Goal: Task Accomplishment & Management: Manage account settings

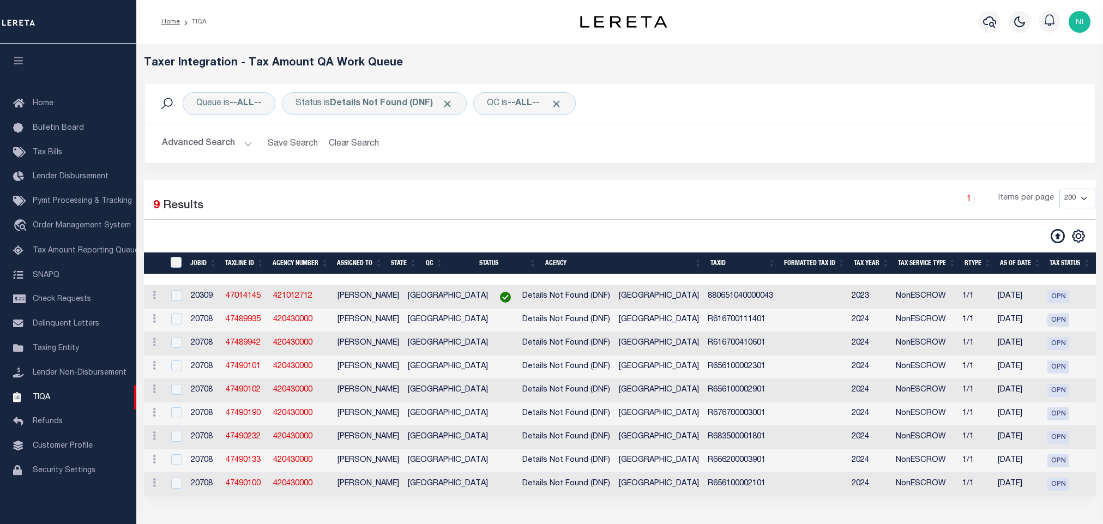
select select "200"
click at [614, 328] on td "[GEOGRAPHIC_DATA]" at bounding box center [658, 320] width 89 height 23
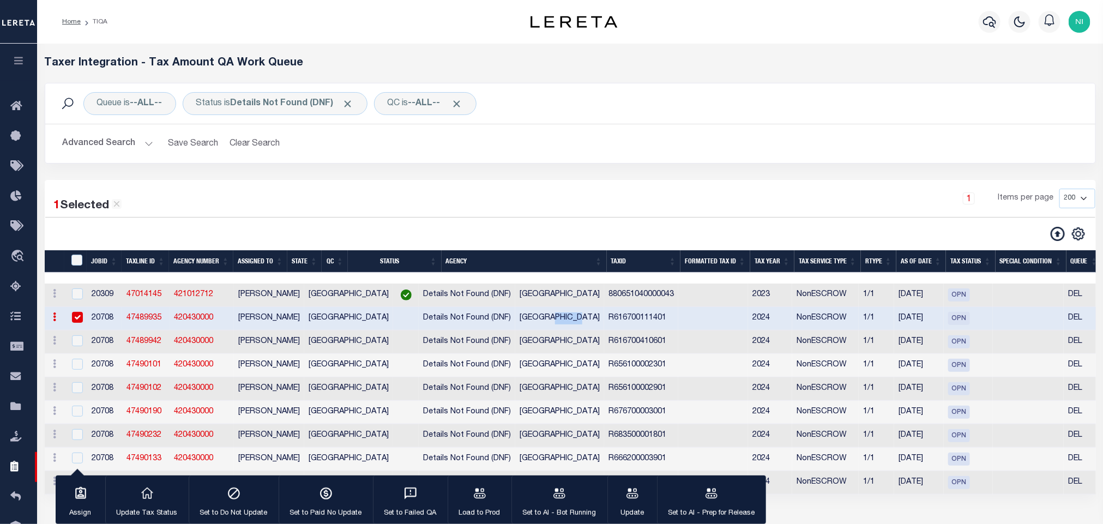
click at [574, 328] on td "[GEOGRAPHIC_DATA]" at bounding box center [559, 318] width 89 height 23
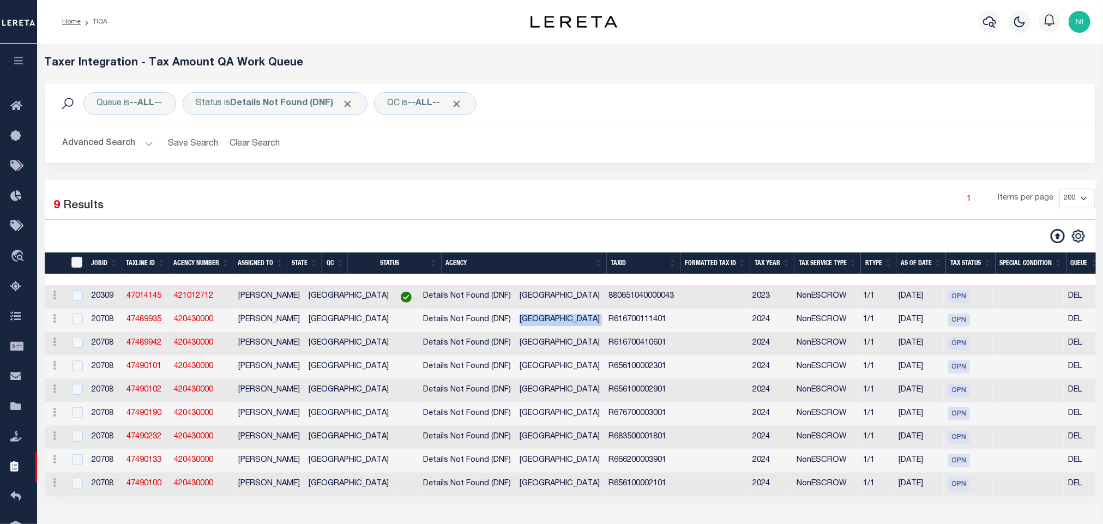
click at [574, 328] on td "[GEOGRAPHIC_DATA]" at bounding box center [559, 320] width 89 height 23
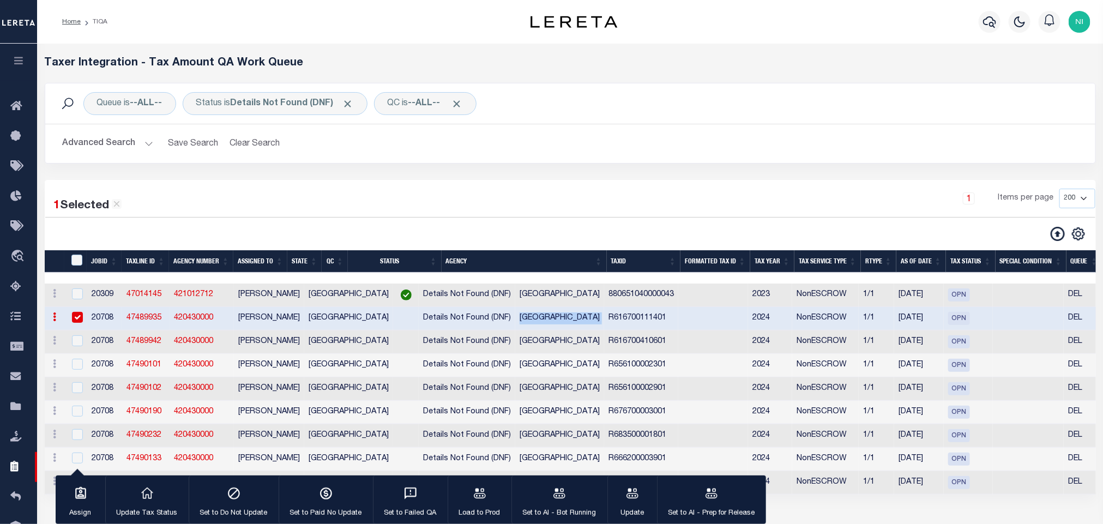
copy td "[GEOGRAPHIC_DATA]"
click at [82, 323] on input "checkbox" at bounding box center [77, 317] width 11 height 11
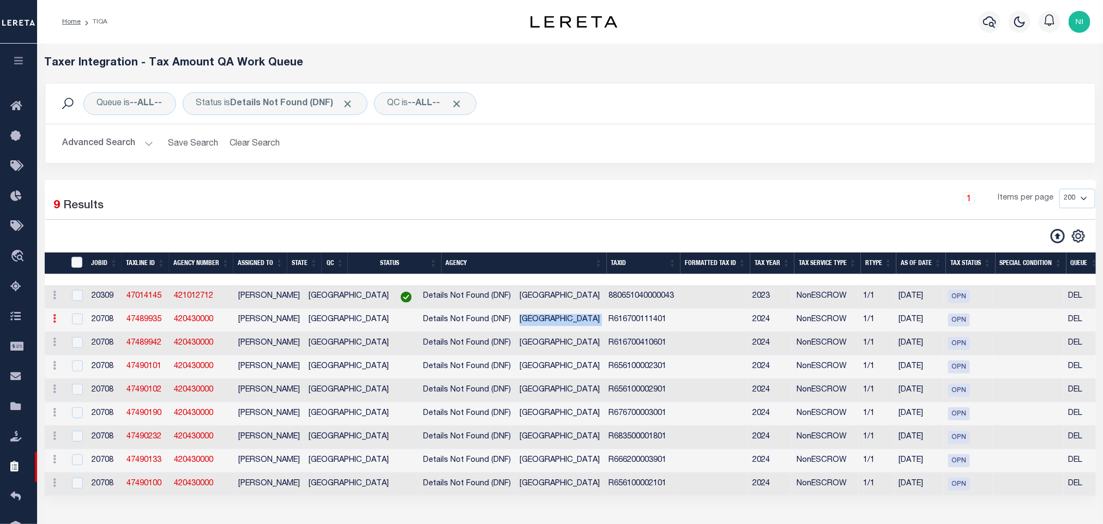
click at [56, 324] on link at bounding box center [55, 320] width 12 height 9
click at [94, 395] on link "View in [GEOGRAPHIC_DATA]" at bounding box center [117, 391] width 134 height 18
checkbox input "true"
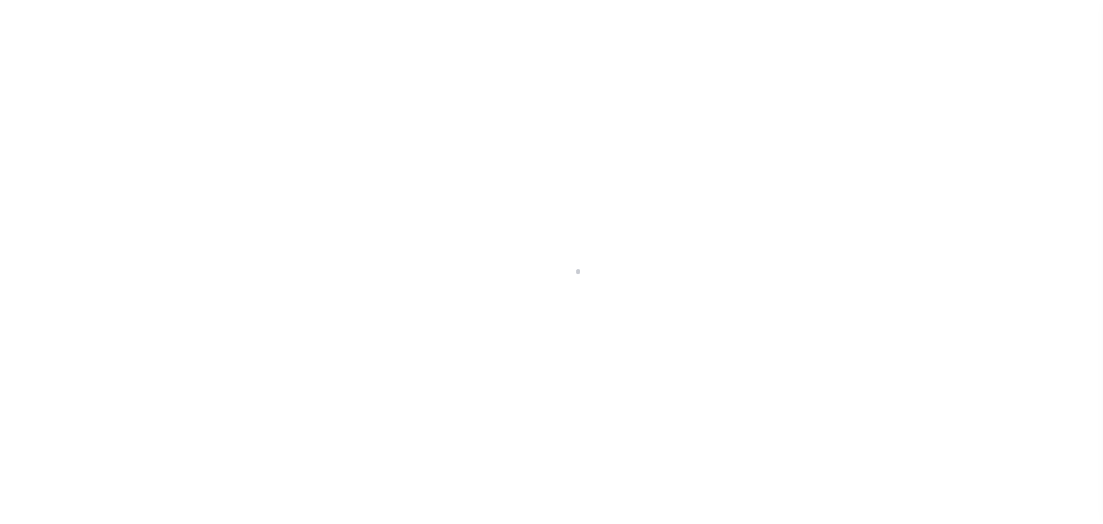
type input "90500046785"
type input "Prestige Plaza of [PERSON_NAME] LP"
select select
select select "400"
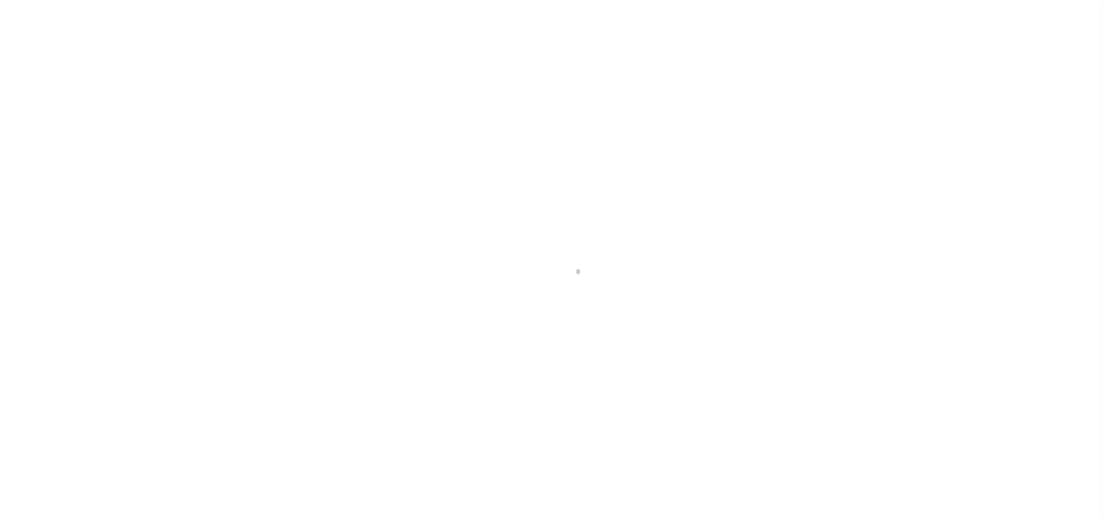
select select "NonEscrow"
select select "21052"
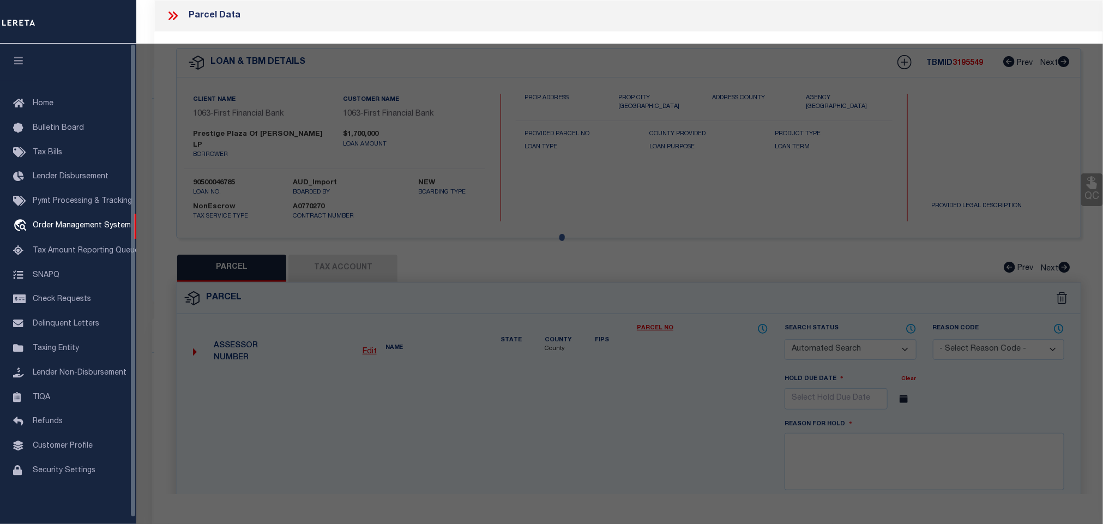
select select "537"
type input "[STREET_ADDRESS]"
select select
type input "CELINA TX 750090000"
type input "[GEOGRAPHIC_DATA]"
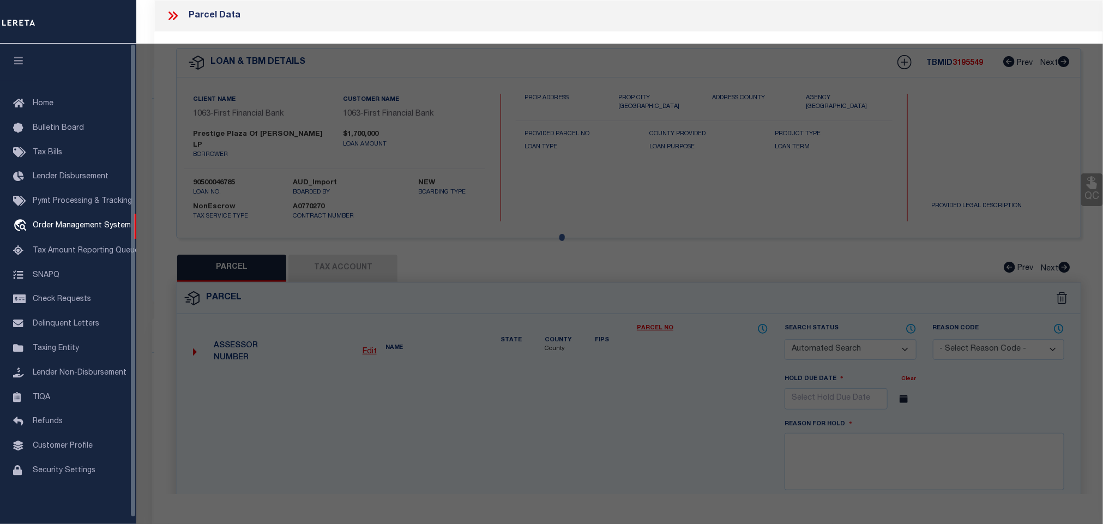
select select
checkbox input "false"
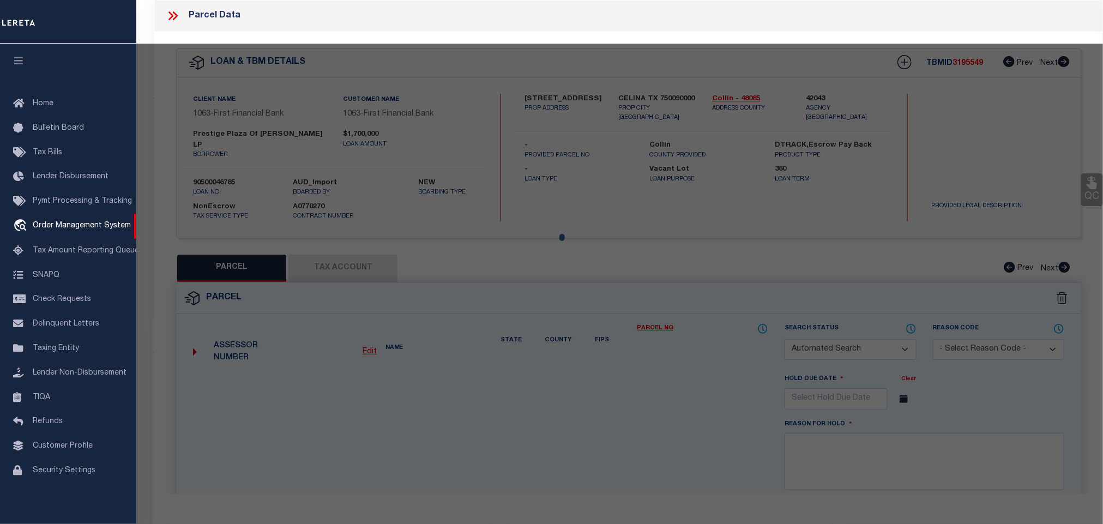
select select "CP"
type input "Prestige Plaza of Celina LP"
select select
type input "[STREET_ADDRESS][PERSON_NAME]"
checkbox input "false"
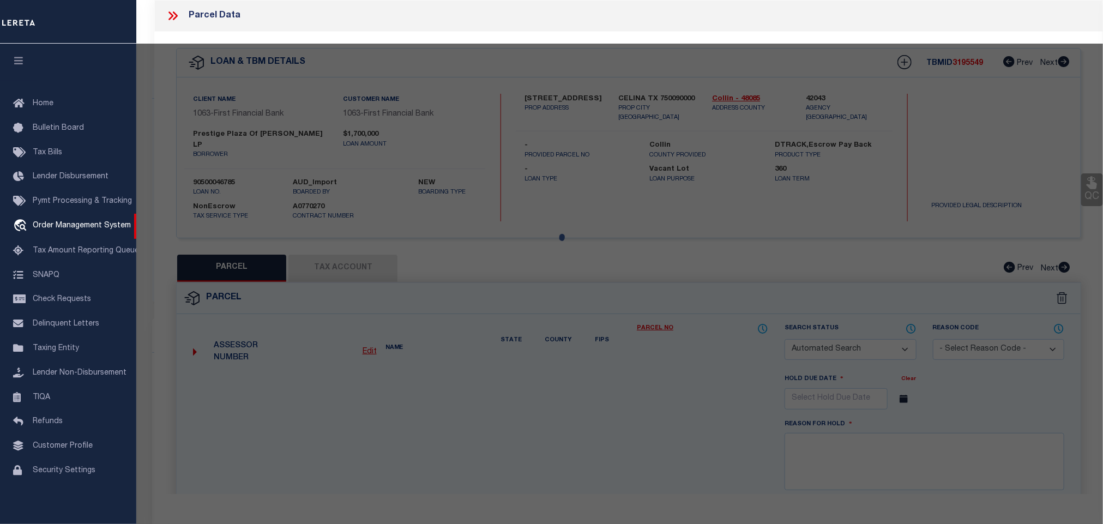
type input "[GEOGRAPHIC_DATA]"
type textarea "ABS A0167 COLLIN COUNTY SCHOOL LAND #14 SURVEY, SHEET 1, TRACT 114, .751 ACRES"
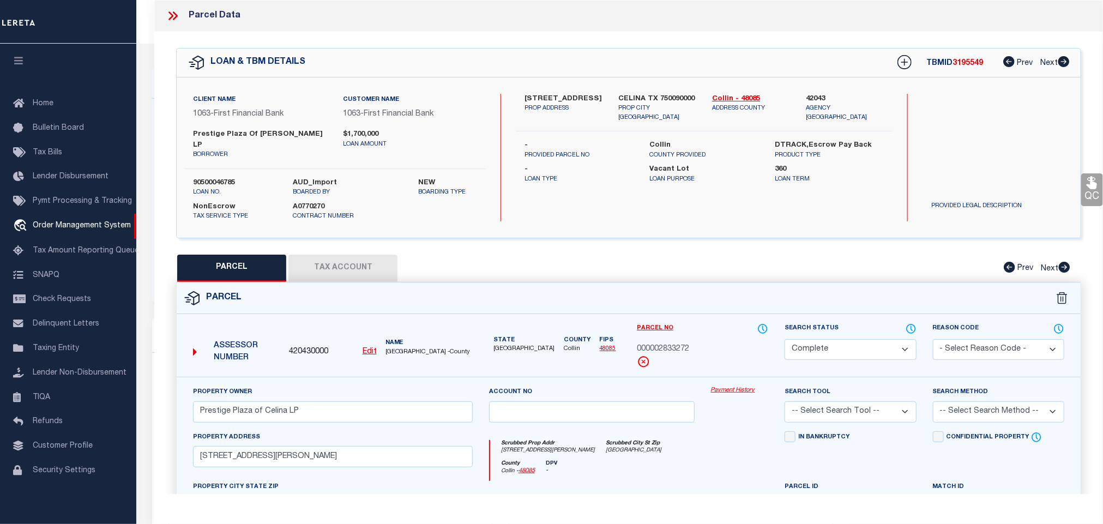
click at [559, 98] on label "555 SOUTH PRESTON ROAD" at bounding box center [563, 99] width 77 height 11
copy div "555 SOUTH PRESTON ROAD"
click at [168, 17] on icon at bounding box center [173, 16] width 14 height 14
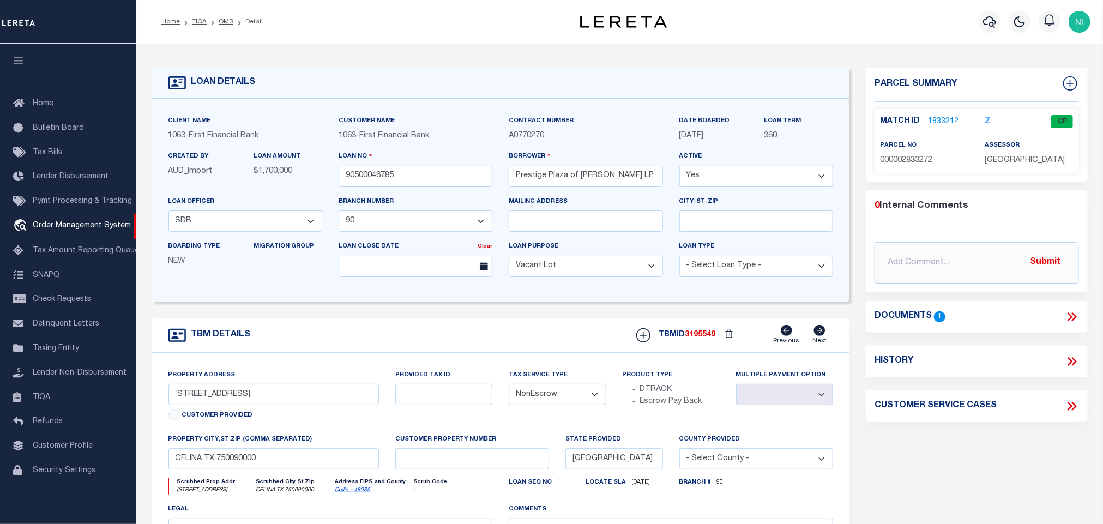
click at [1074, 312] on icon at bounding box center [1072, 317] width 14 height 14
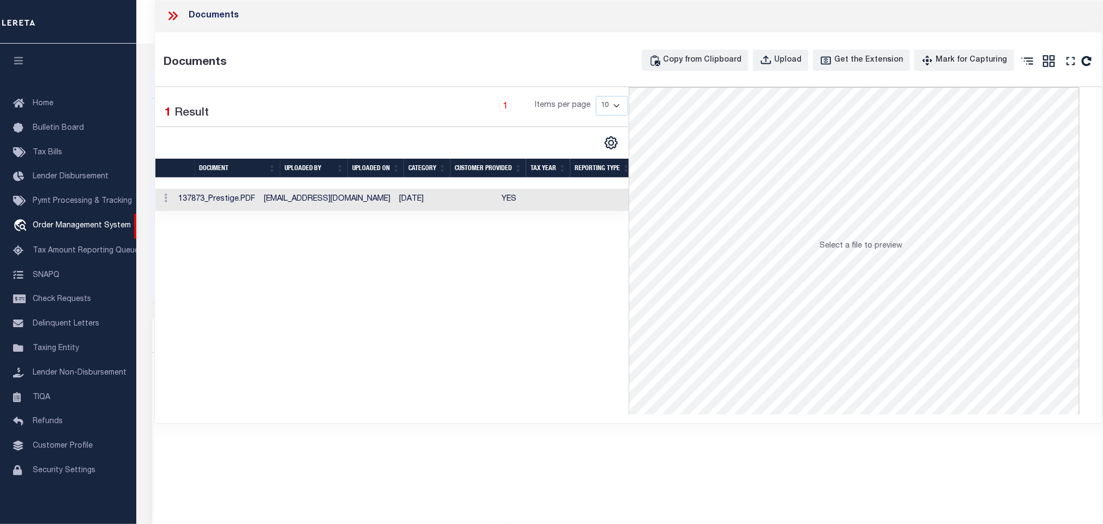
click at [395, 191] on td "01/04/2023" at bounding box center [423, 200] width 56 height 22
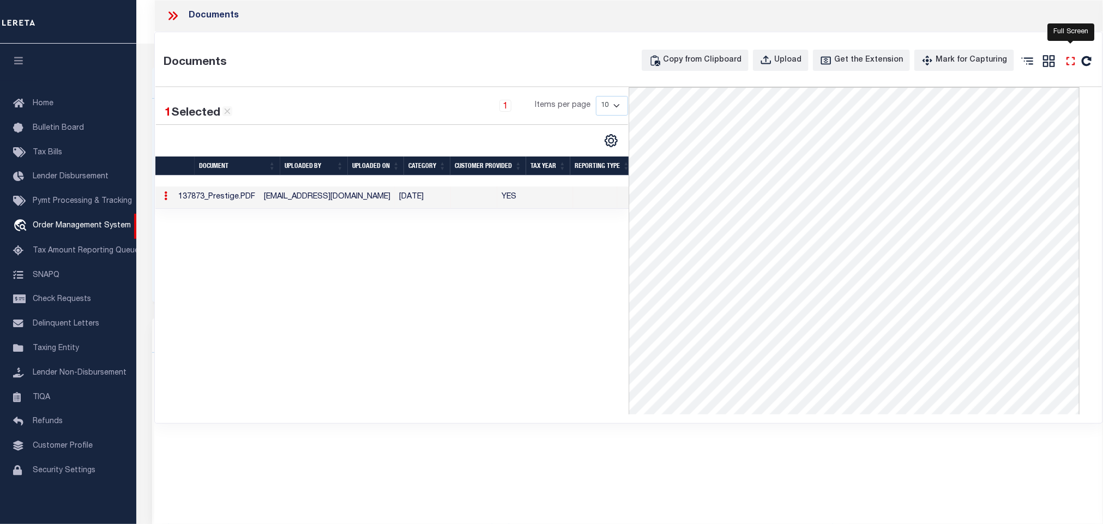
click at [1065, 64] on icon at bounding box center [1071, 61] width 14 height 14
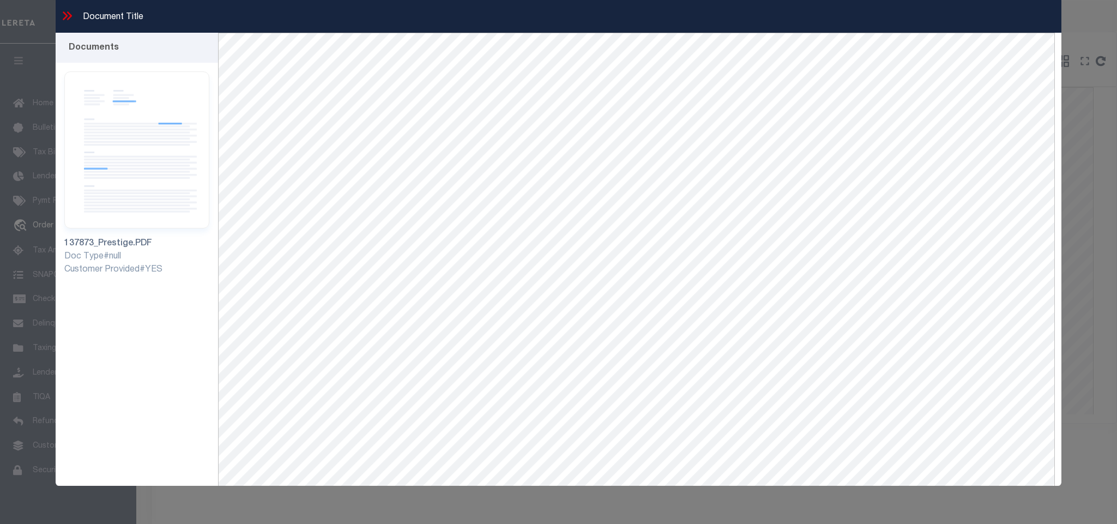
click at [69, 17] on icon at bounding box center [67, 16] width 14 height 14
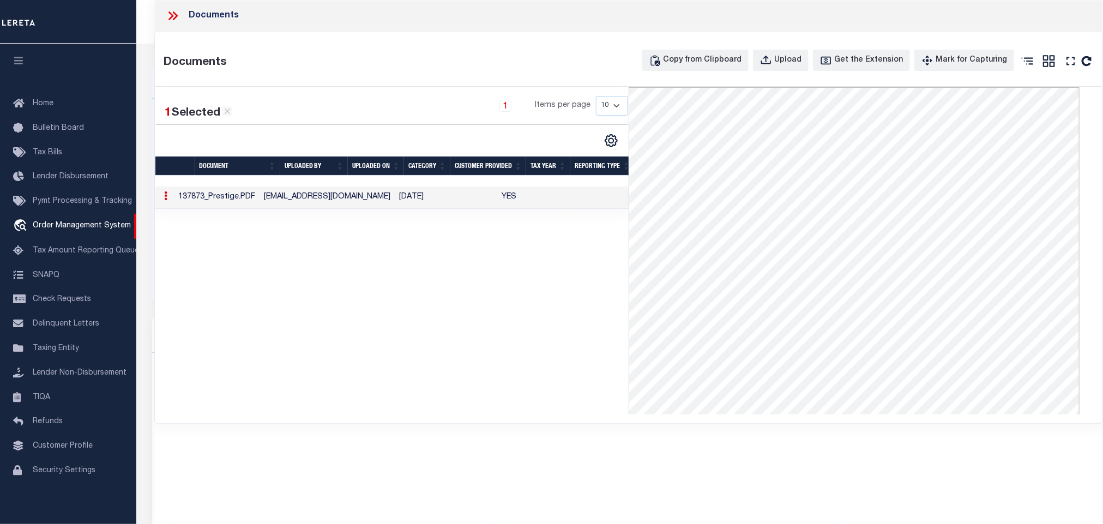
click at [182, 14] on div at bounding box center [177, 16] width 23 height 14
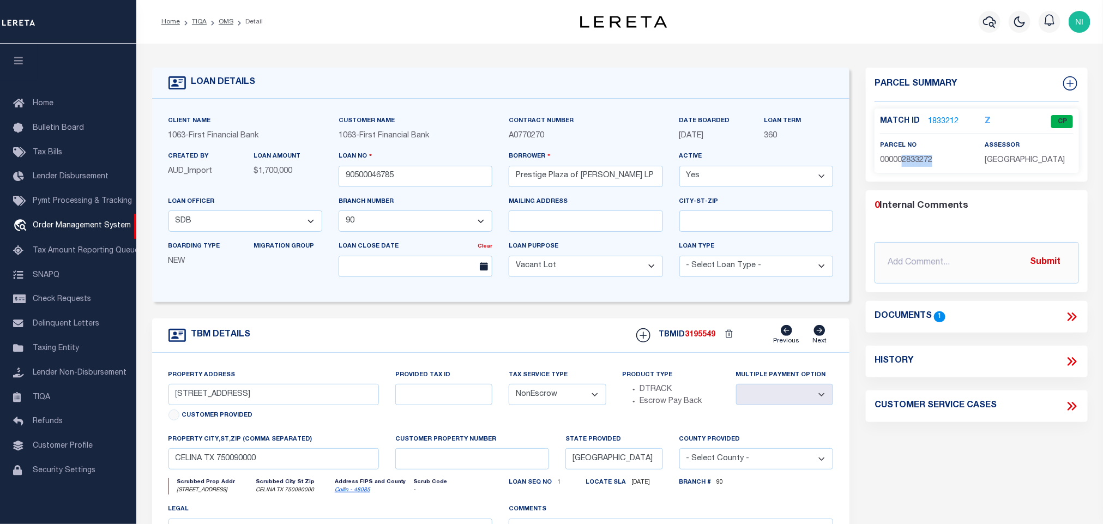
drag, startPoint x: 900, startPoint y: 155, endPoint x: 949, endPoint y: 158, distance: 48.6
click at [949, 158] on p "000002833272" at bounding box center [924, 161] width 88 height 12
copy span "2833272"
click at [936, 118] on link "1833212" at bounding box center [943, 121] width 31 height 11
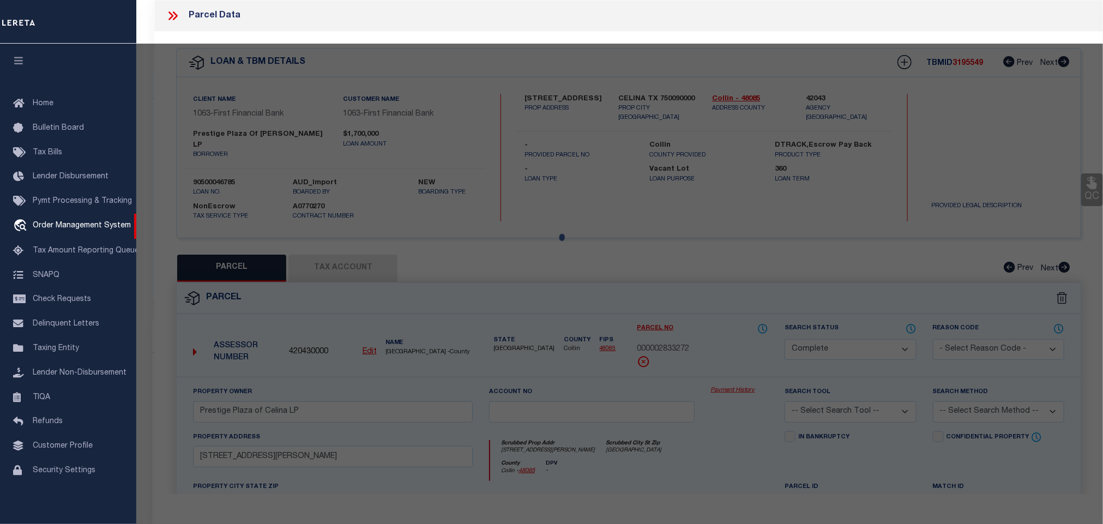
select select "AS"
checkbox input "false"
select select "CP"
type input "Prestige Plaza of Celina LP"
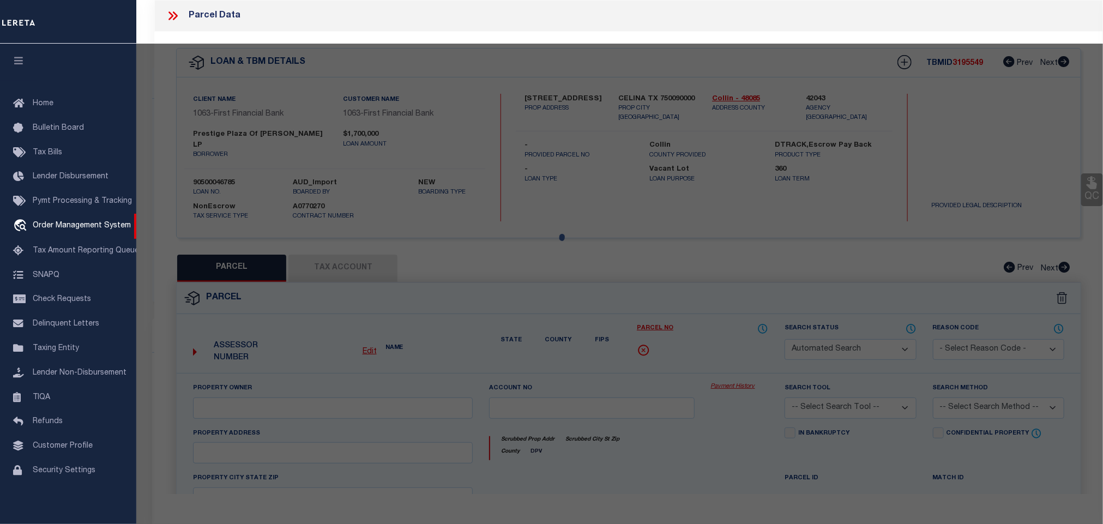
select select
type input "545 S Preston Rd"
checkbox input "false"
type input "Celina, TX 75009"
type textarea "ABS A0167 COLLIN COUNTY SCHOOL LAND #14 SURVEY, SHEET 1, TRACT 114, .751 ACRES"
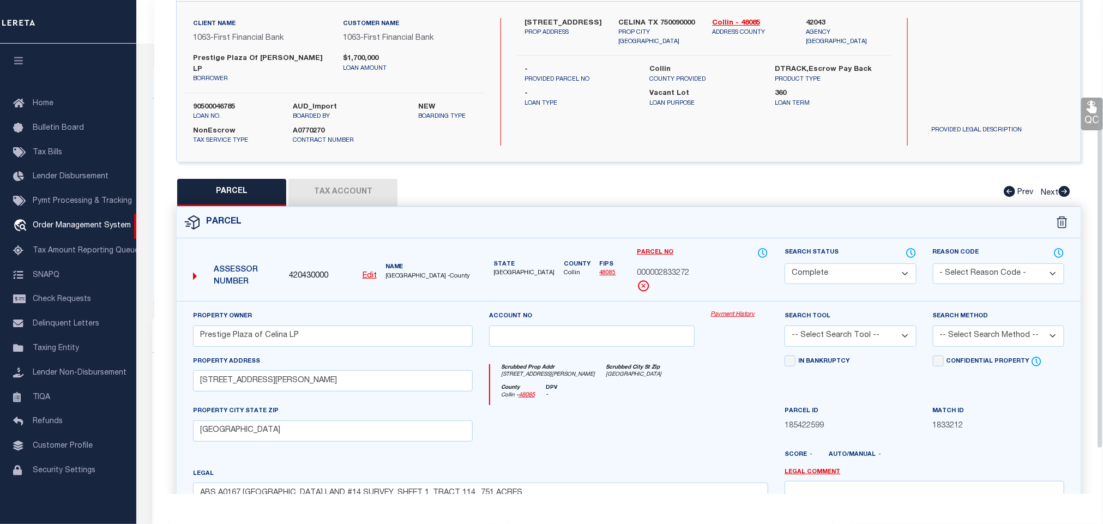
scroll to position [204, 0]
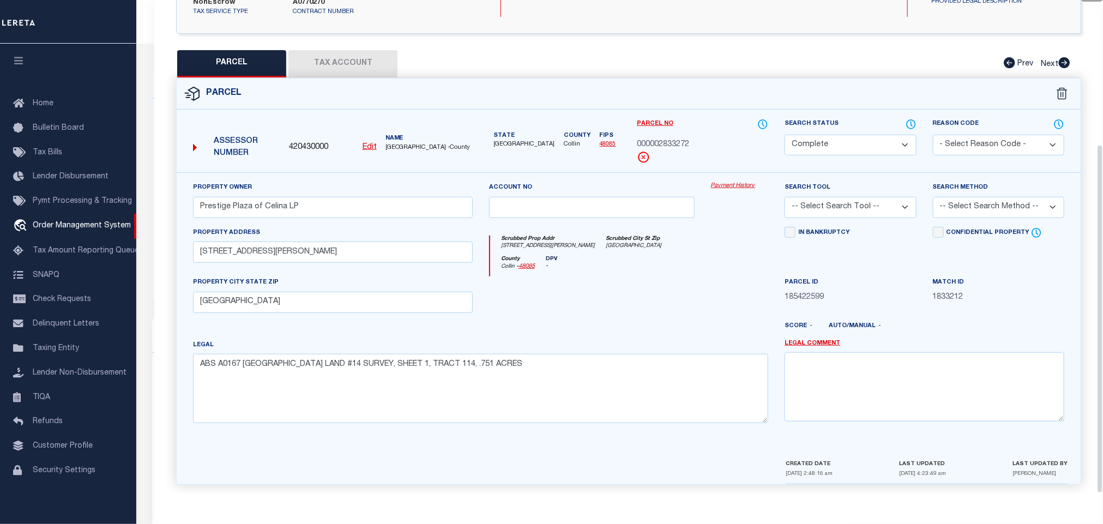
click at [750, 268] on div "County Collin - 48085 DPV -" at bounding box center [629, 266] width 279 height 21
click at [911, 122] on icon at bounding box center [911, 124] width 1 height 4
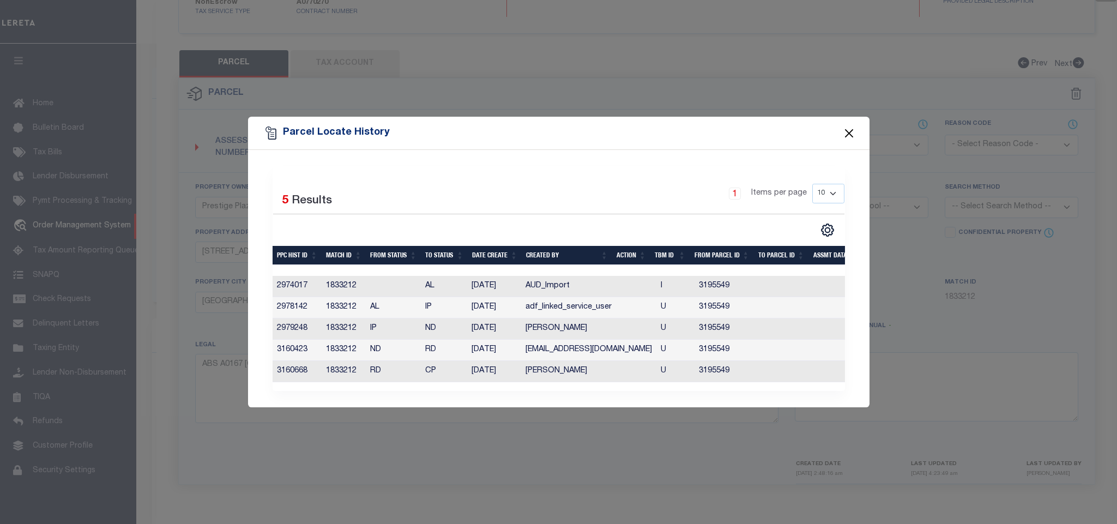
click at [849, 126] on button "Close" at bounding box center [849, 133] width 14 height 14
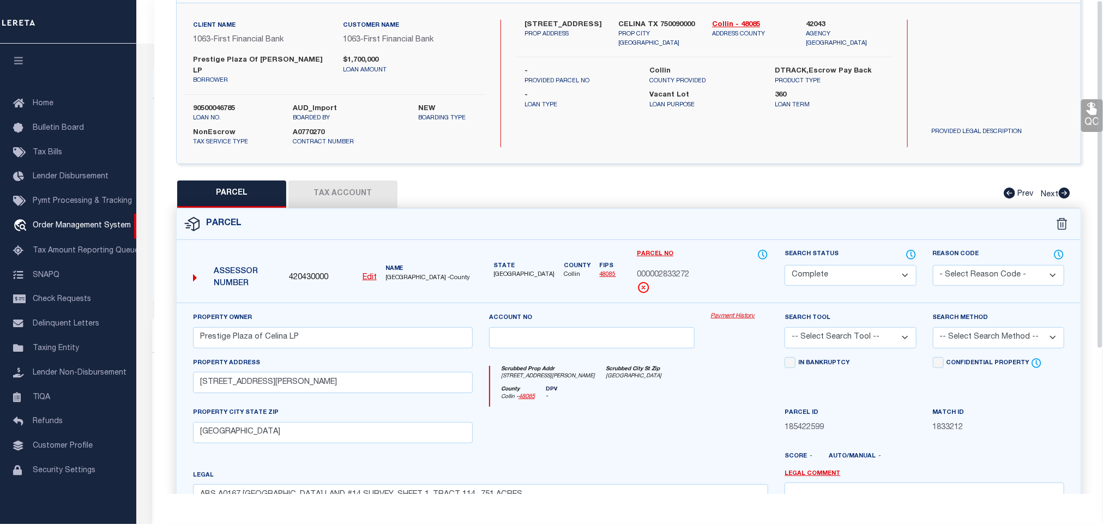
scroll to position [0, 0]
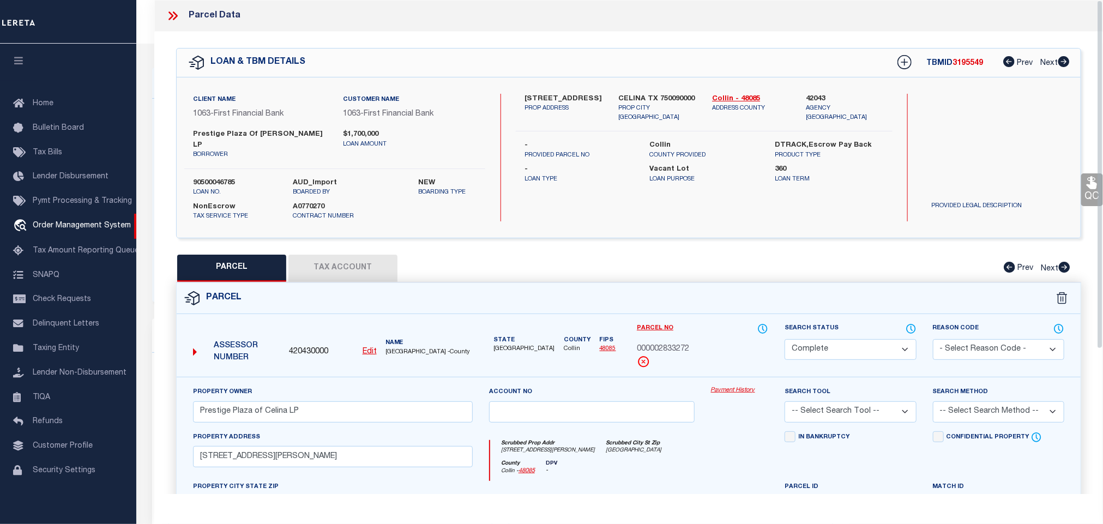
click at [172, 13] on icon at bounding box center [173, 16] width 14 height 14
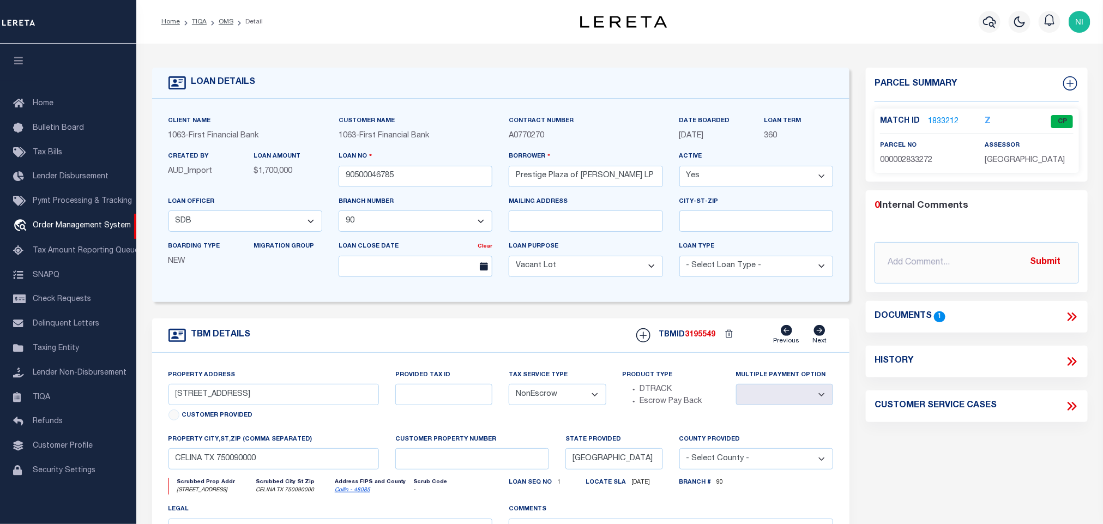
click at [1072, 314] on icon at bounding box center [1073, 316] width 5 height 9
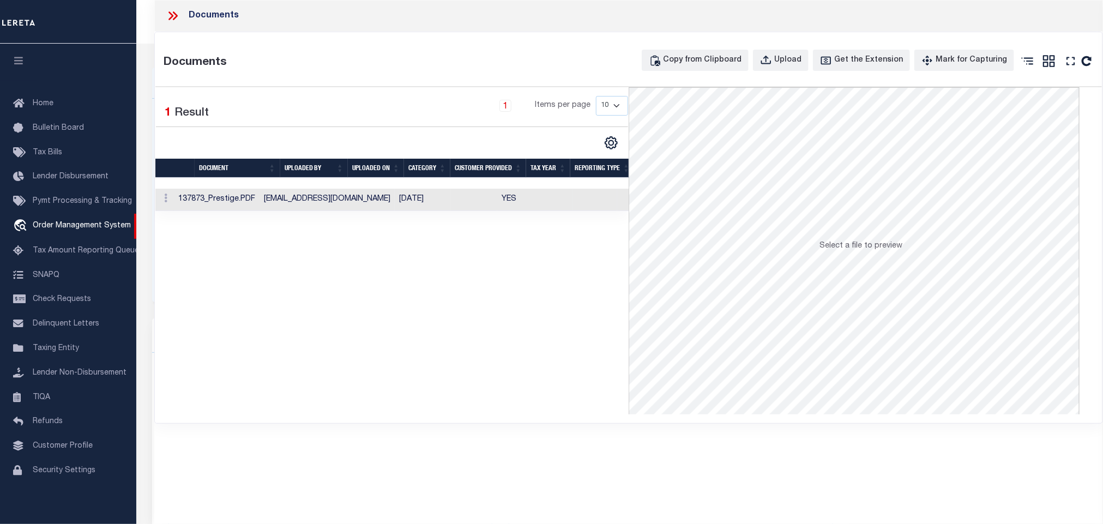
click at [497, 195] on td "YES" at bounding box center [535, 200] width 76 height 22
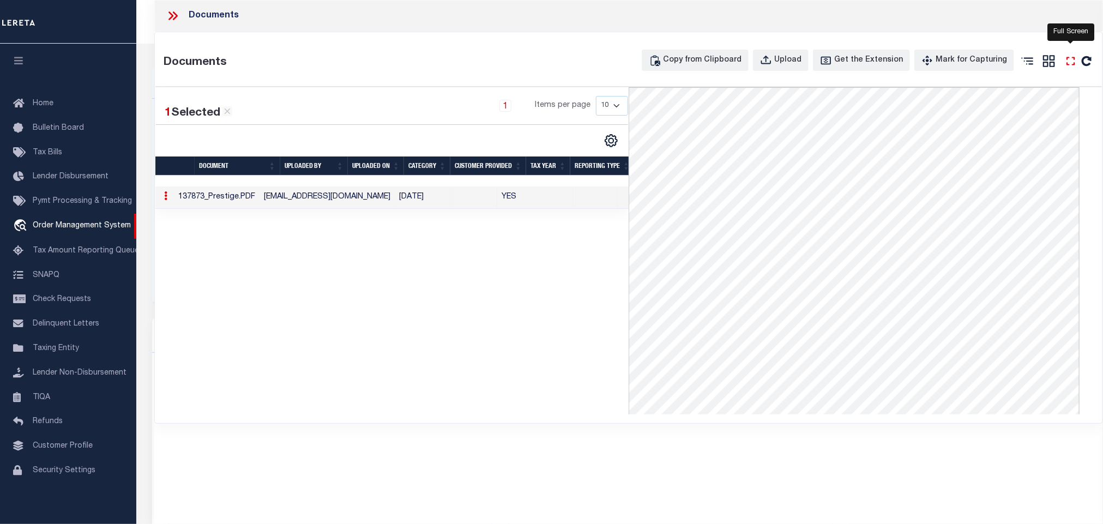
click at [1067, 59] on icon at bounding box center [1070, 61] width 8 height 8
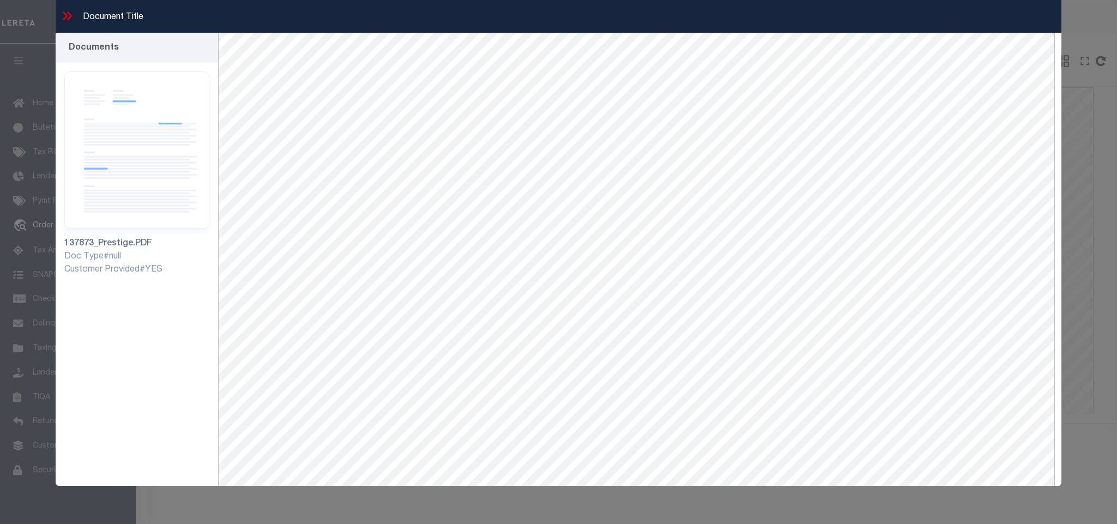
click at [62, 17] on icon at bounding box center [67, 16] width 14 height 14
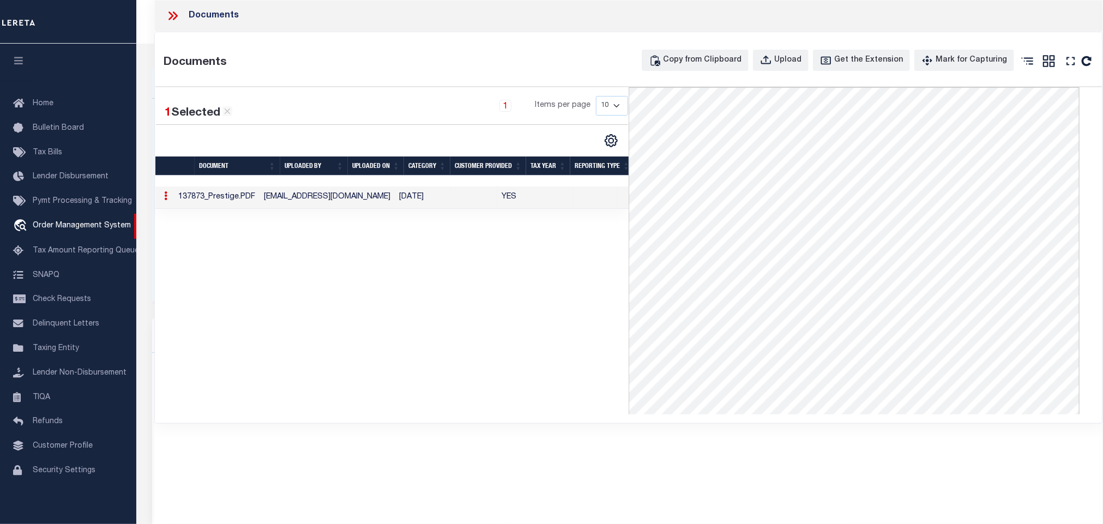
click at [168, 10] on icon at bounding box center [173, 16] width 14 height 14
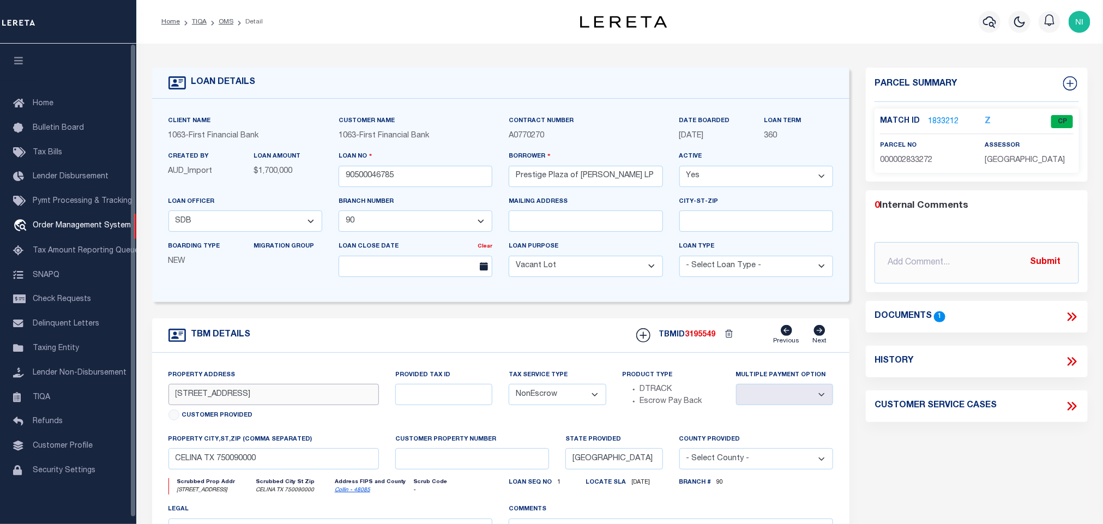
click at [280, 399] on input "555 SOUTH PRESTON ROAD" at bounding box center [273, 394] width 211 height 21
click at [1067, 317] on icon at bounding box center [1072, 317] width 14 height 14
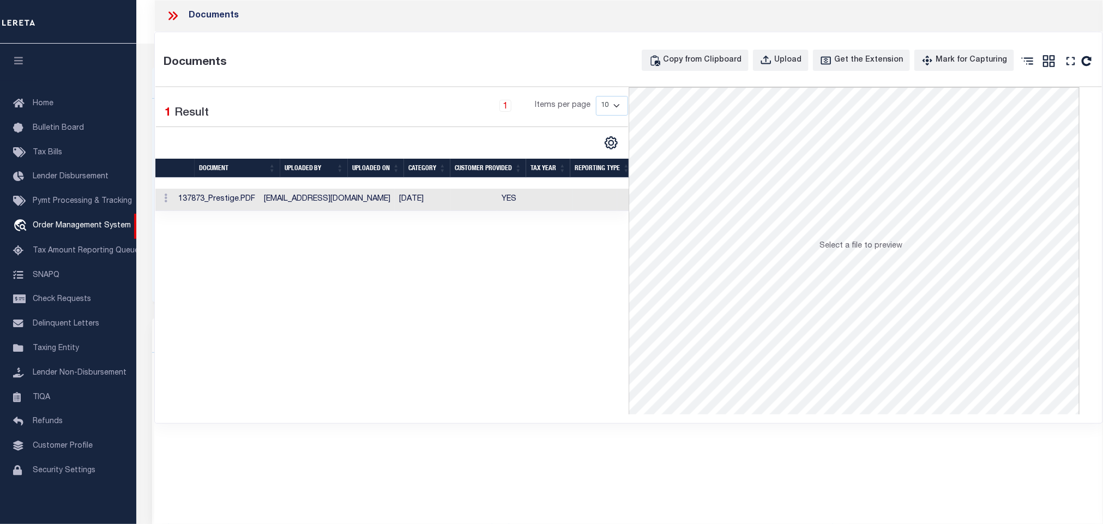
click at [451, 198] on td at bounding box center [474, 200] width 46 height 22
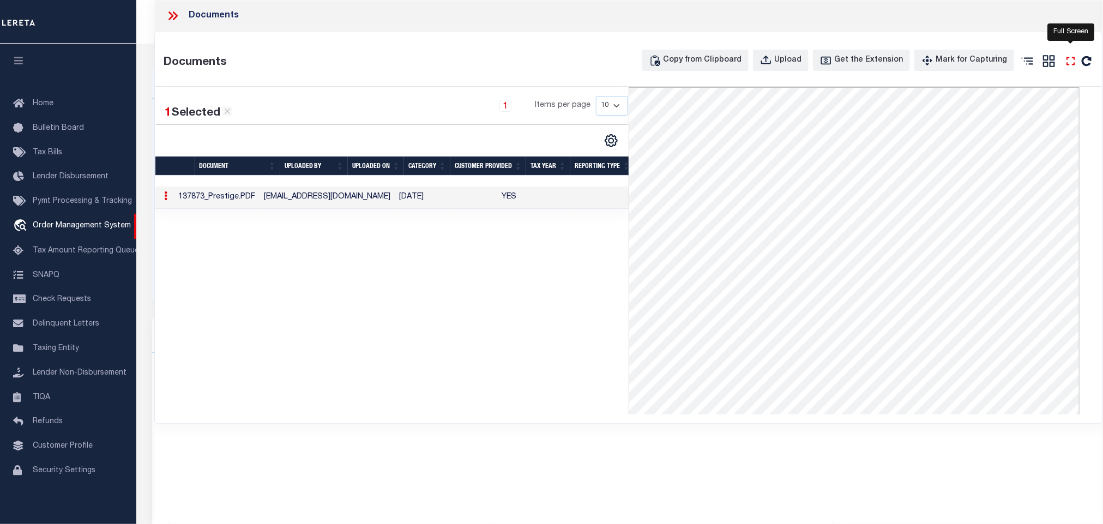
click at [1069, 63] on icon at bounding box center [1071, 61] width 14 height 14
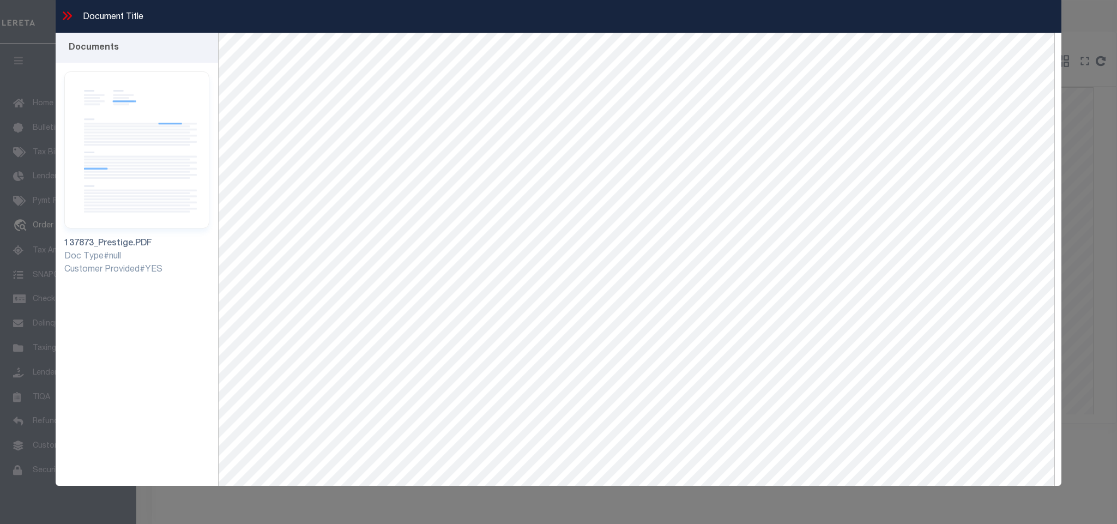
click at [71, 21] on icon at bounding box center [67, 16] width 14 height 14
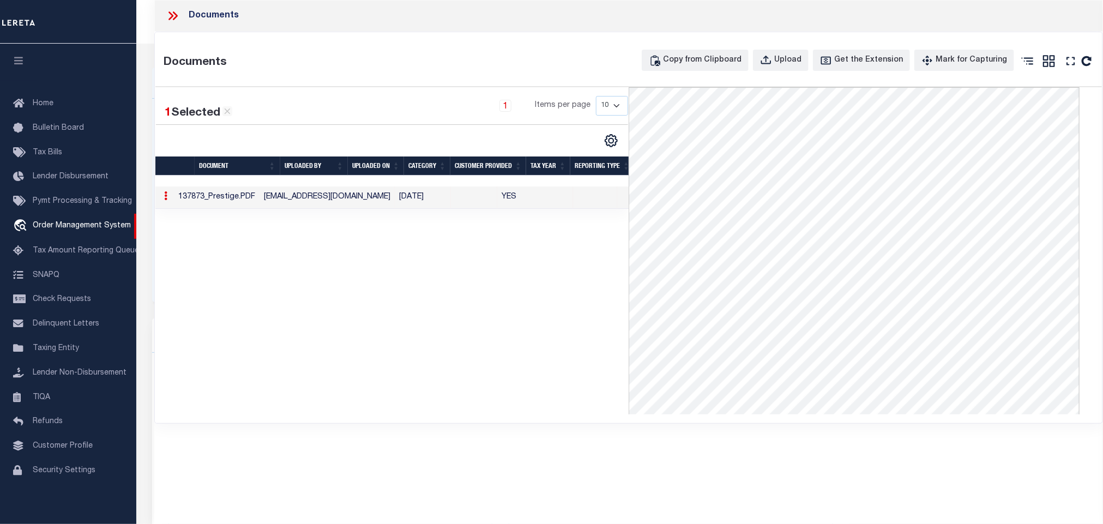
click at [184, 23] on div at bounding box center [177, 16] width 23 height 14
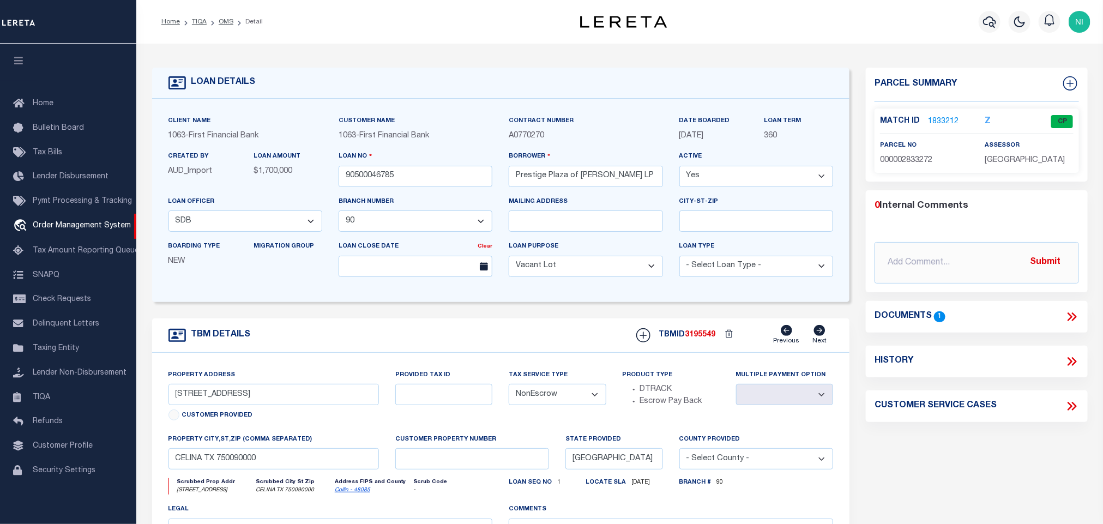
click at [944, 122] on link "1833212" at bounding box center [943, 121] width 31 height 11
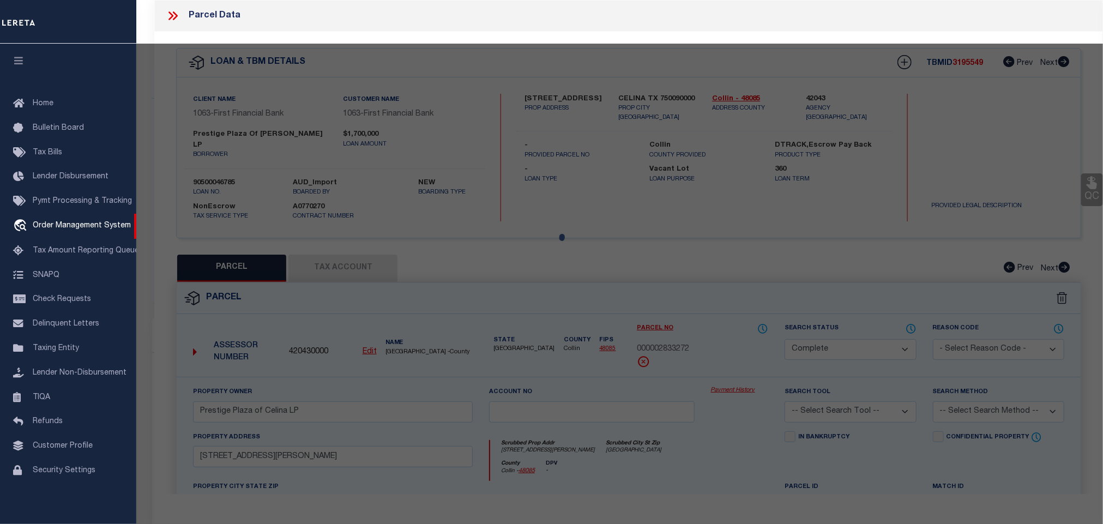
select select "AS"
checkbox input "false"
select select "CP"
type input "Prestige Plaza of Celina LP"
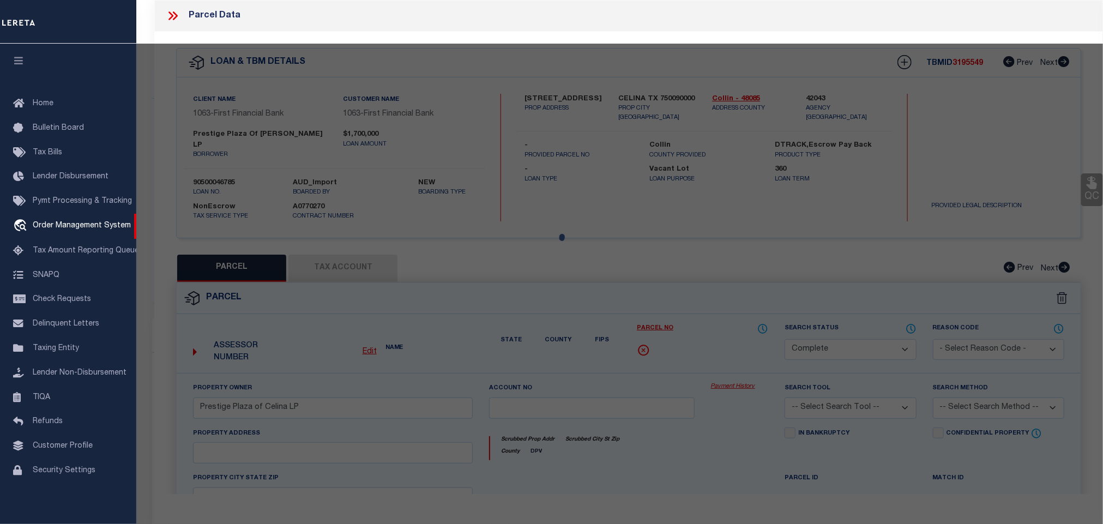
select select
type input "545 S Preston Rd"
checkbox input "false"
type input "Celina, TX 75009"
type textarea "ABS A0167 COLLIN COUNTY SCHOOL LAND #14 SURVEY, SHEET 1, TRACT 114, .751 ACRES"
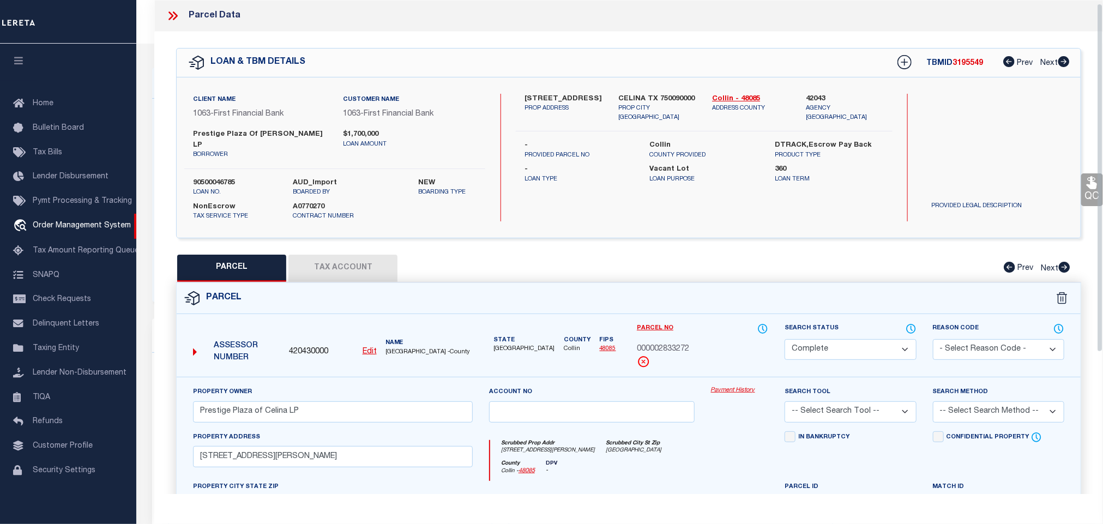
scroll to position [82, 0]
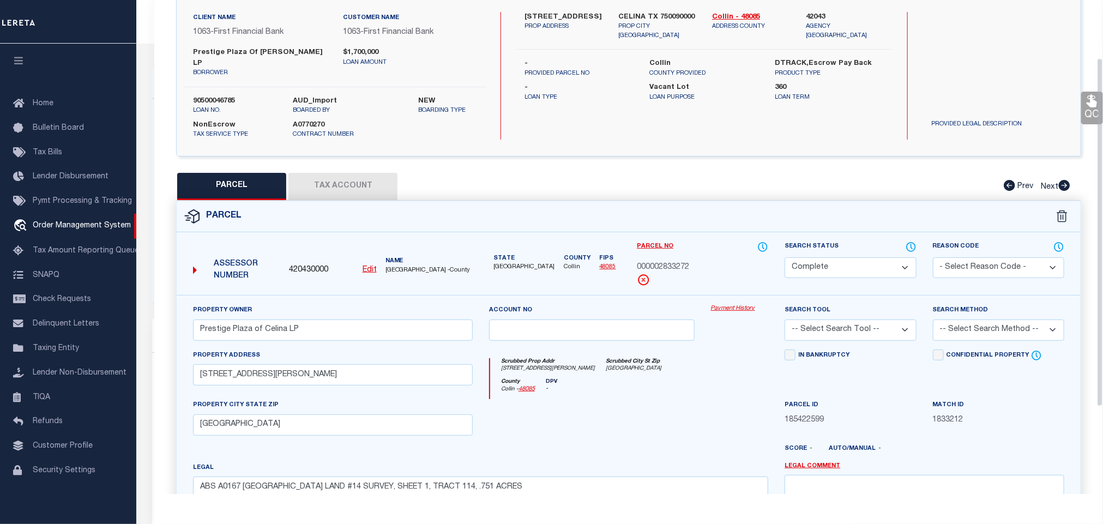
click at [352, 173] on button "Tax Account" at bounding box center [342, 186] width 109 height 27
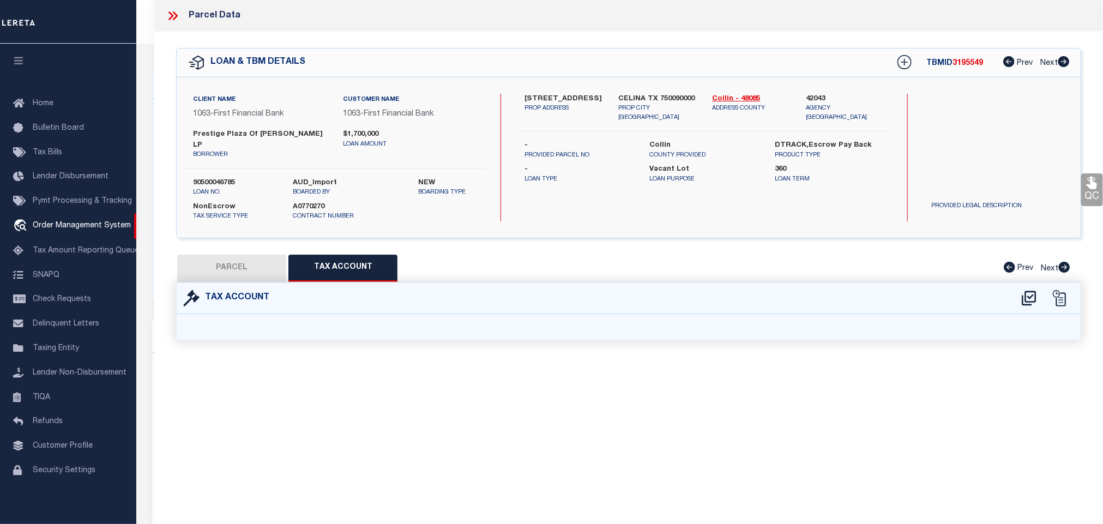
select select "100"
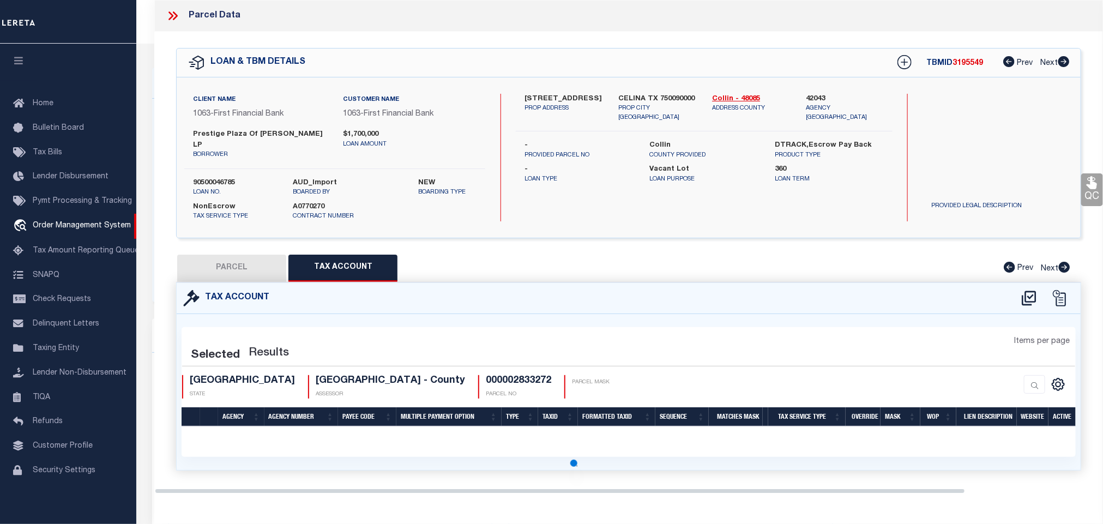
select select "100"
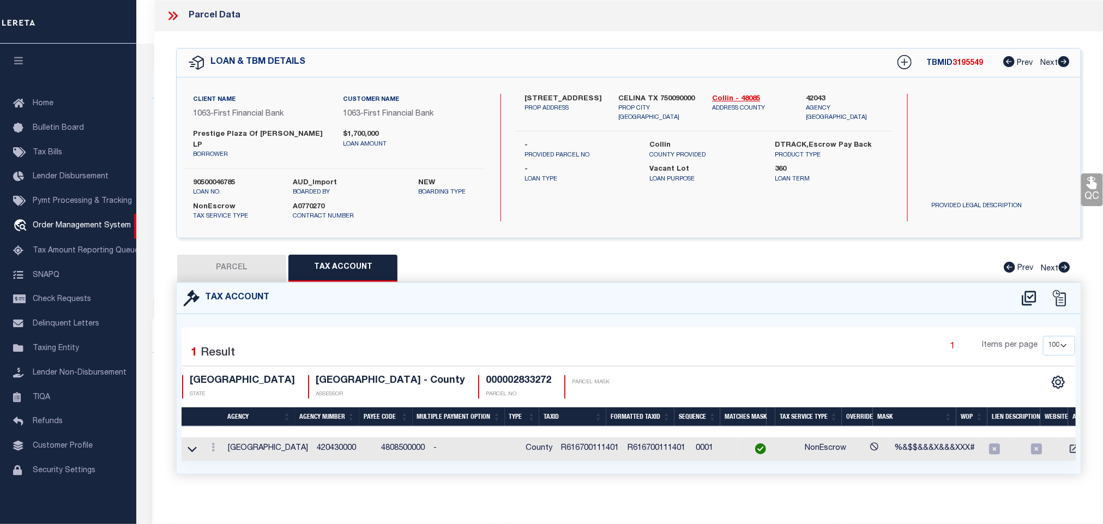
click at [192, 447] on icon at bounding box center [192, 449] width 9 height 5
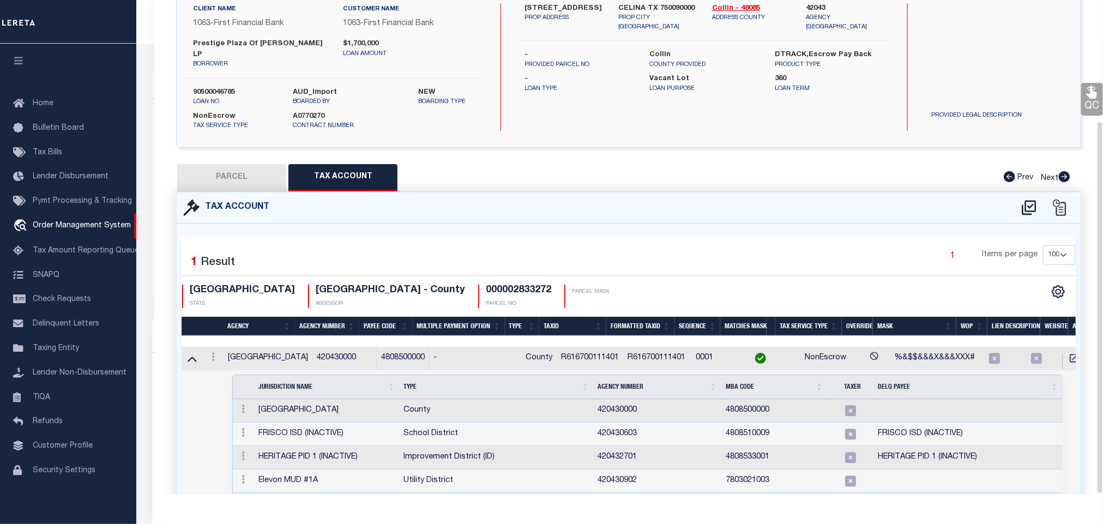
scroll to position [161, 0]
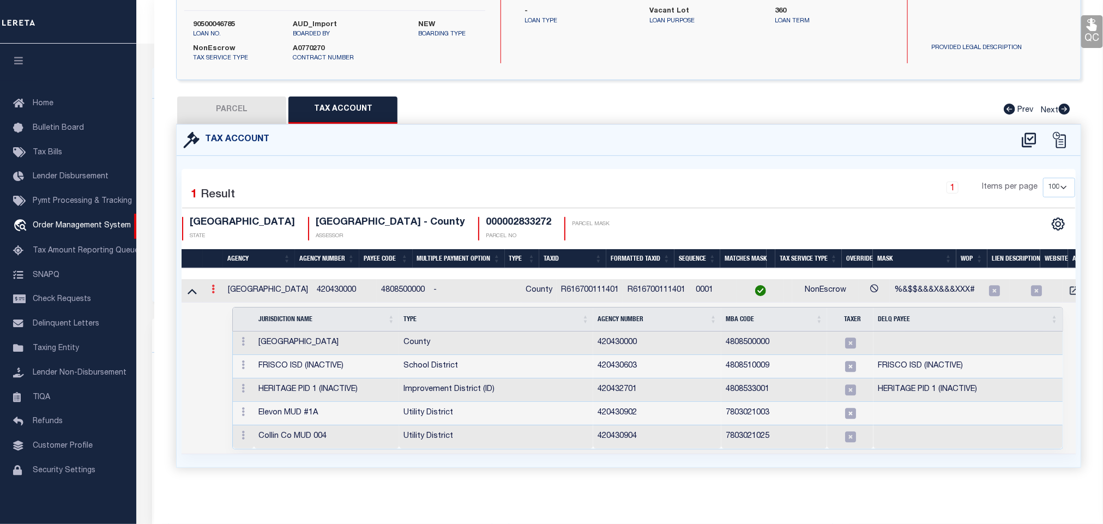
click at [212, 285] on icon at bounding box center [213, 289] width 3 height 9
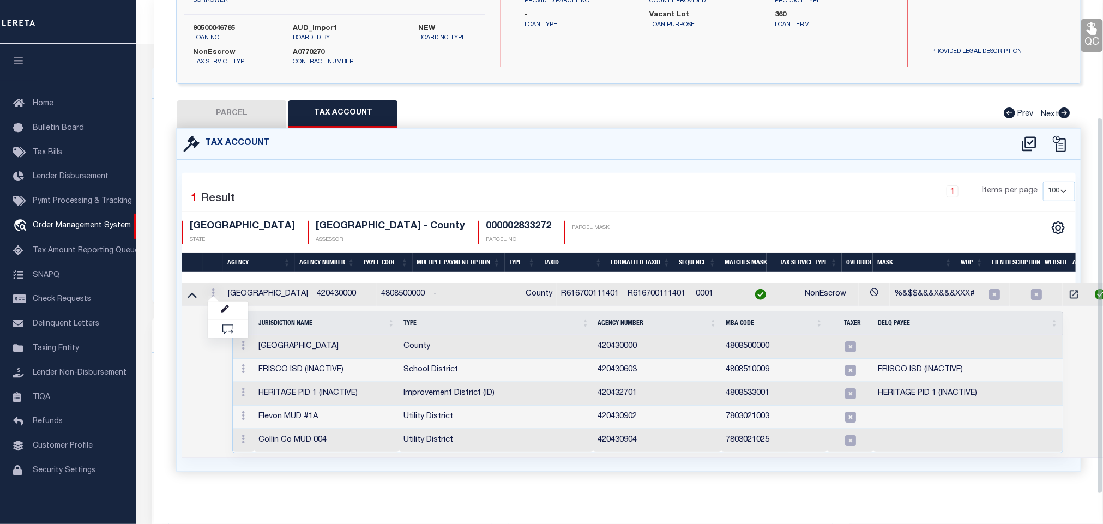
click at [572, 182] on div "1 Items per page 10 25 50 100" at bounding box center [742, 196] width 666 height 28
click at [242, 342] on icon at bounding box center [243, 345] width 3 height 9
click at [255, 358] on img at bounding box center [256, 363] width 11 height 11
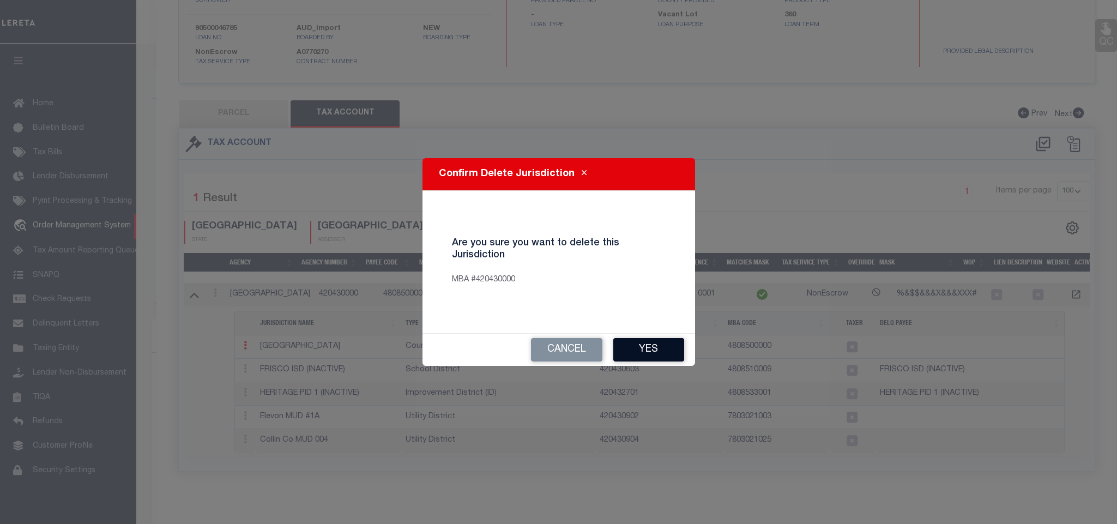
click at [646, 344] on button "Yes" at bounding box center [648, 349] width 71 height 23
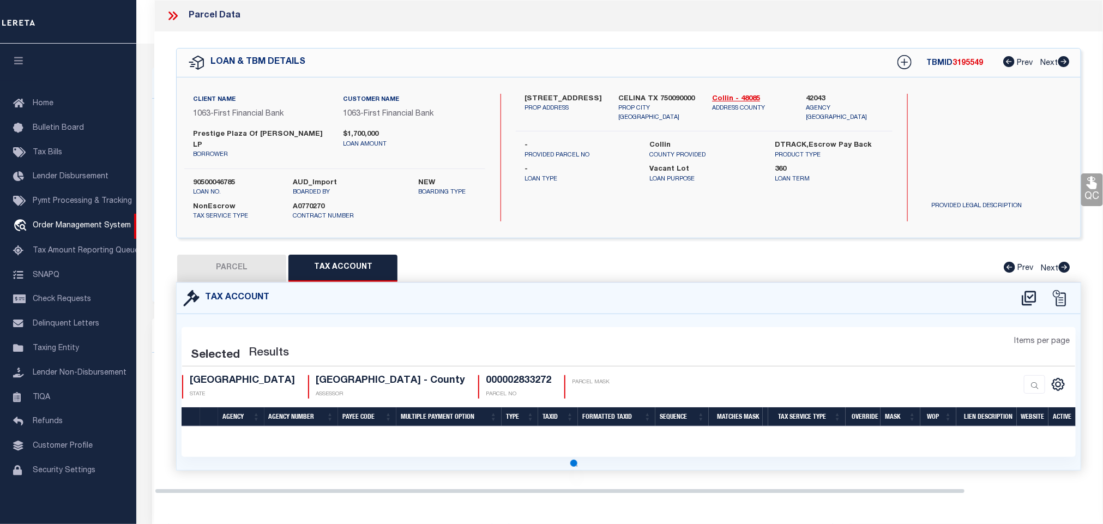
scroll to position [0, 0]
select select "100"
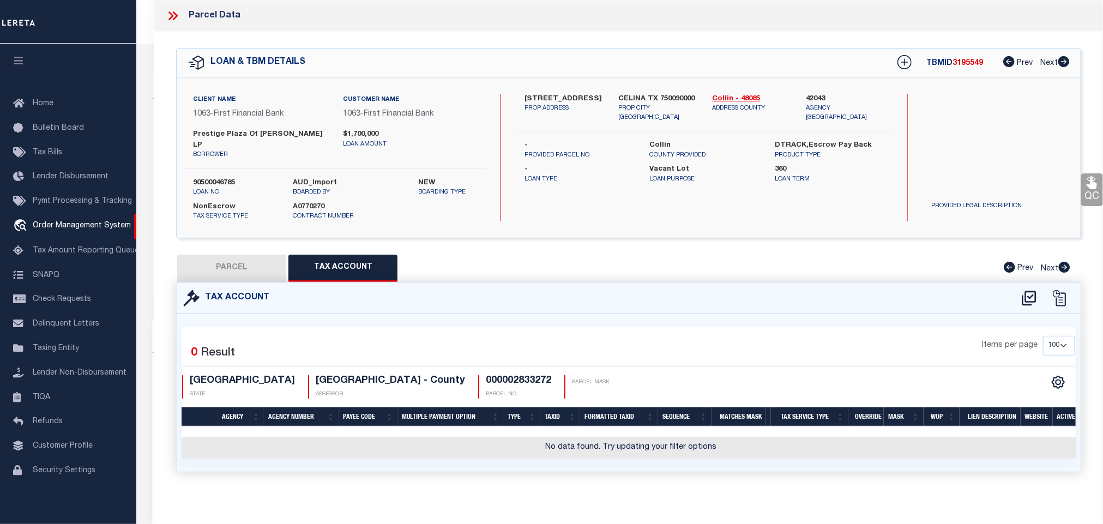
click at [240, 261] on button "PARCEL" at bounding box center [231, 268] width 109 height 27
select select "AS"
checkbox input "false"
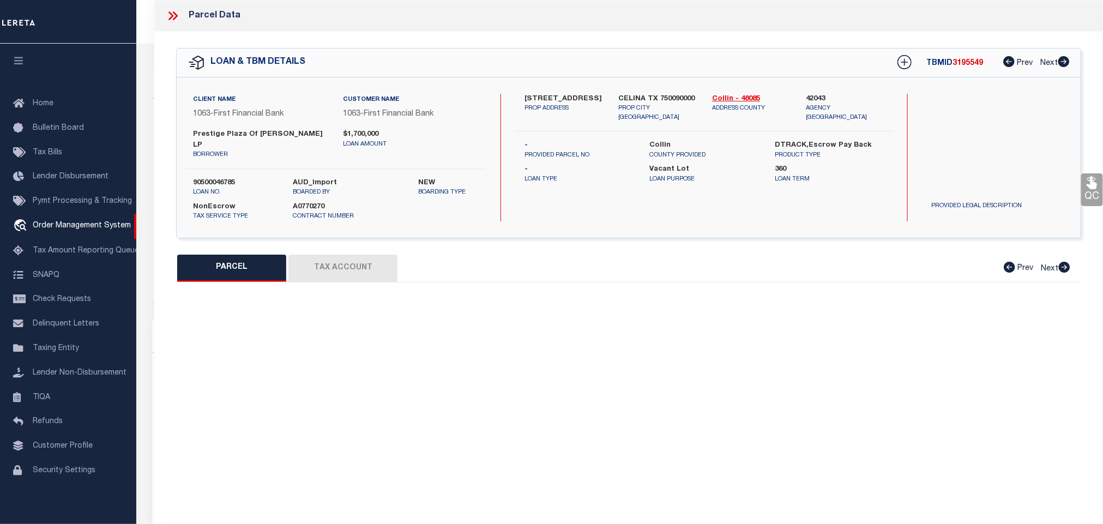
select select "CP"
type input "Prestige Plaza of Celina LP"
select select
type input "545 S Preston Rd"
checkbox input "false"
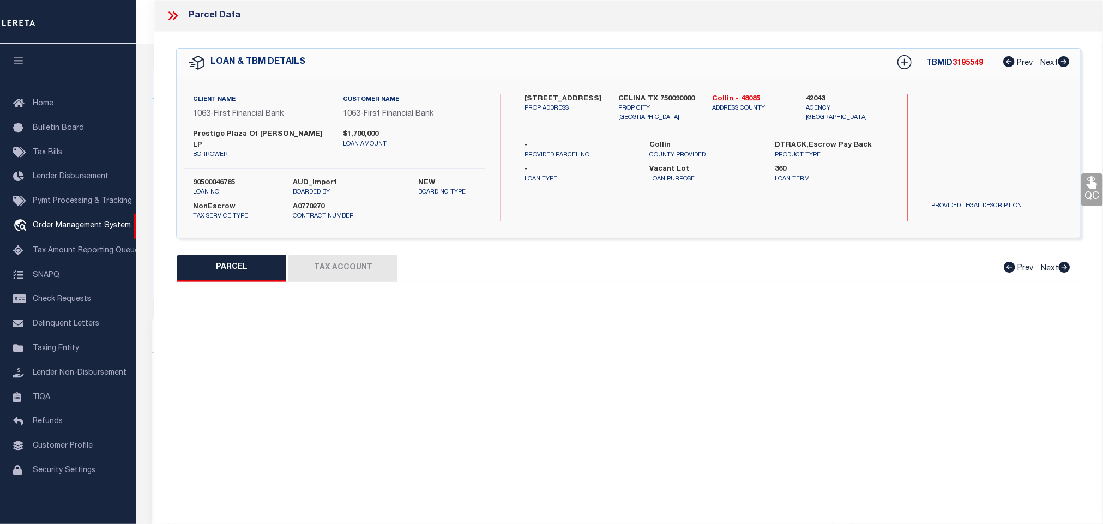
type input "Celina, TX 75009"
type textarea "ABS A0167 COLLIN COUNTY SCHOOL LAND #14 SURVEY, SHEET 1, TRACT 114, .751 ACRES"
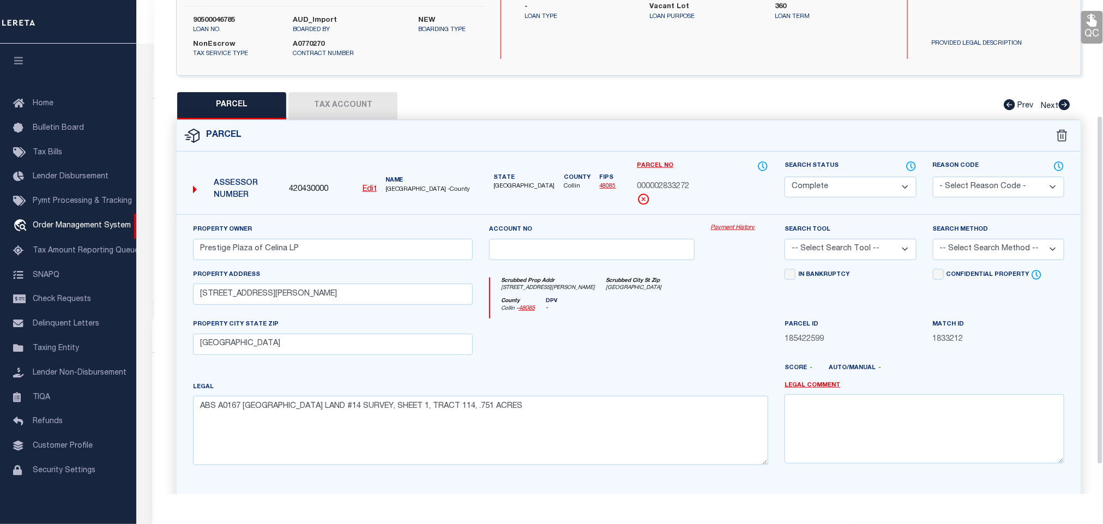
scroll to position [164, 0]
click at [866, 176] on select "Automated Search Bad Parcel Complete Duplicate Parcel High Dollar Reporting In …" at bounding box center [850, 186] width 131 height 21
select select "PR"
click at [785, 176] on select "Automated Search Bad Parcel Complete Duplicate Parcel High Dollar Reporting In …" at bounding box center [850, 186] width 131 height 21
click at [895, 419] on textarea at bounding box center [925, 427] width 280 height 69
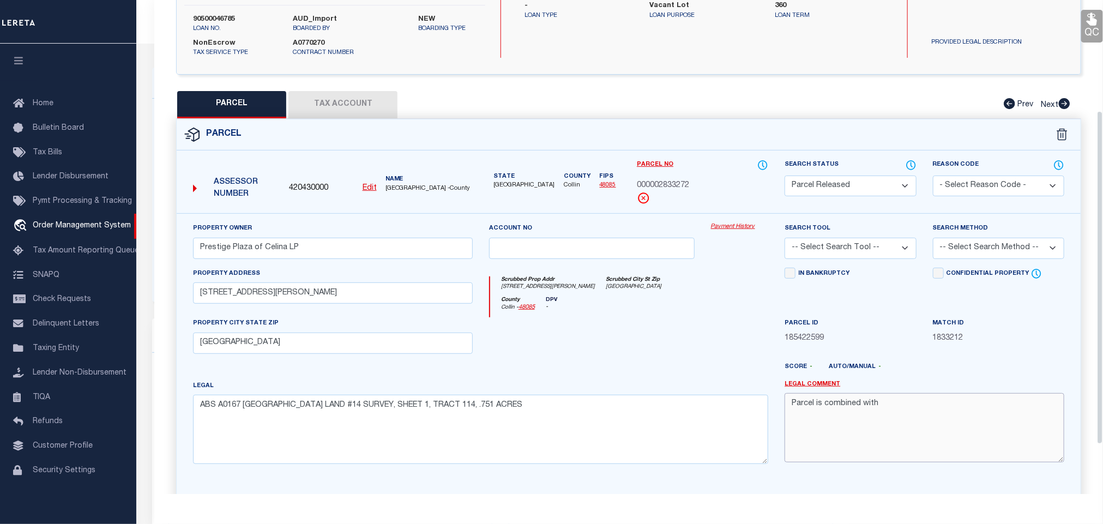
click at [894, 416] on textarea "Parcel is combined with" at bounding box center [925, 427] width 280 height 69
paste textarea "2896730"
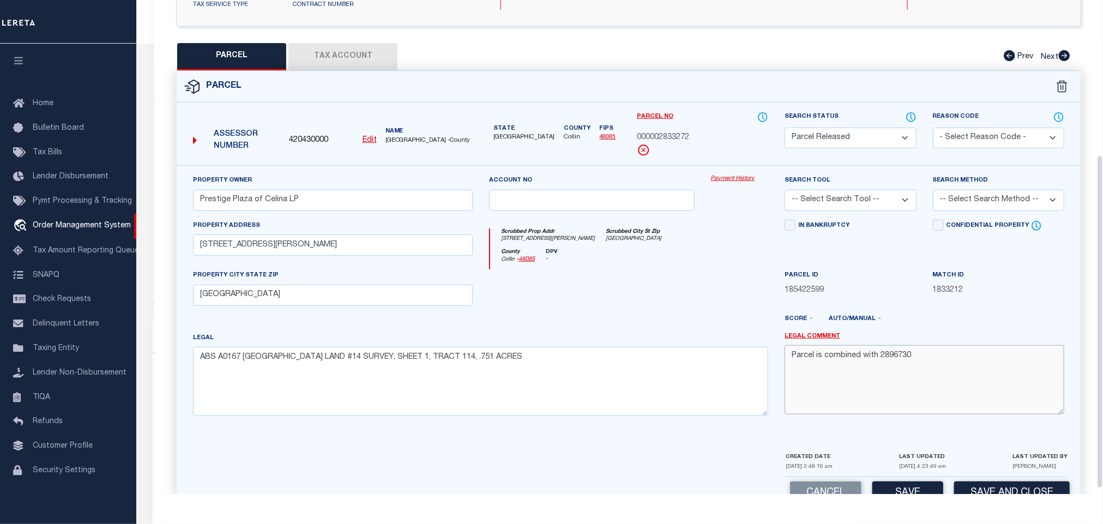
scroll to position [237, 0]
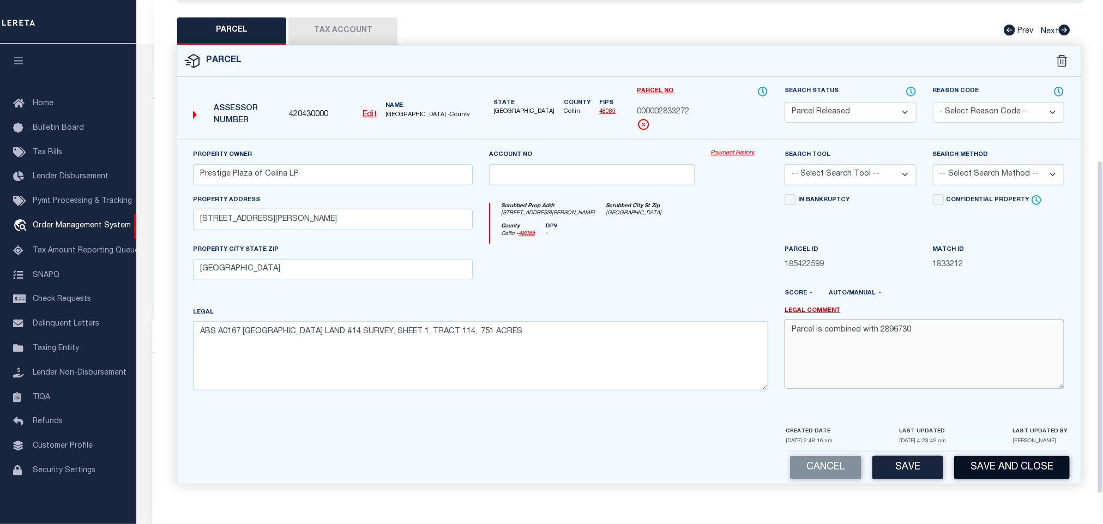
type textarea "Parcel is combined with 2896730"
click at [1016, 462] on button "Save and Close" at bounding box center [1012, 467] width 116 height 23
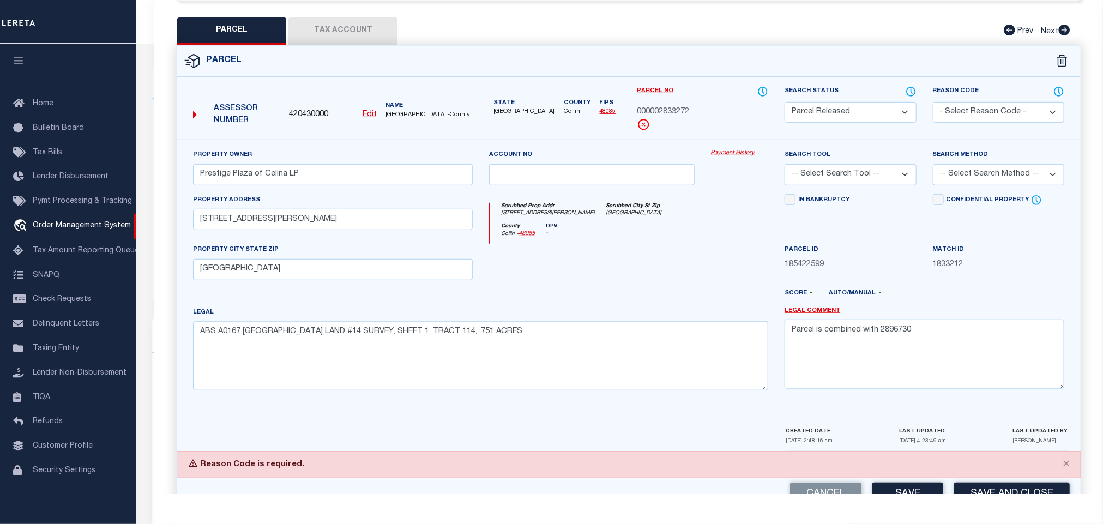
click at [995, 105] on select "- Select Reason Code - 099 - Other (Provide additional detail) ACT - Agency Cha…" at bounding box center [998, 112] width 131 height 21
select select "CMB"
click at [933, 102] on select "- Select Reason Code - 099 - Other (Provide additional detail) ACT - Agency Cha…" at bounding box center [998, 112] width 131 height 21
click at [979, 483] on button "Save and Close" at bounding box center [1012, 494] width 116 height 23
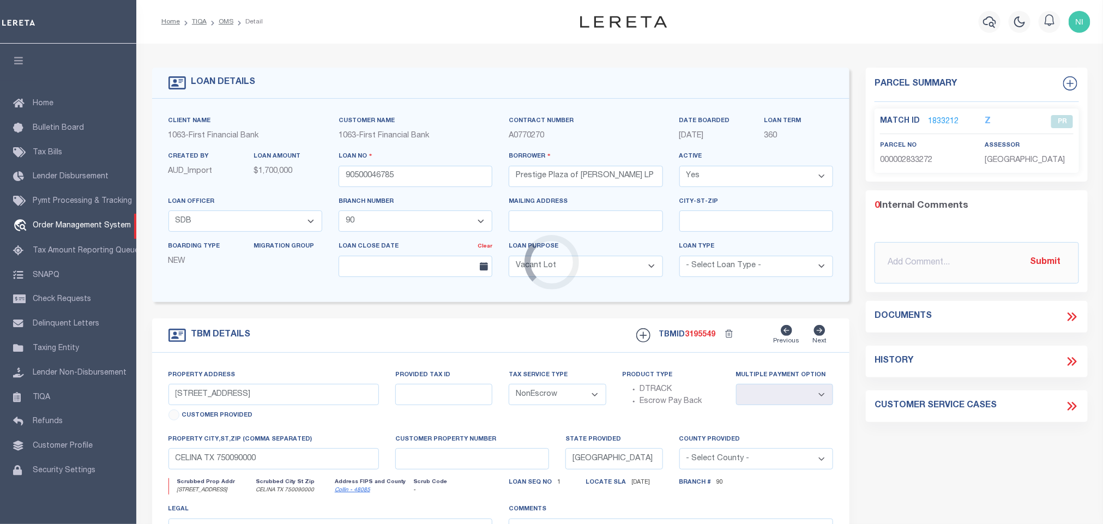
select select "21052"
select select "537"
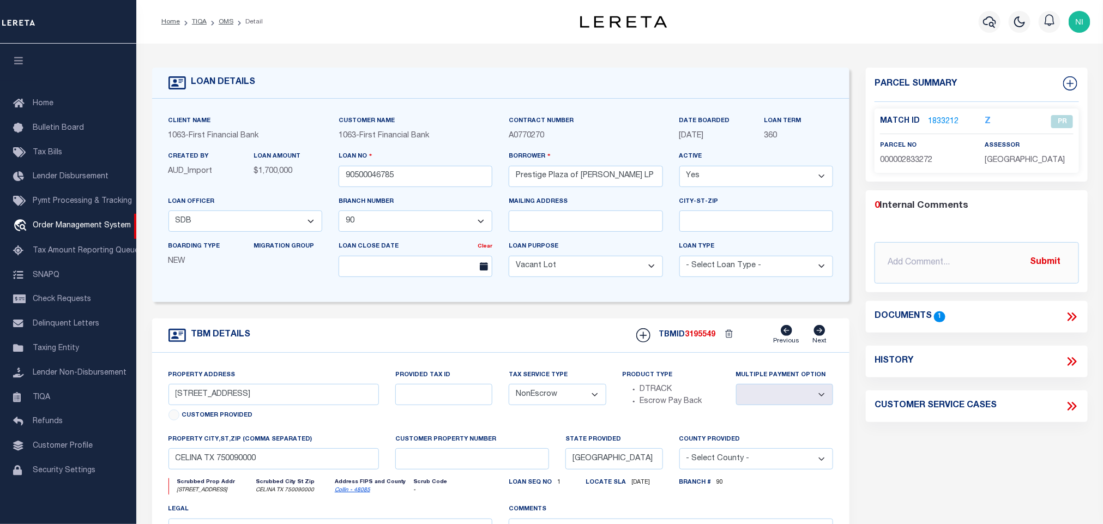
select select
click at [452, 179] on input "90500046785" at bounding box center [416, 176] width 154 height 21
click at [708, 337] on span "3195549" at bounding box center [700, 335] width 31 height 8
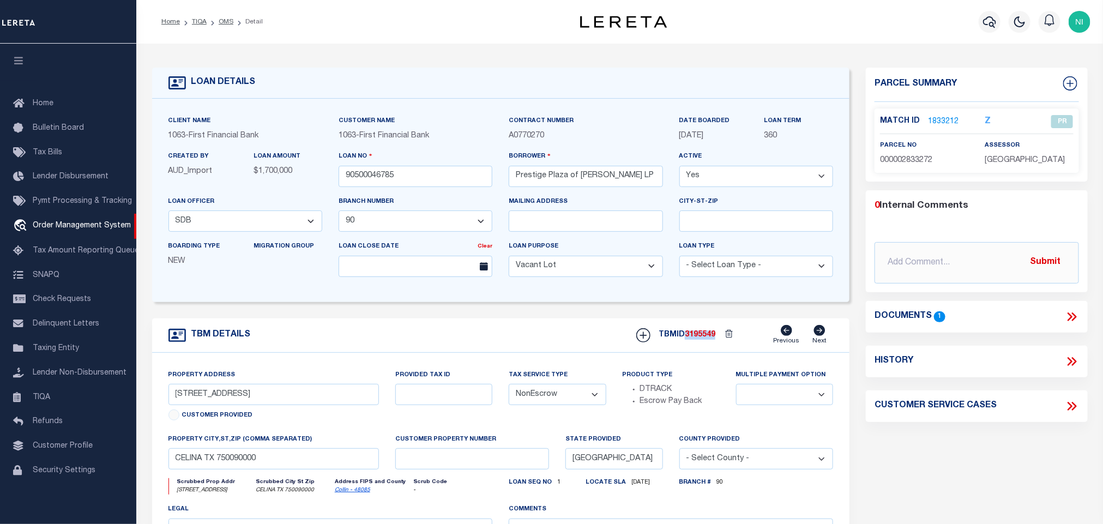
click at [708, 337] on span "3195549" at bounding box center [700, 335] width 31 height 8
copy span "3195549"
click at [993, 164] on span "[GEOGRAPHIC_DATA]" at bounding box center [1025, 160] width 80 height 8
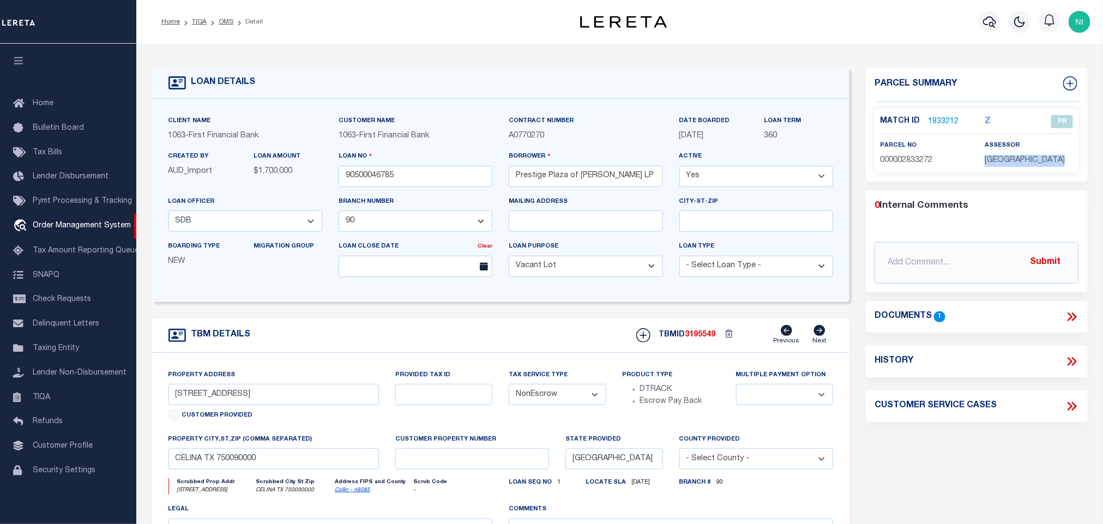
copy div "[GEOGRAPHIC_DATA]"
drag, startPoint x: 903, startPoint y: 159, endPoint x: 954, endPoint y: 160, distance: 51.3
click at [954, 160] on p "000002833272" at bounding box center [924, 161] width 88 height 12
copy span "2833272"
click at [943, 119] on link "1833212" at bounding box center [943, 121] width 31 height 11
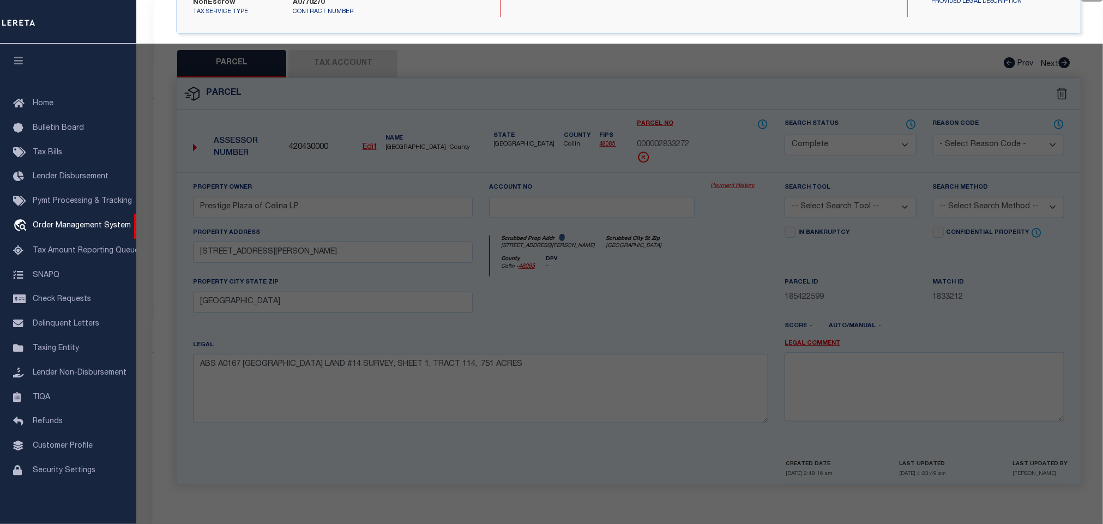
select select "AS"
checkbox input "false"
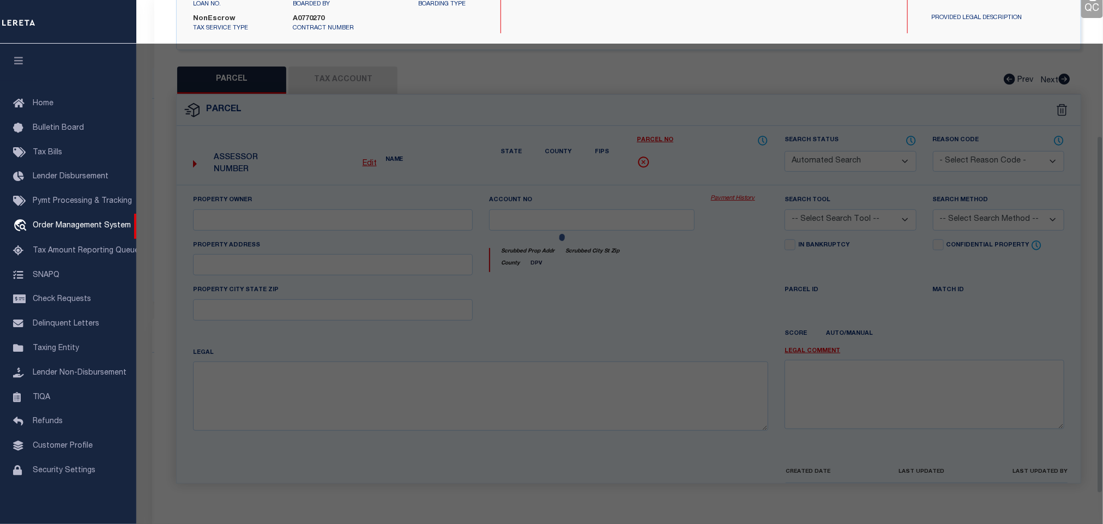
select select "PR"
select select "CMB"
type input "Prestige Plaza of Celina LP"
select select
type input "545 S Preston Rd"
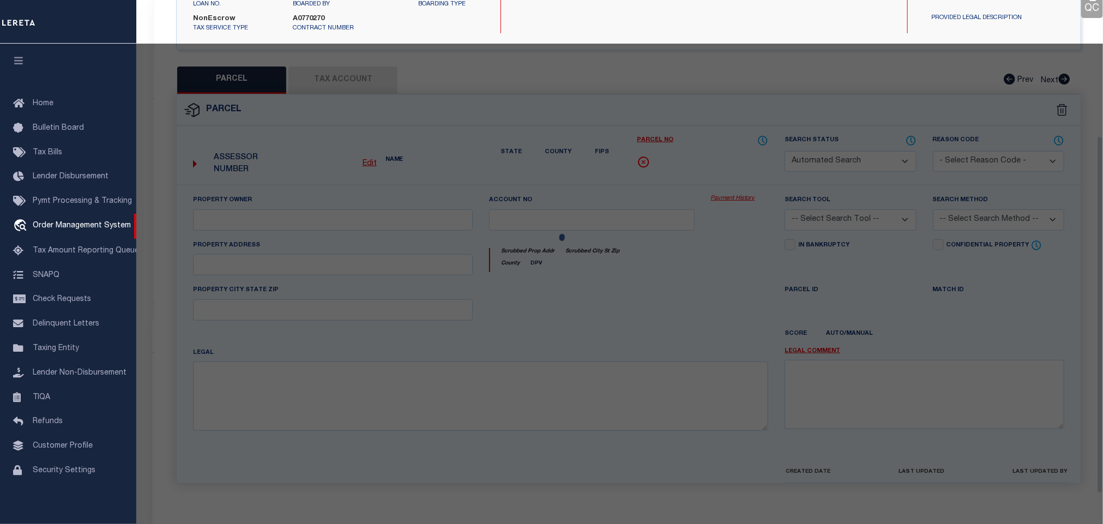
type input "Celina, TX 75009"
type textarea "ABS A0167 COLLIN COUNTY SCHOOL LAND #14 SURVEY, SHEET 1, TRACT 114, .751 ACRES"
type textarea "Parcel is combined with 2896730"
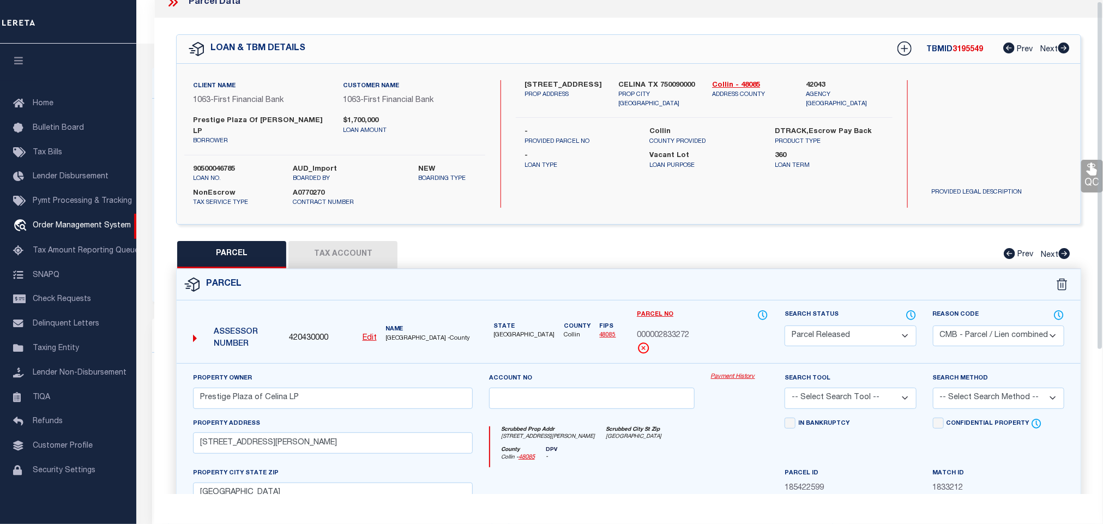
scroll to position [0, 0]
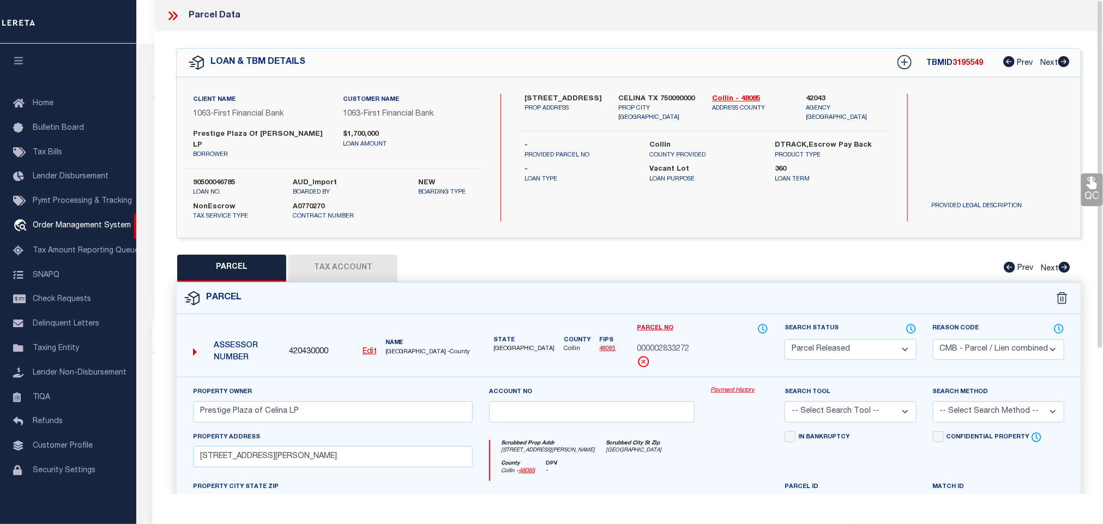
click at [178, 19] on icon at bounding box center [173, 16] width 14 height 14
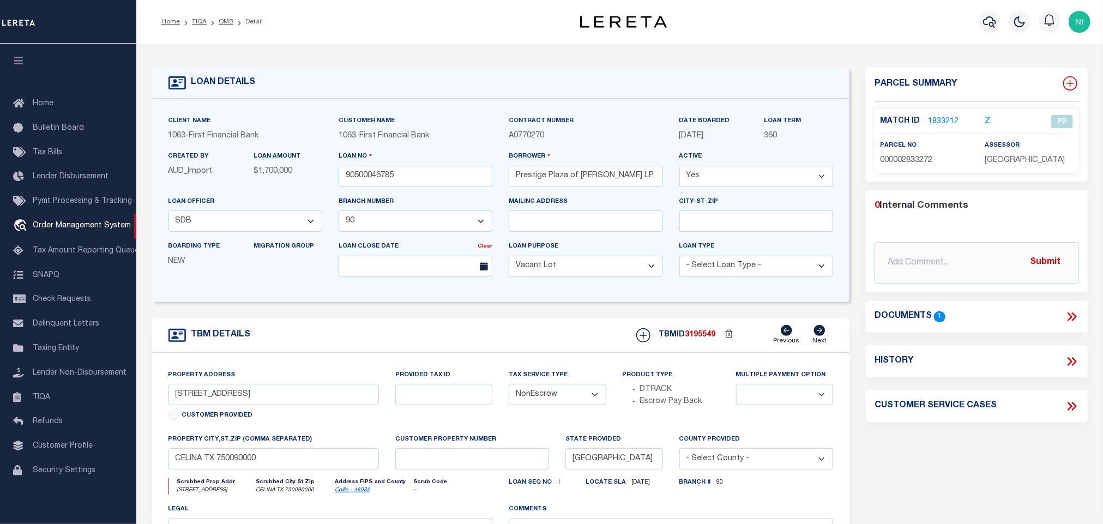
click at [1070, 82] on icon at bounding box center [1069, 83] width 7 height 7
select select "IP"
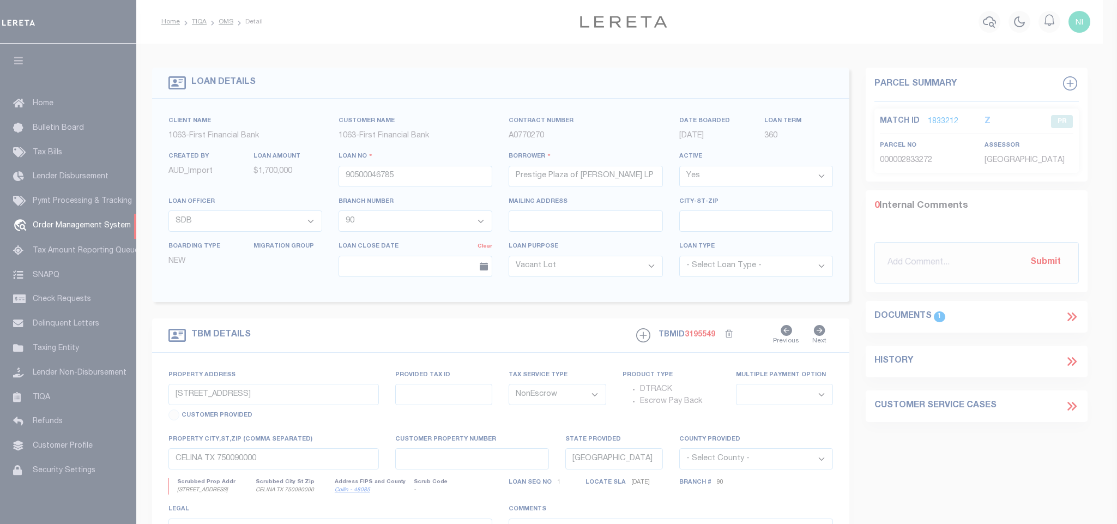
type textarea "-"
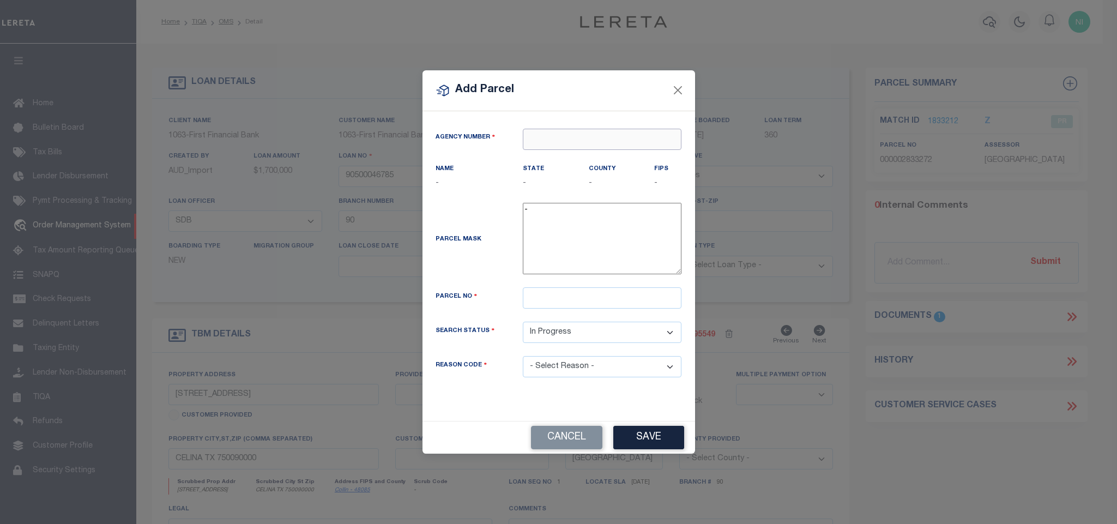
click at [556, 134] on input "text" at bounding box center [602, 139] width 159 height 21
click at [565, 154] on div "420430000 : COLLIN COUNTY" at bounding box center [602, 162] width 158 height 31
type input "420430000"
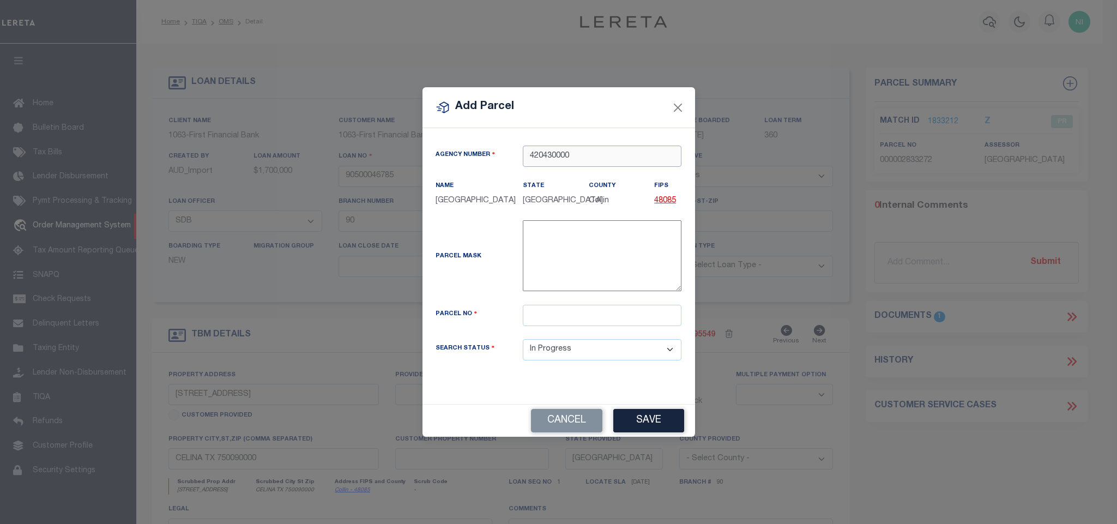
type input "420430000"
click at [565, 324] on input "text" at bounding box center [602, 315] width 159 height 21
paste input "2896730"
type input "2896730"
click at [653, 418] on button "Save" at bounding box center [648, 420] width 71 height 23
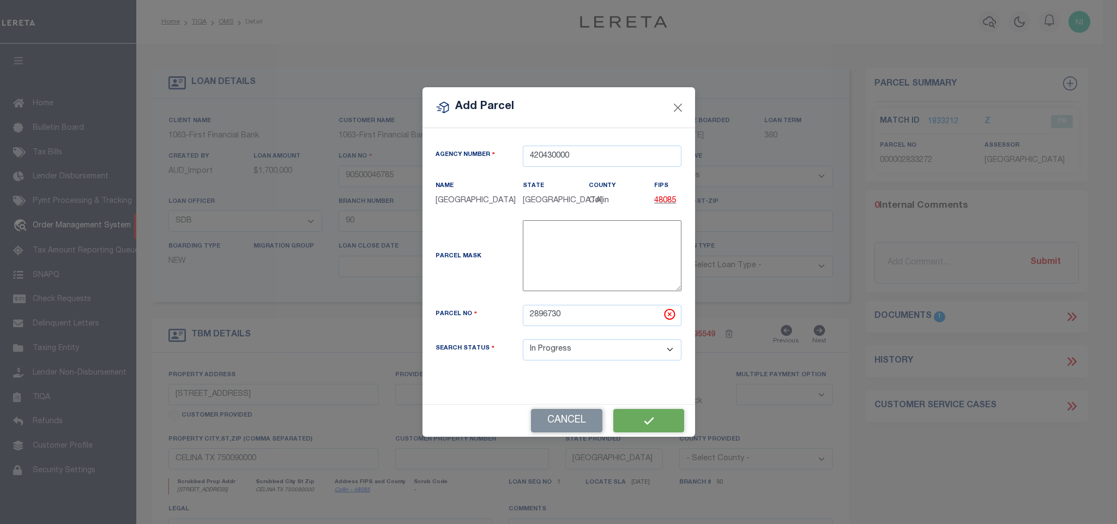
select select "IP"
select select
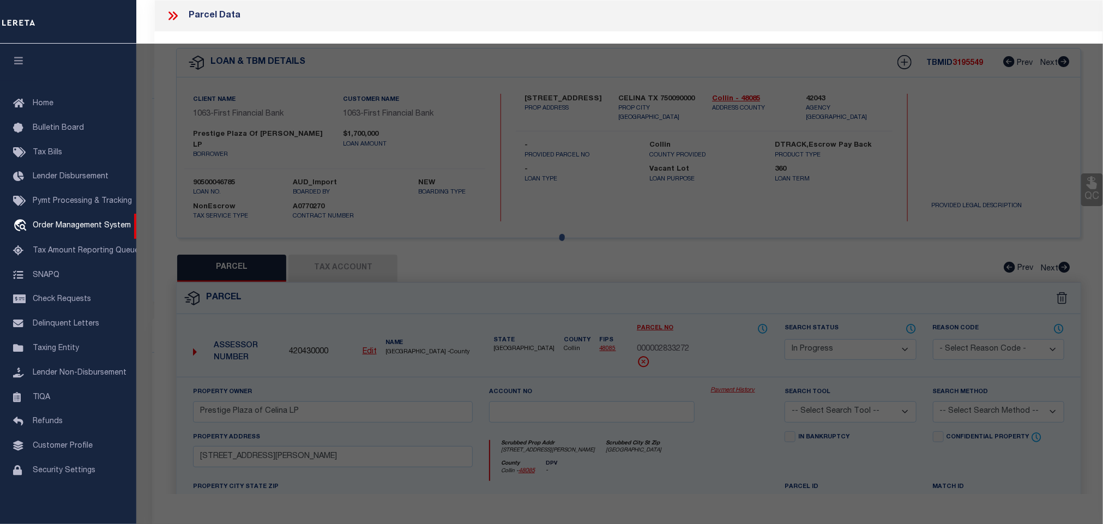
select select "AS"
checkbox input "false"
select select "IP"
checkbox input "false"
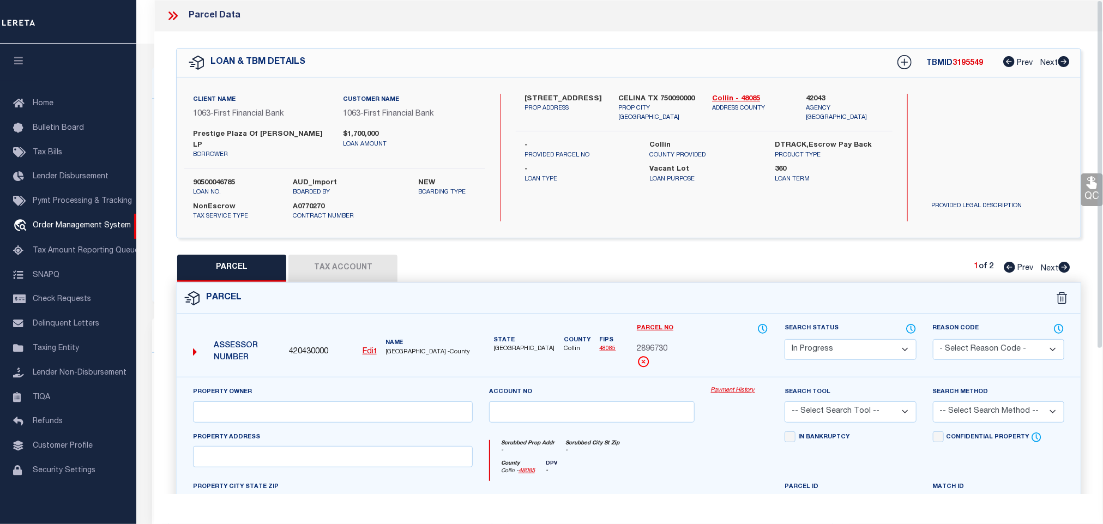
scroll to position [82, 0]
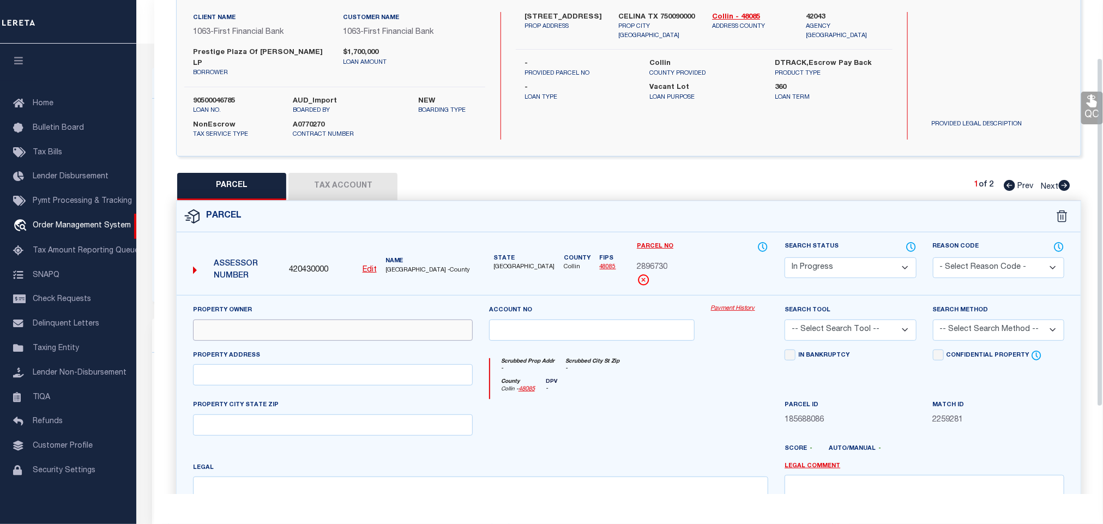
click at [377, 331] on input "text" at bounding box center [333, 330] width 280 height 21
paste input "CELINA PRESTON PARTNERS LLC"
type input "CELINA PRESTON PARTNERS LLC"
click at [366, 364] on input "text" at bounding box center [333, 374] width 280 height 21
paste input "545 S PRESTON RD CELINA, TX 75009"
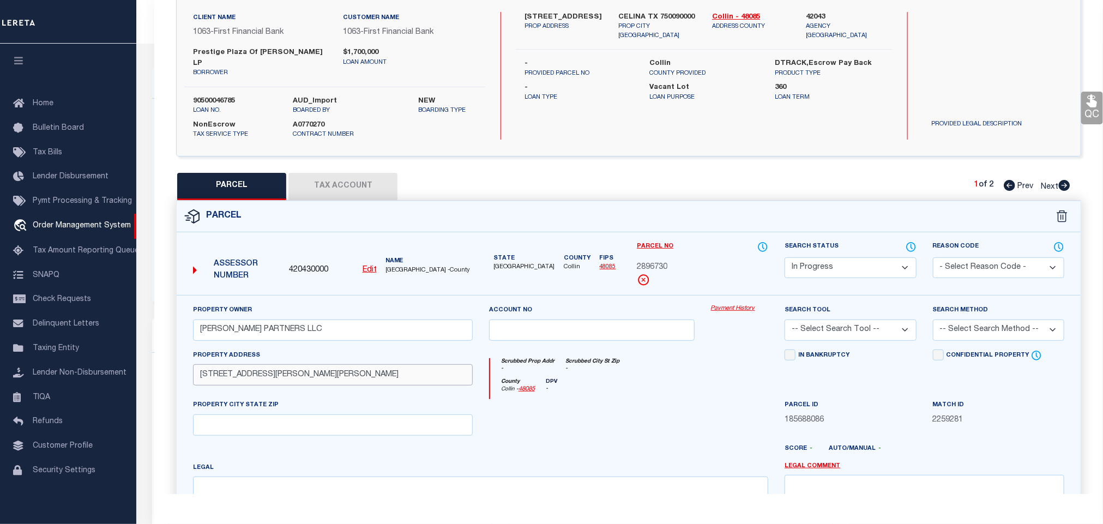
type input "545 S PRESTON RD CELINA, TX 75009"
click at [545, 486] on textarea at bounding box center [480, 511] width 575 height 69
paste textarea "CELINA STATION ADDITION (CCL), BLK A, LOT 2"
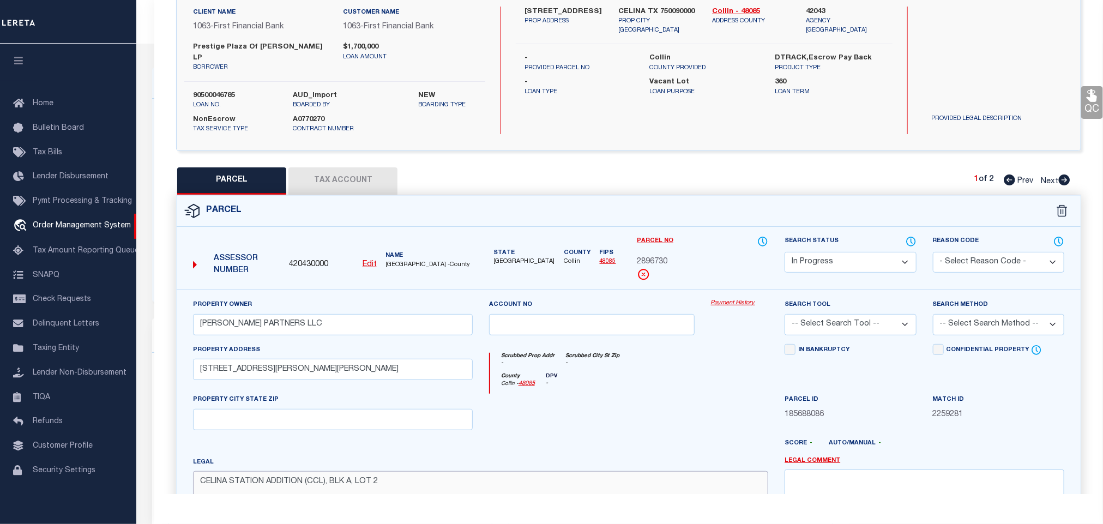
type textarea "CELINA STATION ADDITION (CCL), BLK A, LOT 2"
click at [875, 316] on select "-- Select Search Tool -- 3rd Party Website Agency File Agency Website ATLS CNV-…" at bounding box center [850, 324] width 131 height 21
select select "AGF"
click at [785, 314] on select "-- Select Search Tool -- 3rd Party Website Agency File Agency Website ATLS CNV-…" at bounding box center [850, 324] width 131 height 21
click at [990, 314] on select "-- Select Search Method -- Property Address Legal Liability Info Provided" at bounding box center [998, 324] width 131 height 21
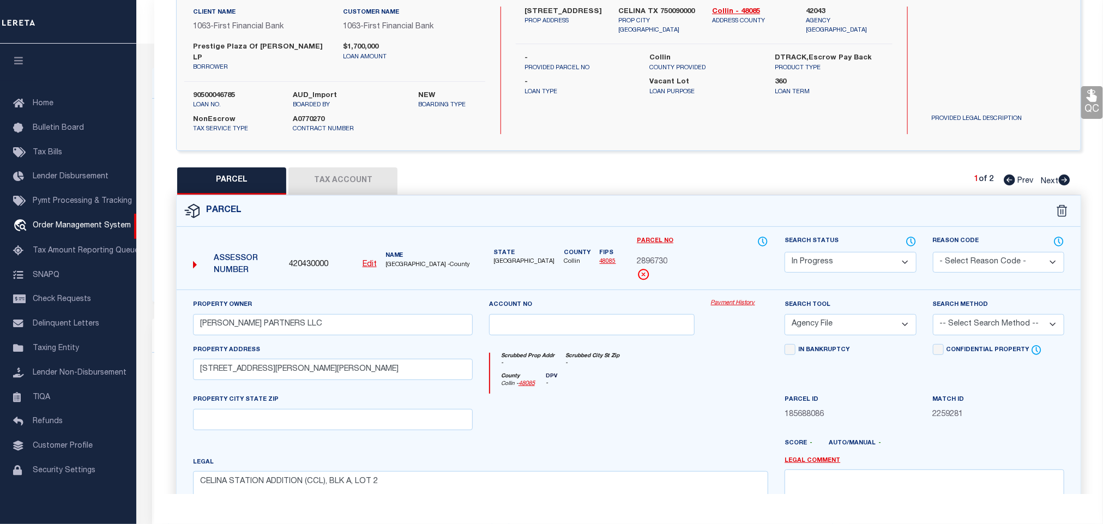
select select "LEG"
click at [933, 314] on select "-- Select Search Method -- Property Address Legal Liability Info Provided" at bounding box center [998, 324] width 131 height 21
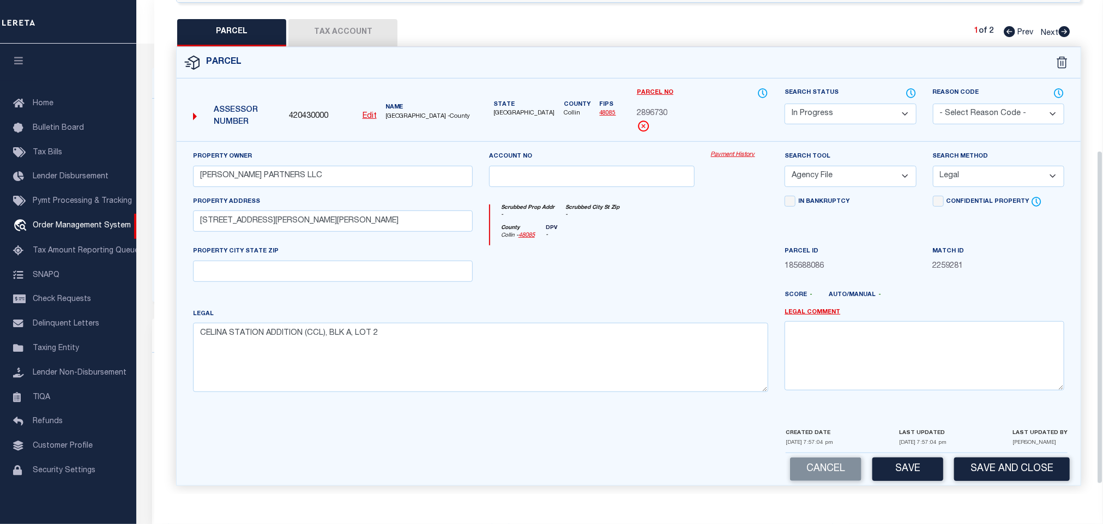
scroll to position [237, 0]
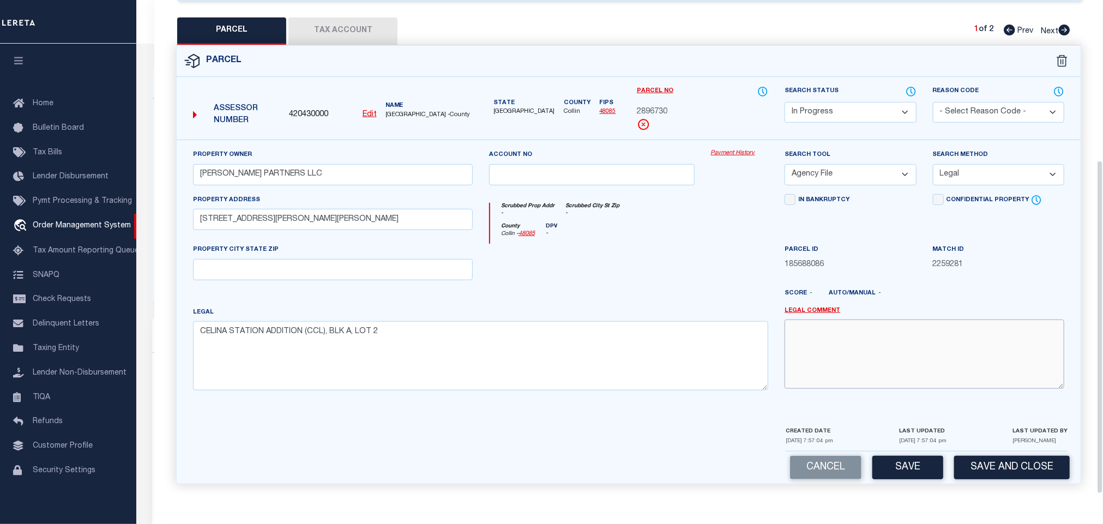
click at [919, 368] on textarea at bounding box center [925, 354] width 280 height 69
click at [966, 334] on textarea "parcel Updated as per provided metes" at bounding box center [925, 354] width 280 height 69
type textarea "parcel Updated as per provided metes and bounds"
click at [875, 105] on select "Automated Search Bad Parcel Complete Duplicate Parcel High Dollar Reporting In …" at bounding box center [850, 112] width 131 height 21
select select "CP"
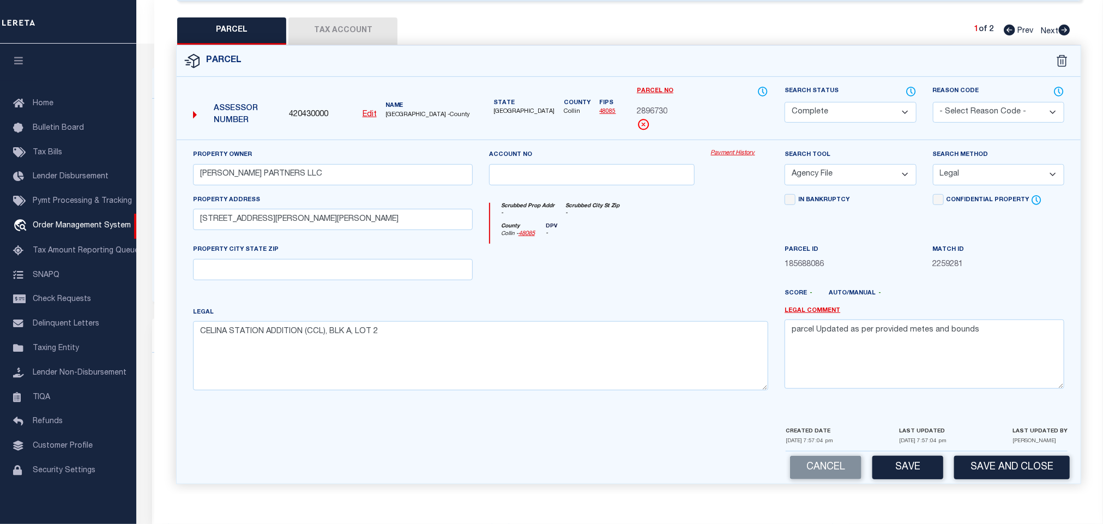
click at [785, 102] on select "Automated Search Bad Parcel Complete Duplicate Parcel High Dollar Reporting In …" at bounding box center [850, 112] width 131 height 21
click at [685, 261] on div at bounding box center [592, 266] width 222 height 45
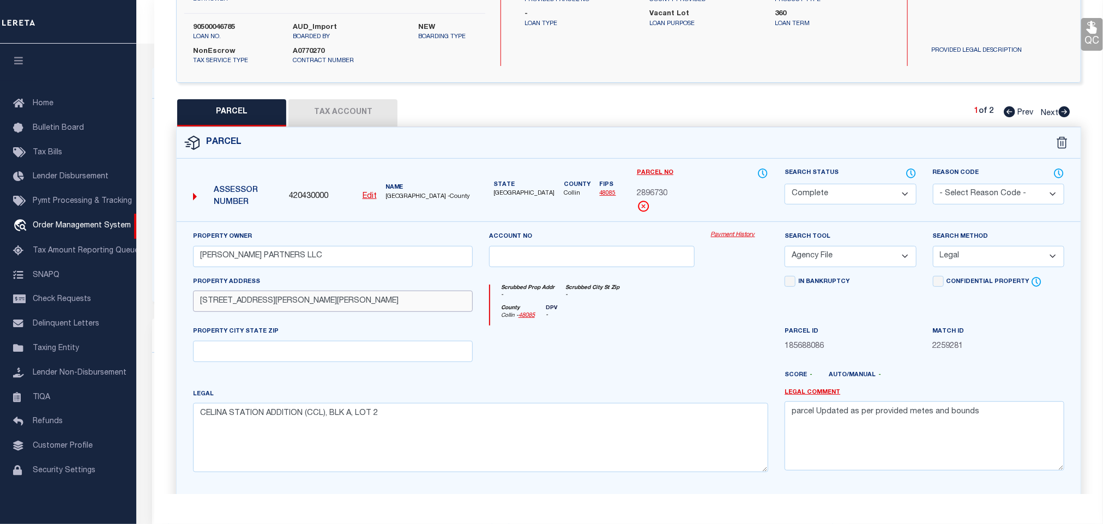
drag, startPoint x: 276, startPoint y: 294, endPoint x: 366, endPoint y: 292, distance: 90.0
click at [366, 292] on input "545 S PRESTON RD CELINA, TX 75009" at bounding box center [333, 301] width 280 height 21
click at [293, 341] on input "text" at bounding box center [333, 351] width 280 height 21
paste input "CELINA, TX 75009"
type input "CELINA, TX 75009"
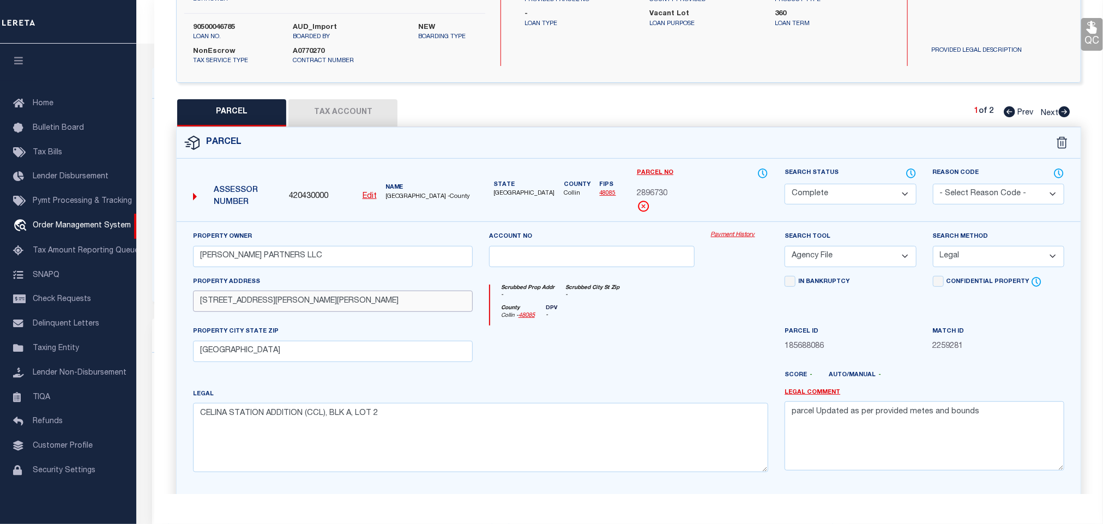
drag, startPoint x: 275, startPoint y: 295, endPoint x: 502, endPoint y: 296, distance: 227.4
click at [502, 296] on div "Property Owner CELINA PRESTON PARTNERS LLC Account no Payment History Search To…" at bounding box center [629, 356] width 888 height 250
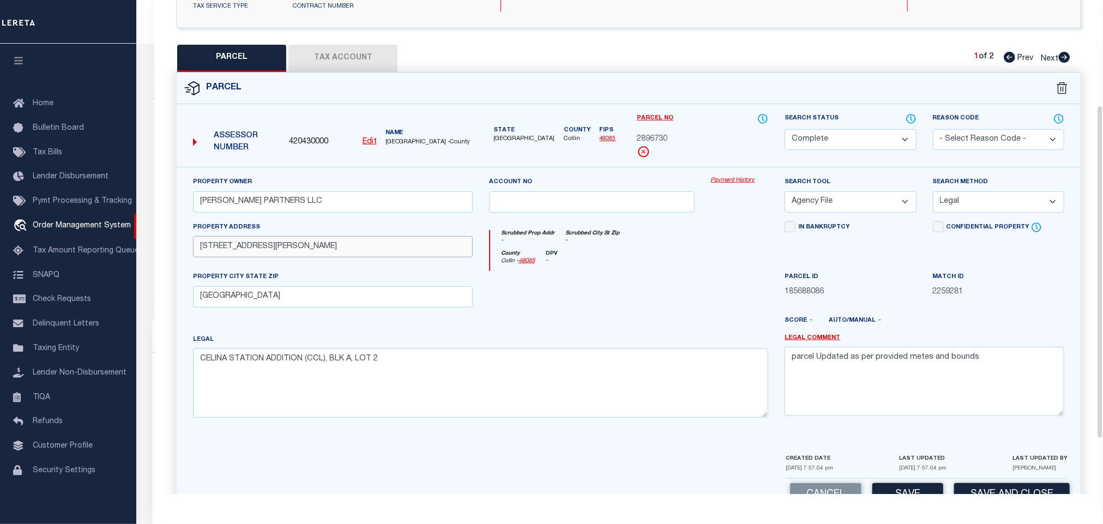
scroll to position [237, 0]
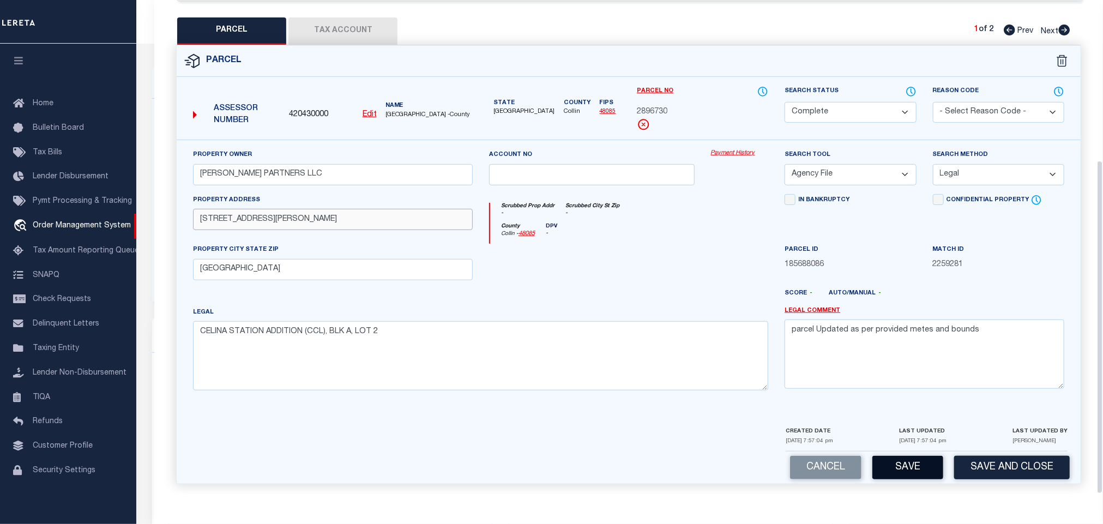
type input "545 S PRESTON RD"
click at [908, 456] on button "Save" at bounding box center [907, 467] width 71 height 23
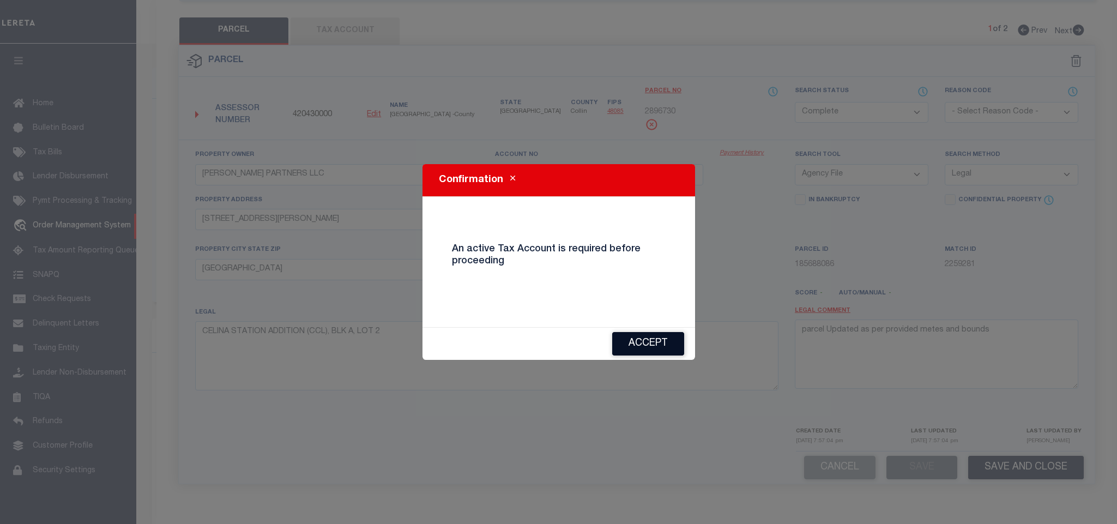
click at [630, 345] on button "Accept" at bounding box center [648, 343] width 72 height 23
select select "AS"
select select
checkbox input "false"
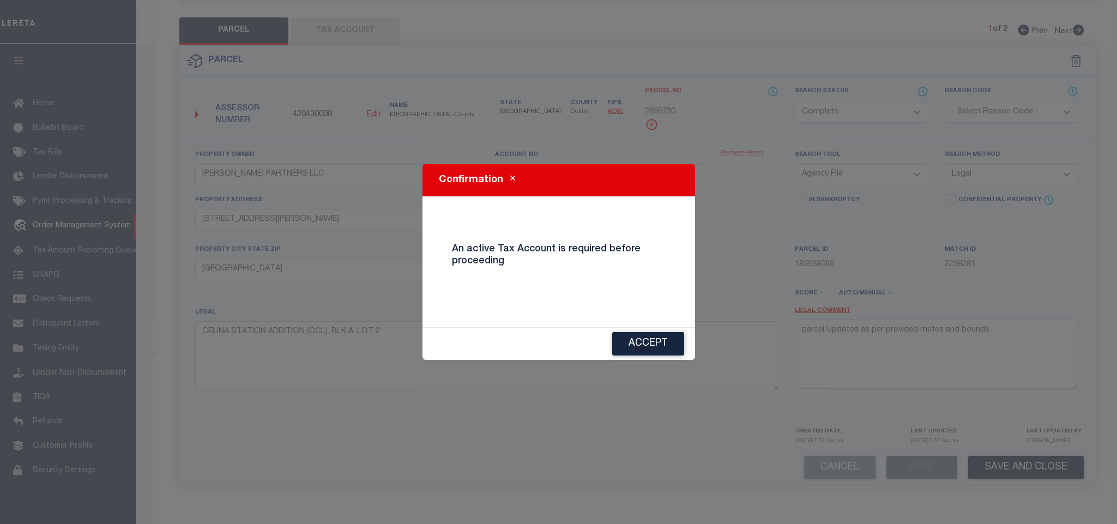
checkbox input "false"
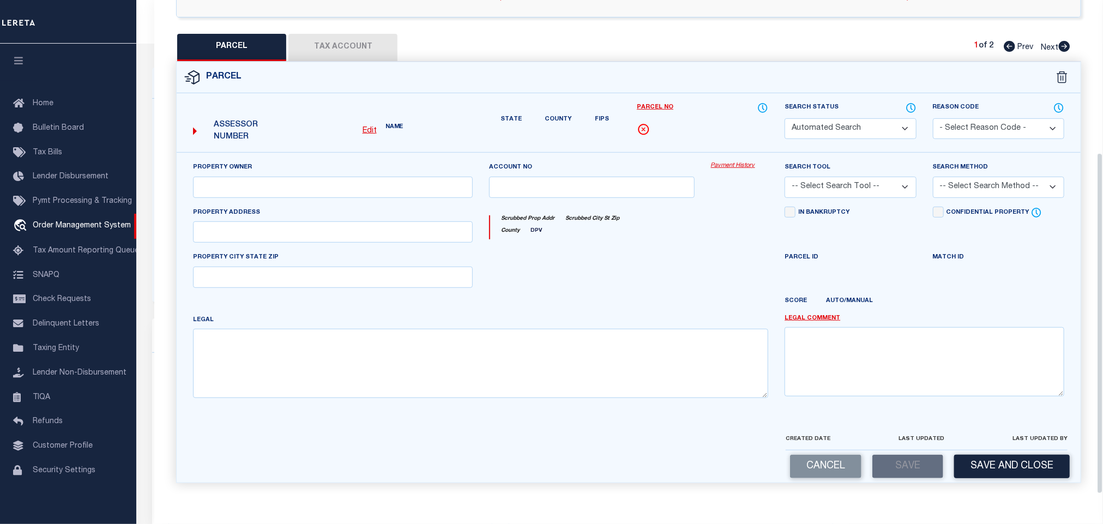
select select "IP"
checkbox input "false"
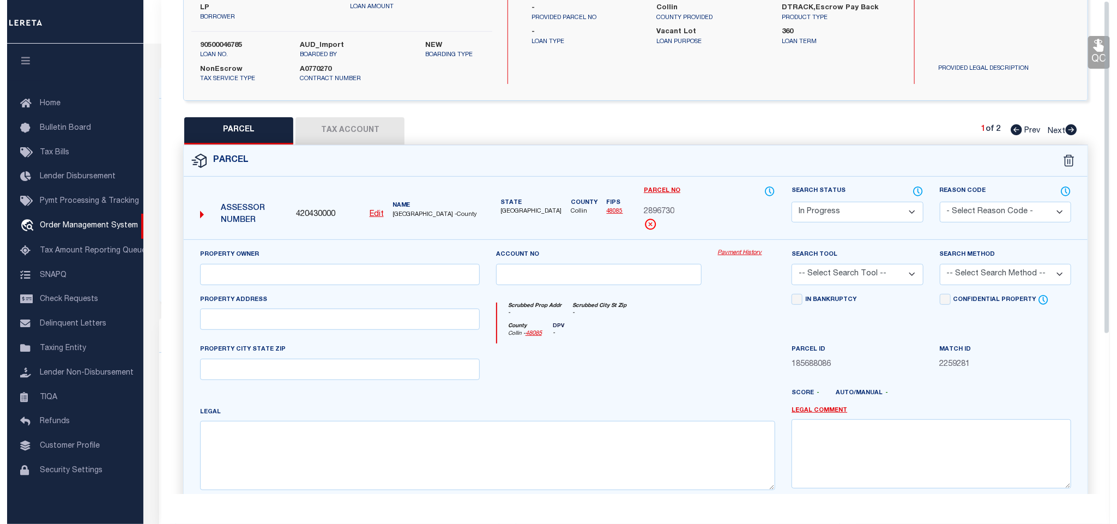
scroll to position [0, 0]
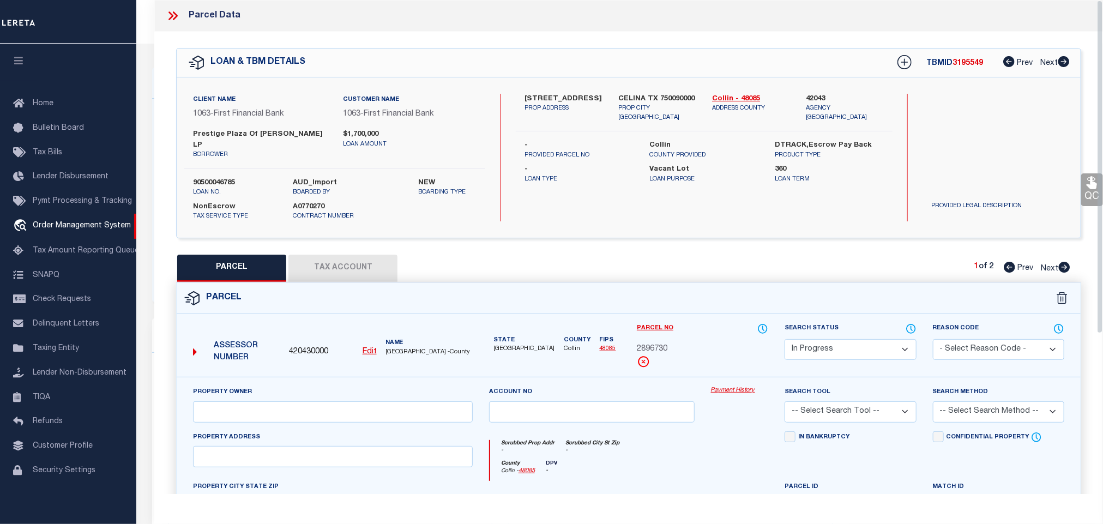
click at [371, 264] on button "Tax Account" at bounding box center [342, 268] width 109 height 27
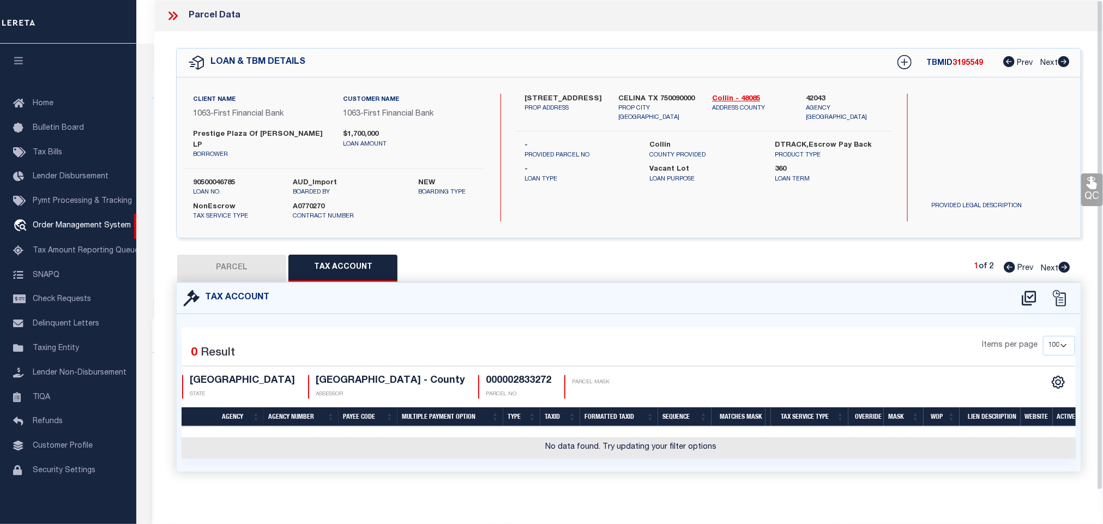
select select "100"
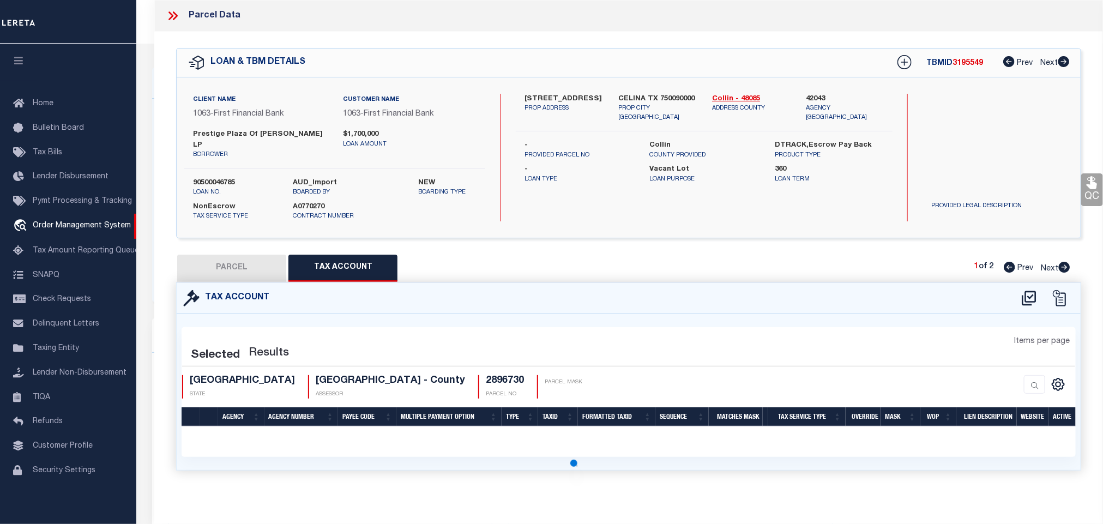
select select "100"
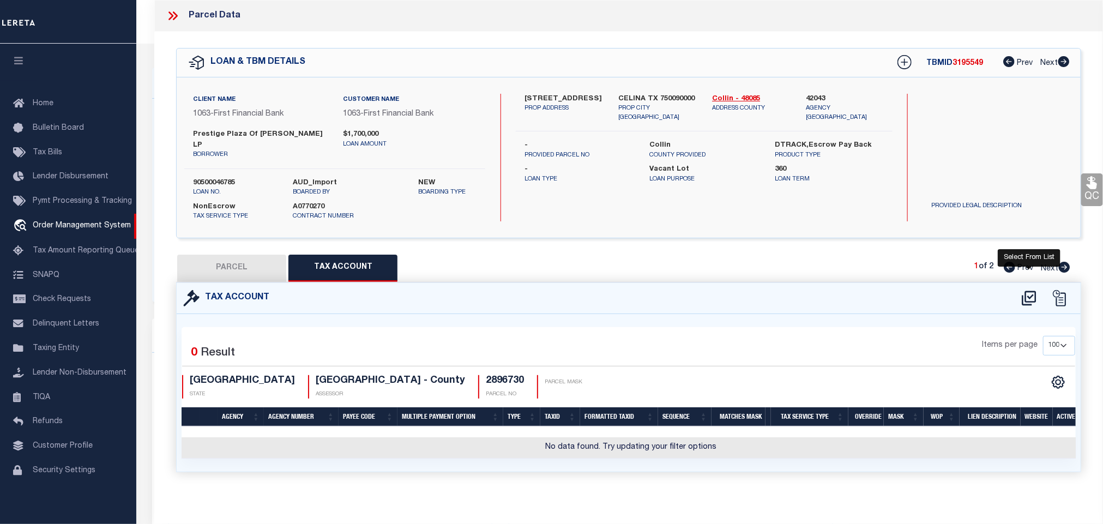
click at [1033, 290] on icon at bounding box center [1029, 298] width 18 height 17
select select "100"
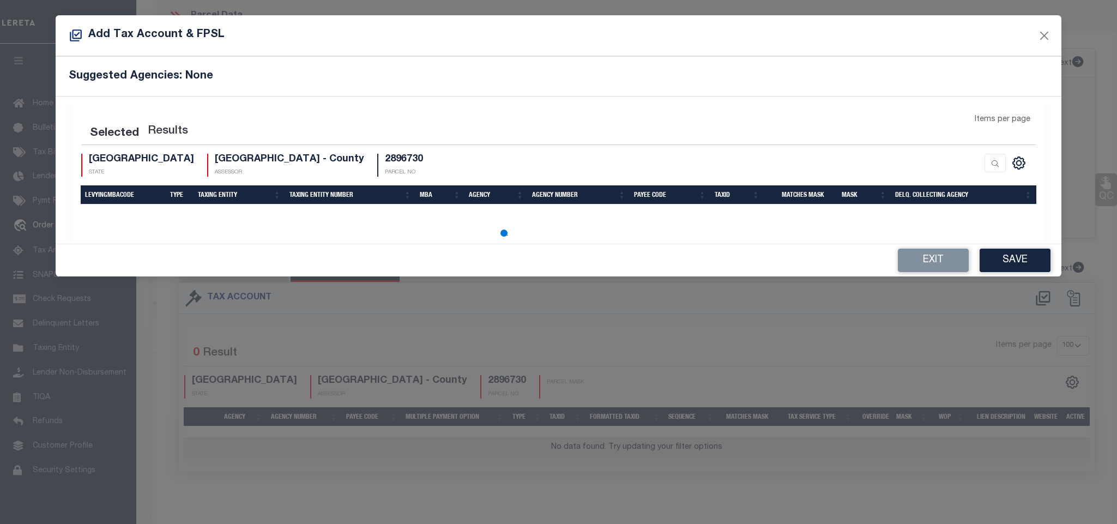
select select "100"
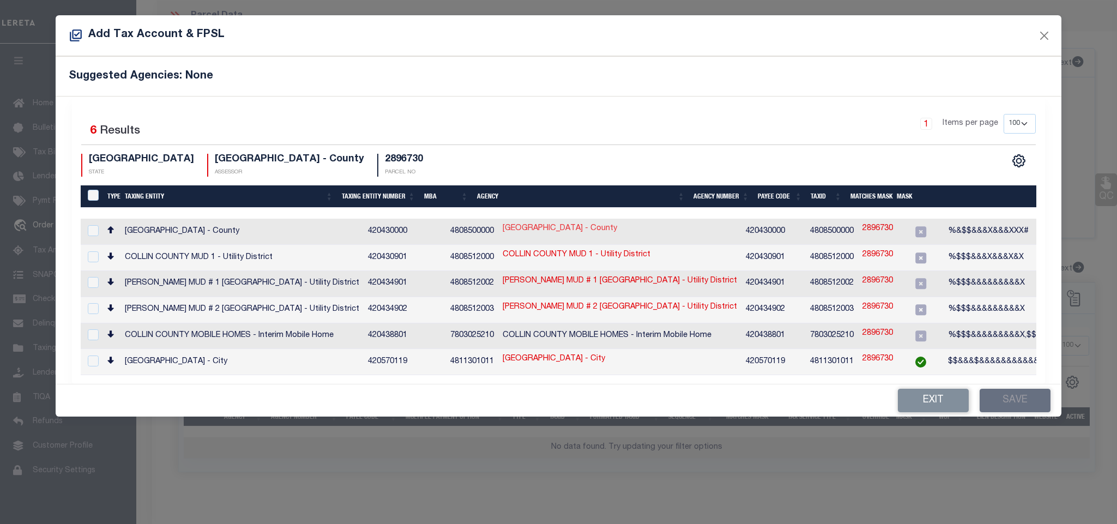
click at [519, 231] on link "COLLIN COUNTY - County" at bounding box center [560, 229] width 114 height 12
checkbox input "true"
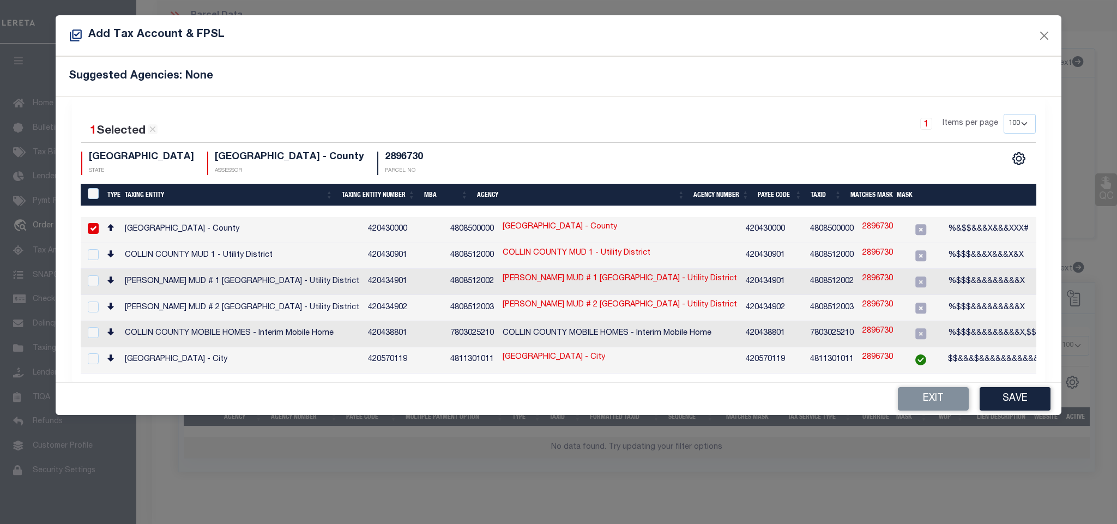
click at [863, 226] on link "2896730" at bounding box center [878, 227] width 31 height 12
type input "2896730"
type textarea "%&$$&&&X&&&XXX#"
checkbox input "false"
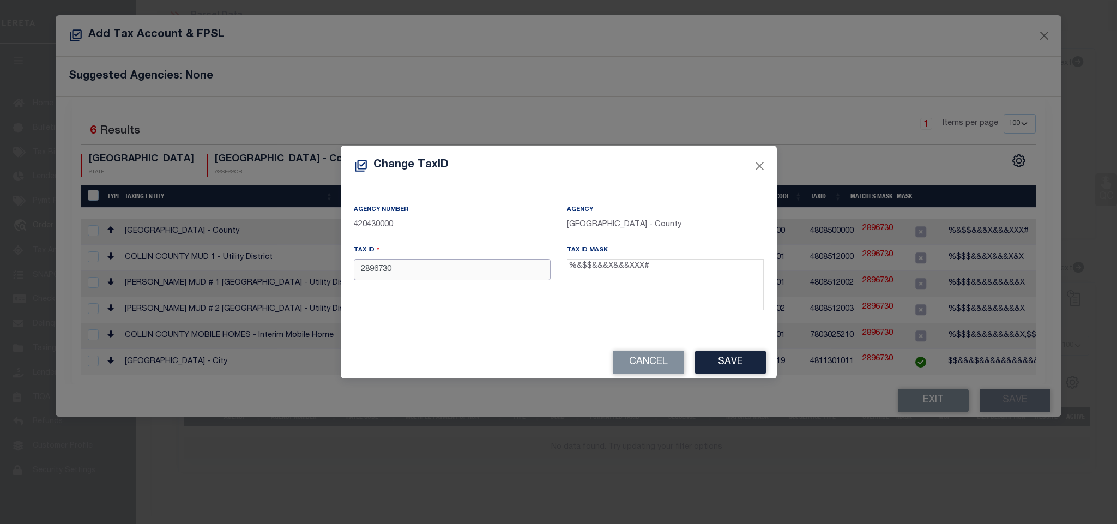
drag, startPoint x: 393, startPoint y: 273, endPoint x: 295, endPoint y: 273, distance: 97.6
click at [295, 273] on div "Change TaxID Agency Number 420430000 Agency COLLIN COUNTY - County Tax ID 28967…" at bounding box center [558, 262] width 1117 height 524
paste input "R1309900A00201"
type input "R1309900A00201"
click at [732, 357] on button "Save" at bounding box center [730, 362] width 71 height 23
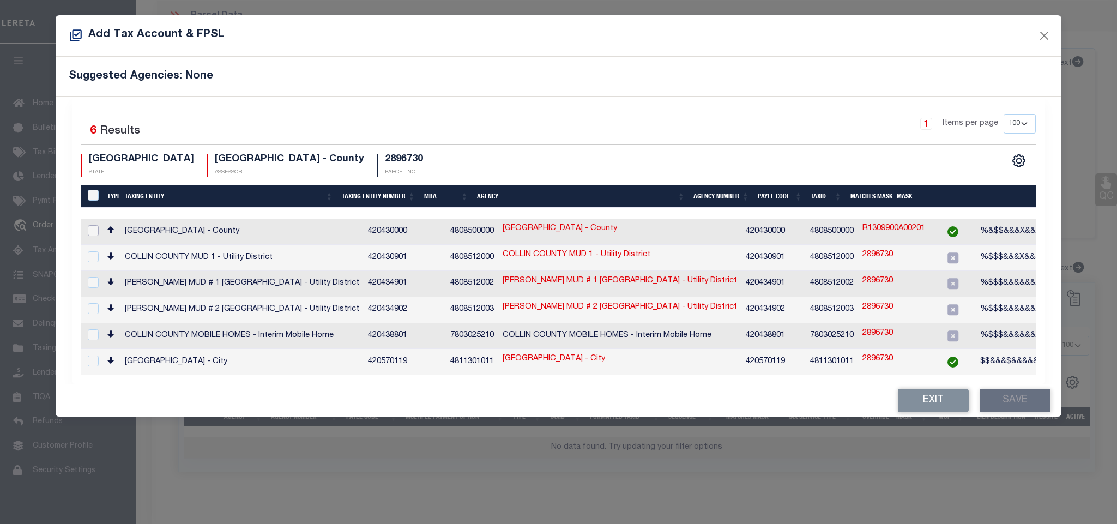
click at [94, 230] on input "checkbox" at bounding box center [93, 230] width 11 height 11
checkbox input "true"
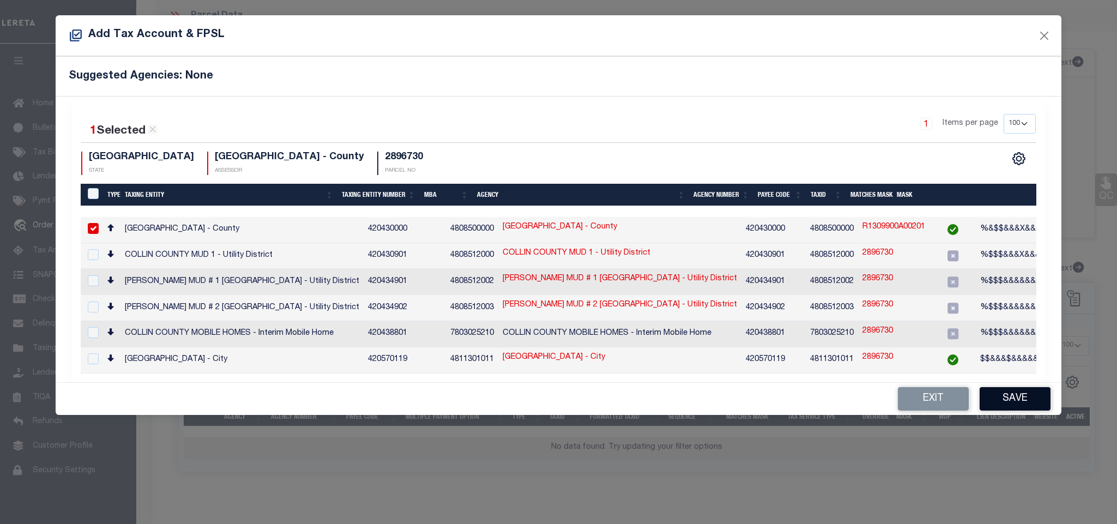
click at [1010, 394] on button "Save" at bounding box center [1015, 398] width 71 height 23
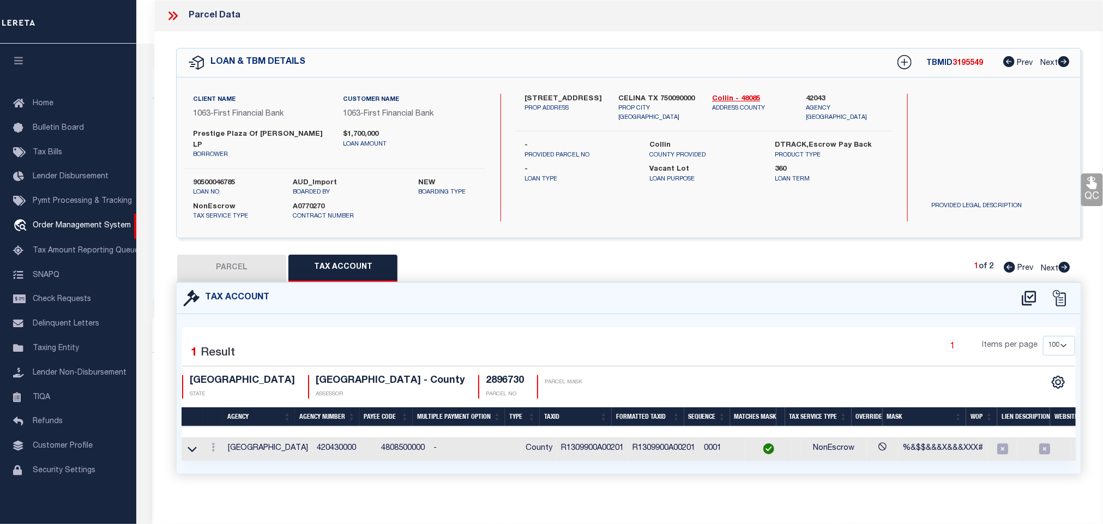
click at [234, 260] on button "PARCEL" at bounding box center [231, 268] width 109 height 27
select select "AS"
checkbox input "false"
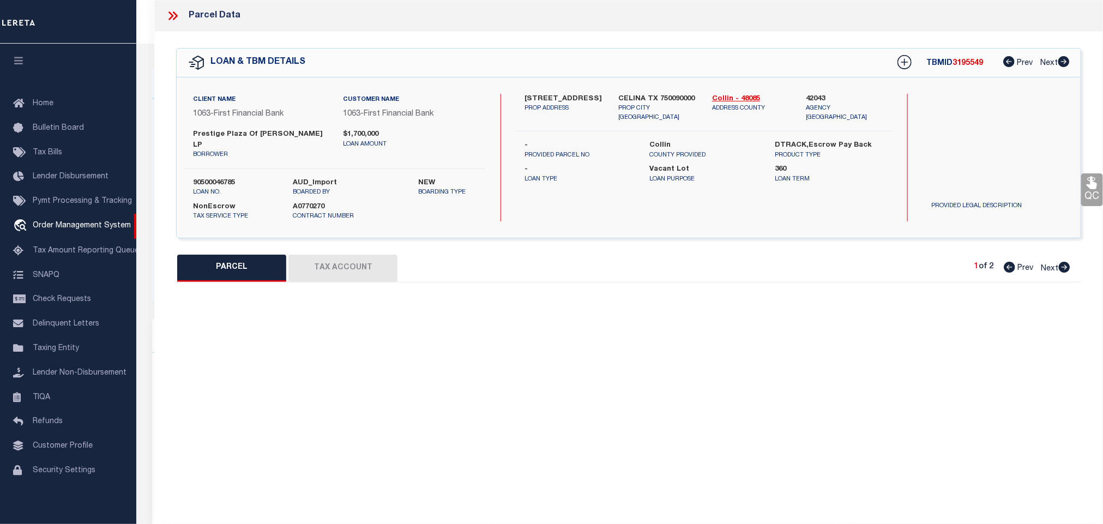
select select "IP"
checkbox input "false"
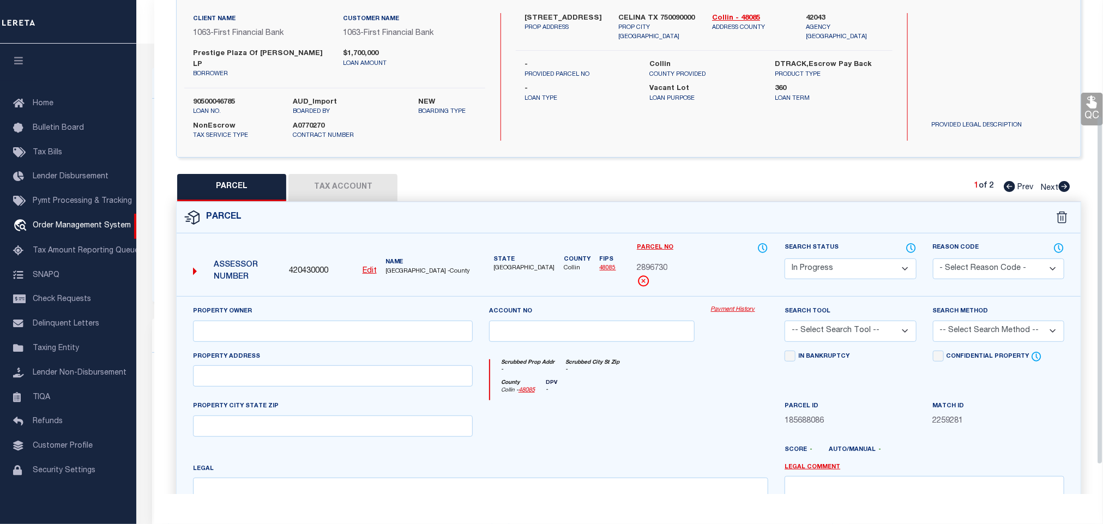
scroll to position [164, 0]
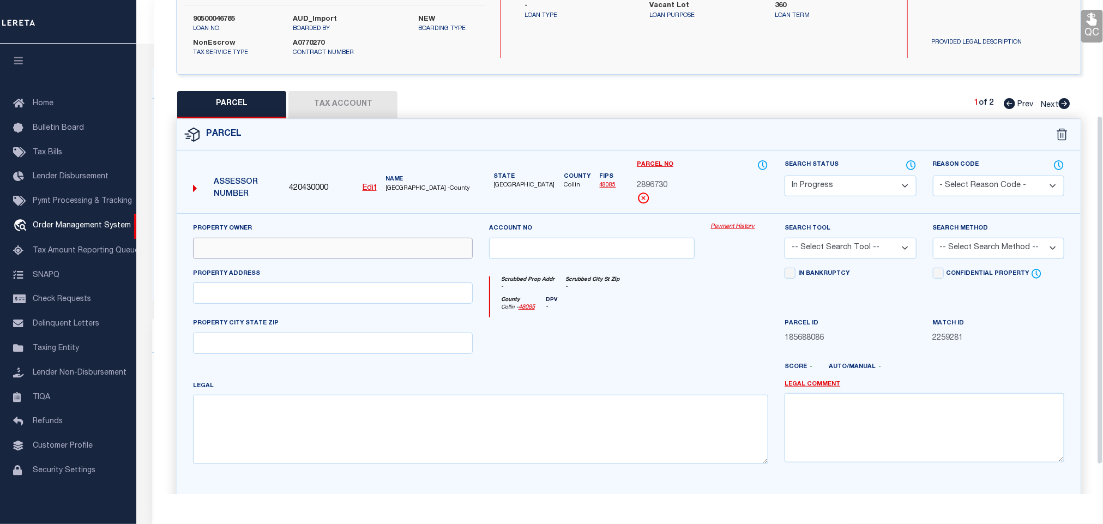
click at [295, 241] on input "text" at bounding box center [333, 248] width 280 height 21
paste input "CELINA PRESTON PARTNERS LLC"
type input "CELINA PRESTON PARTNERS LLC"
click at [360, 283] on input "text" at bounding box center [333, 292] width 280 height 21
paste input "545 S PRESTON RD"
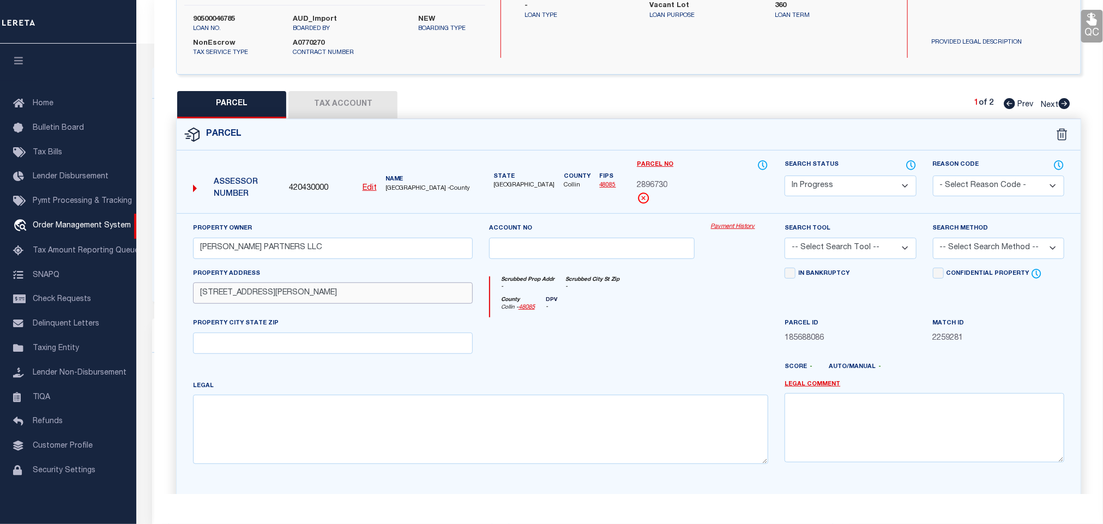
type input "545 S PRESTON RD"
click at [401, 333] on input "text" at bounding box center [333, 343] width 280 height 21
paste input "CELINA, TX 75009"
type input "CELINA, TX 75009"
click at [442, 406] on textarea at bounding box center [480, 429] width 575 height 69
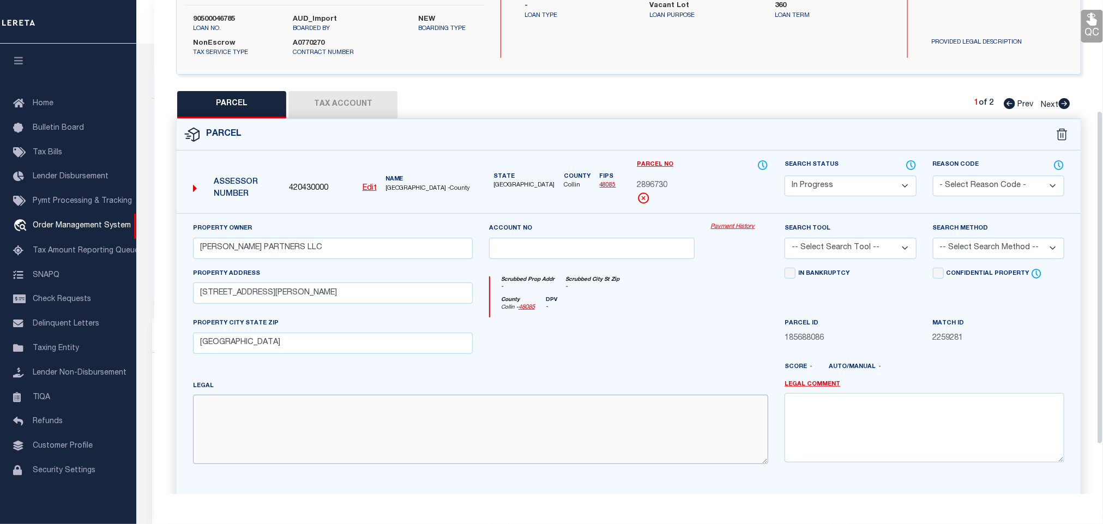
paste textarea "CELINA STATION ADDITION (CCL), BLK A, LOT 2"
type textarea "CELINA STATION ADDITION (CCL), BLK A, LOT 2"
click at [854, 238] on select "-- Select Search Tool -- 3rd Party Website Agency File Agency Website ATLS CNV-…" at bounding box center [850, 248] width 131 height 21
select select "AGF"
click at [785, 238] on select "-- Select Search Tool -- 3rd Party Website Agency File Agency Website ATLS CNV-…" at bounding box center [850, 248] width 131 height 21
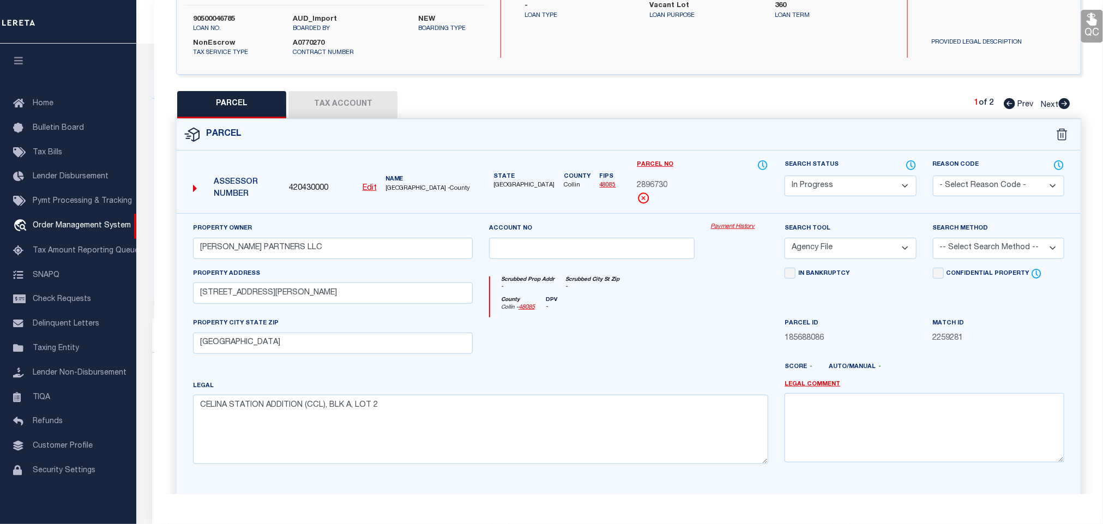
click at [1001, 238] on select "-- Select Search Method -- Property Address Legal Liability Info Provided" at bounding box center [998, 248] width 131 height 21
select select "LEG"
click at [933, 238] on select "-- Select Search Method -- Property Address Legal Liability Info Provided" at bounding box center [998, 248] width 131 height 21
click at [851, 177] on select "Automated Search Bad Parcel Complete Duplicate Parcel High Dollar Reporting In …" at bounding box center [850, 186] width 131 height 21
select select "CP"
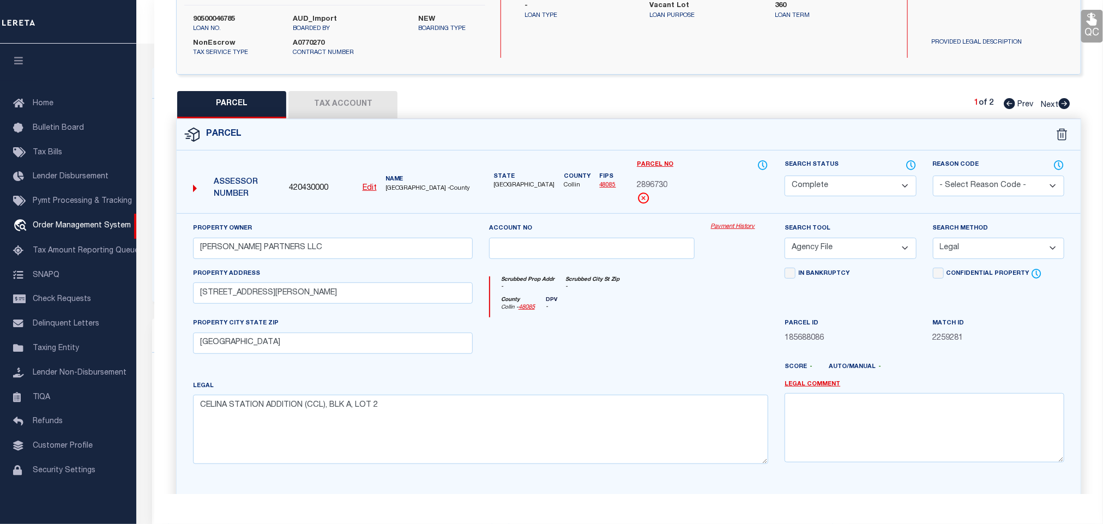
click at [785, 176] on select "Automated Search Bad Parcel Complete Duplicate Parcel High Dollar Reporting In …" at bounding box center [850, 186] width 131 height 21
click at [916, 419] on textarea at bounding box center [925, 427] width 280 height 69
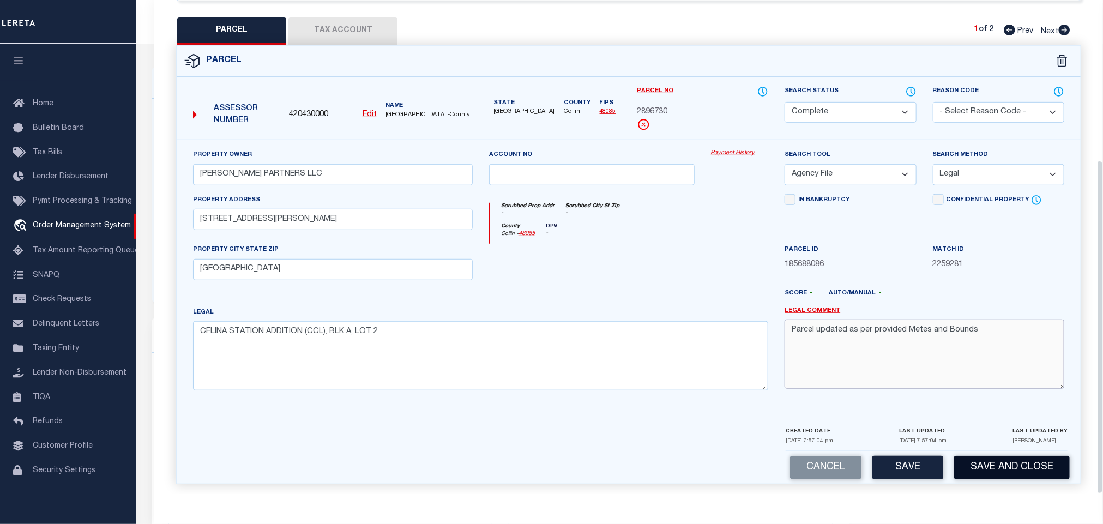
type textarea "Parcel updated as per provided Metes and Bounds"
click at [1018, 462] on button "Save and Close" at bounding box center [1012, 467] width 116 height 23
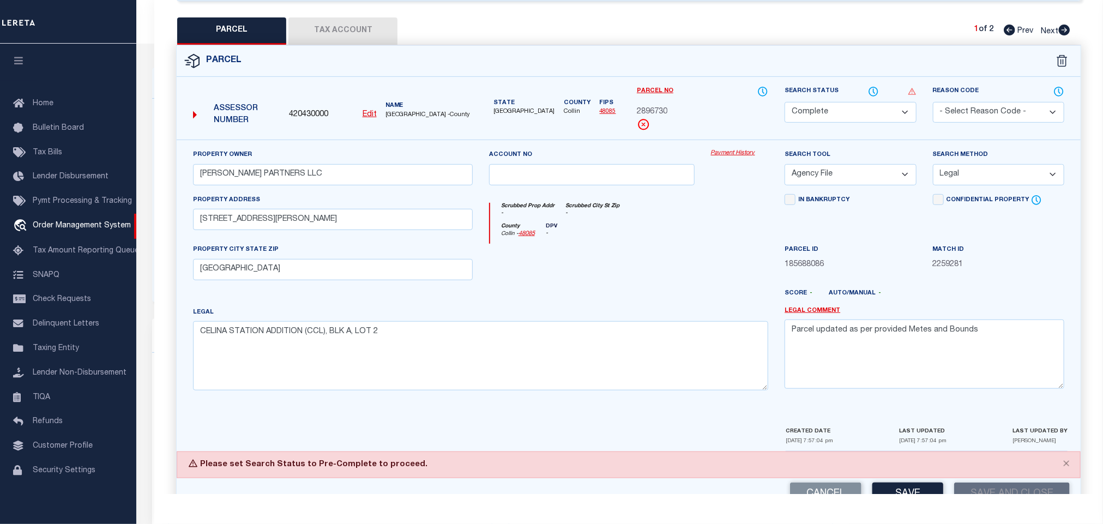
drag, startPoint x: 851, startPoint y: 105, endPoint x: 854, endPoint y: 113, distance: 9.1
click at [851, 105] on select "Automated Search Bad Parcel Complete Duplicate Parcel High Dollar Reporting In …" at bounding box center [850, 112] width 131 height 21
select select "PC"
click at [785, 102] on select "Automated Search Bad Parcel Complete Duplicate Parcel High Dollar Reporting In …" at bounding box center [850, 112] width 131 height 21
click at [1020, 483] on button "Save and Close" at bounding box center [1012, 494] width 116 height 23
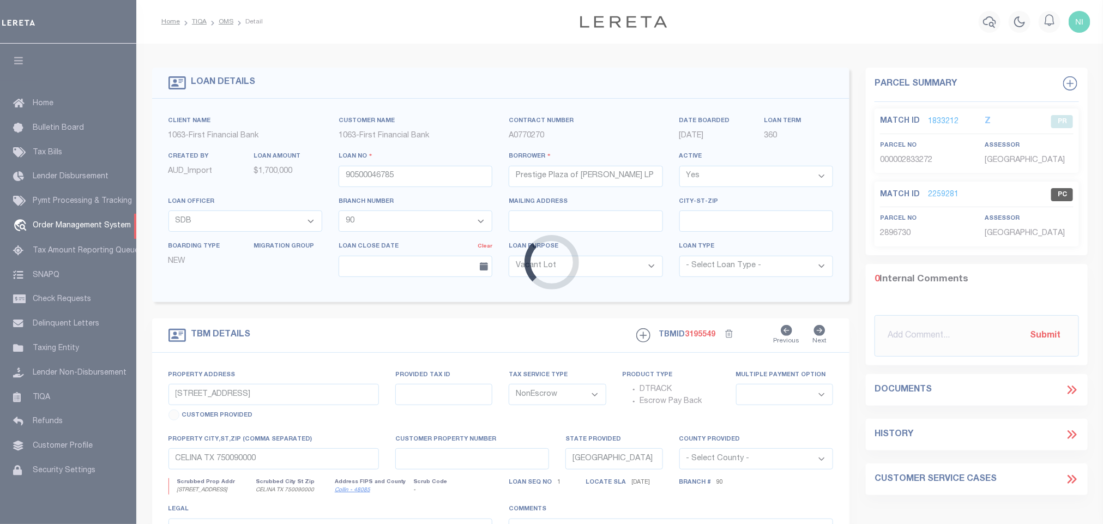
select select "21052"
select select "537"
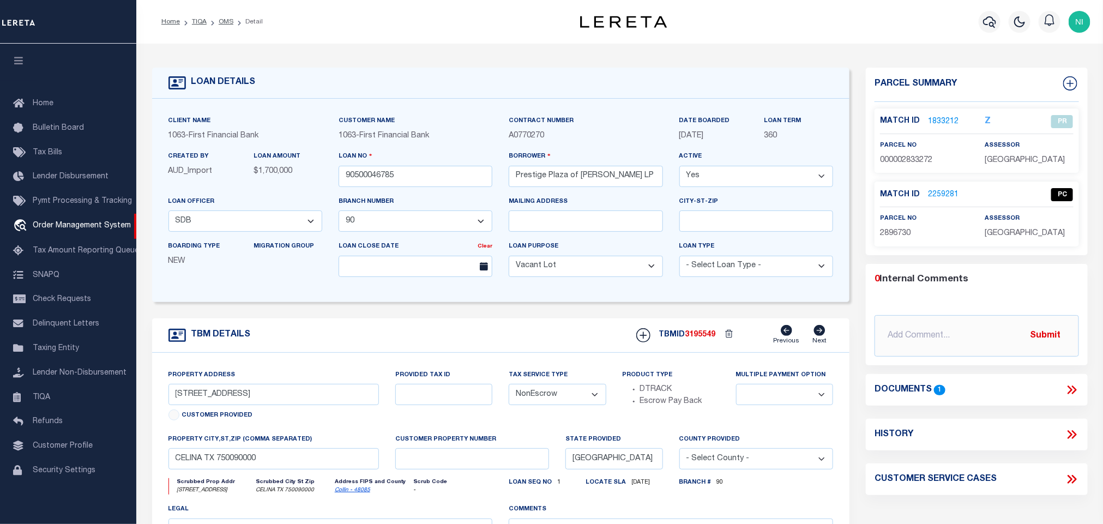
select select
click at [223, 22] on link "OMS" at bounding box center [226, 22] width 15 height 7
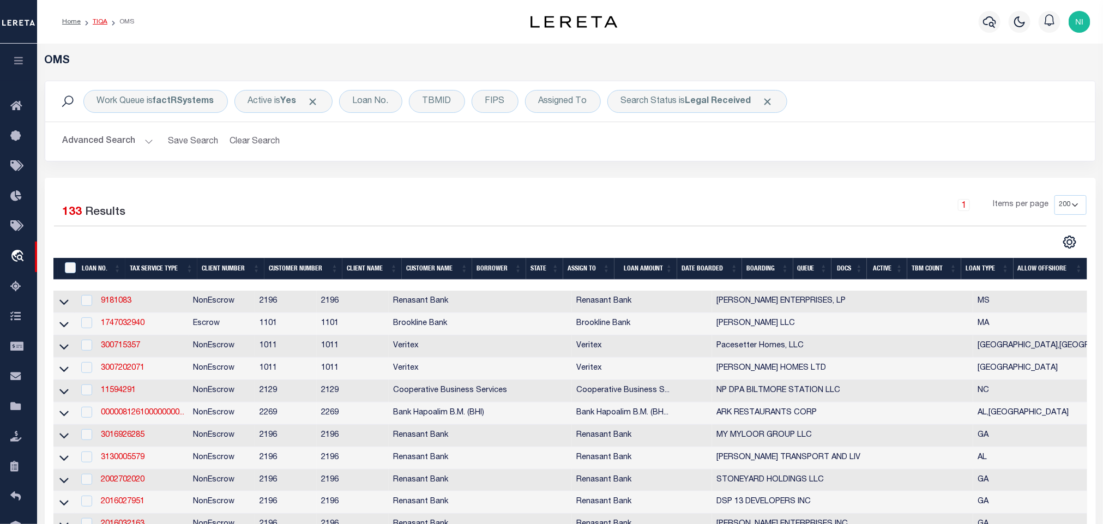
click at [103, 23] on link "TIQA" at bounding box center [100, 22] width 15 height 7
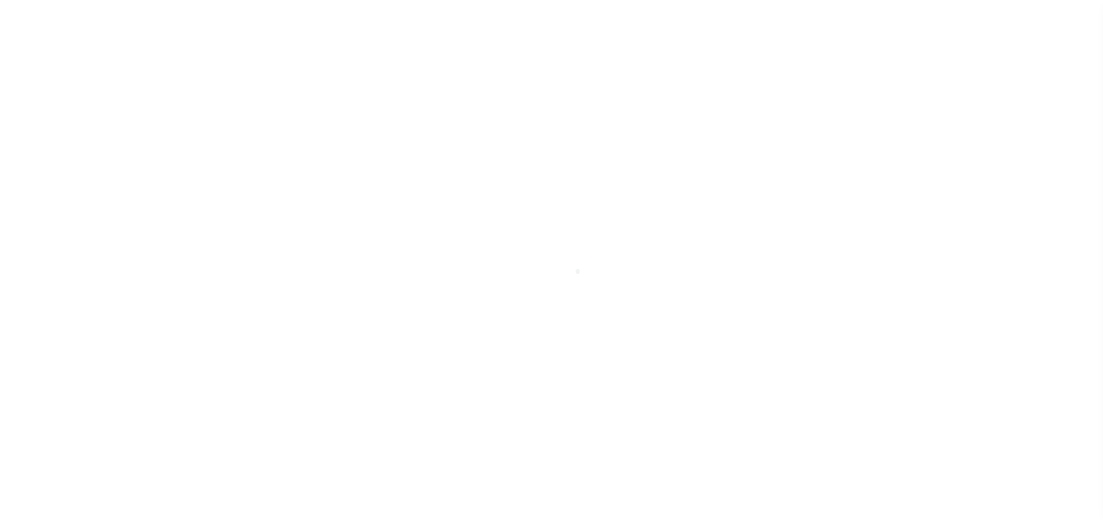
scroll to position [7, 0]
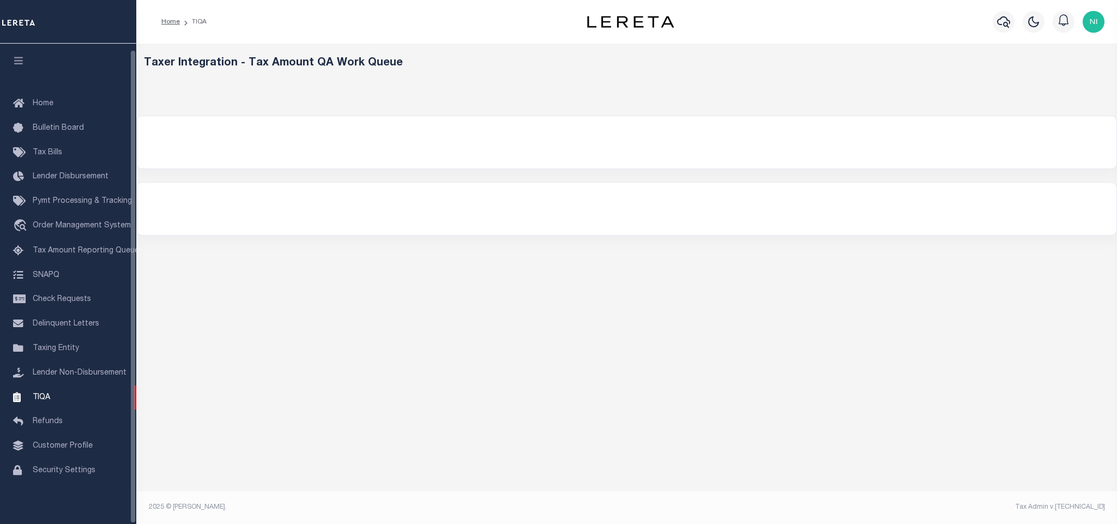
select select "200"
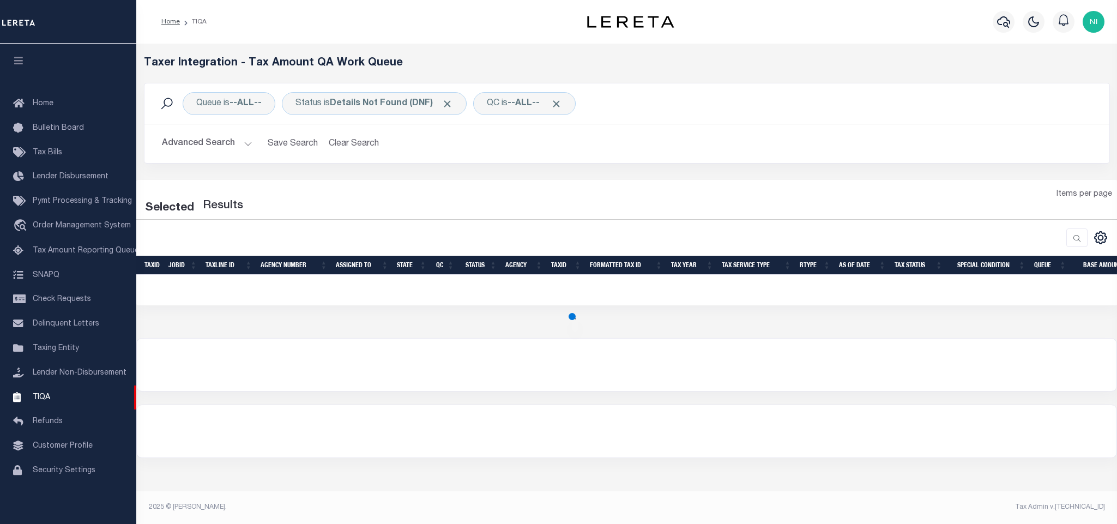
select select "200"
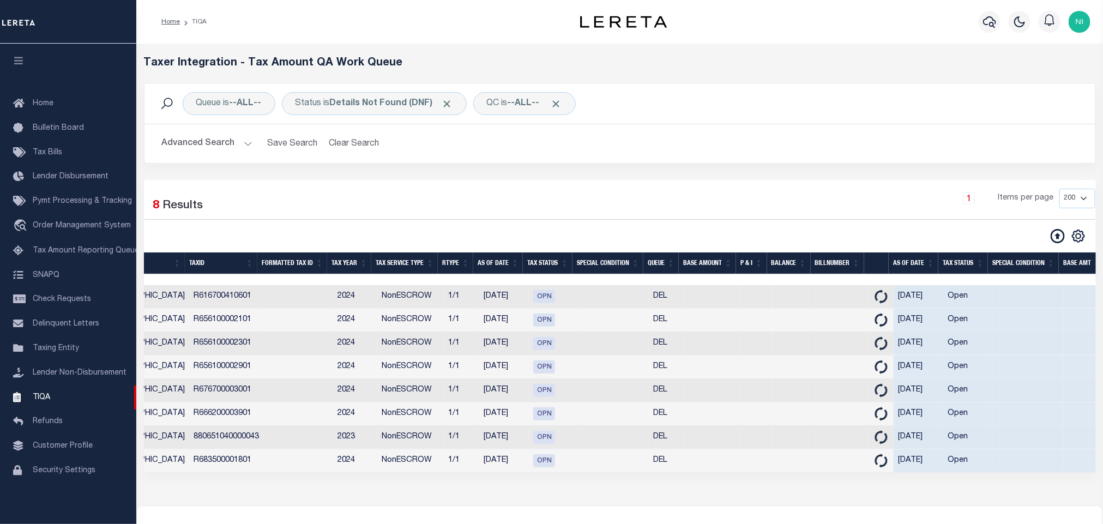
scroll to position [0, 0]
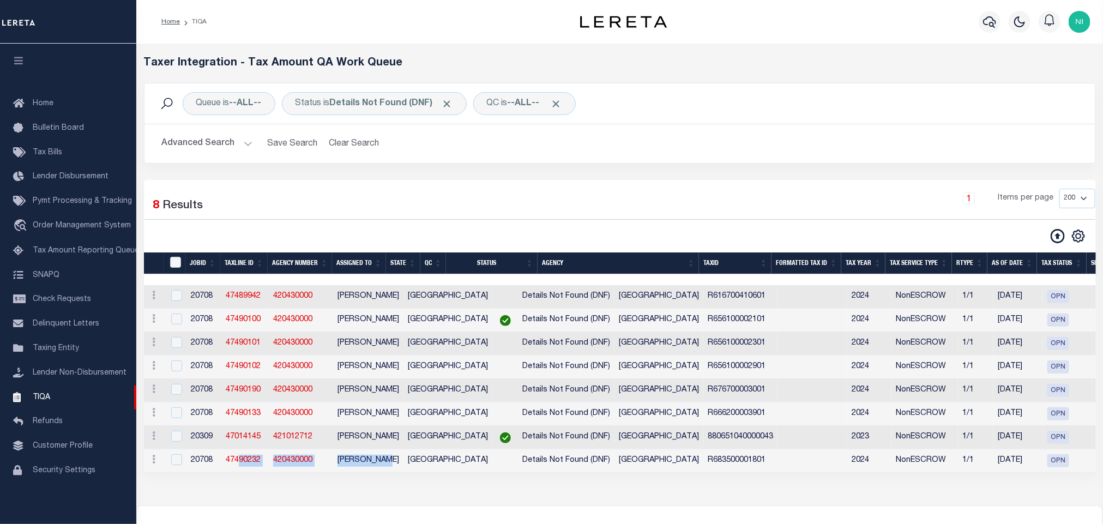
drag, startPoint x: 378, startPoint y: 479, endPoint x: 236, endPoint y: 478, distance: 142.9
click at [149, 300] on link at bounding box center [154, 296] width 12 height 9
click at [197, 373] on link "View in OMS" at bounding box center [216, 368] width 134 height 18
checkbox input "true"
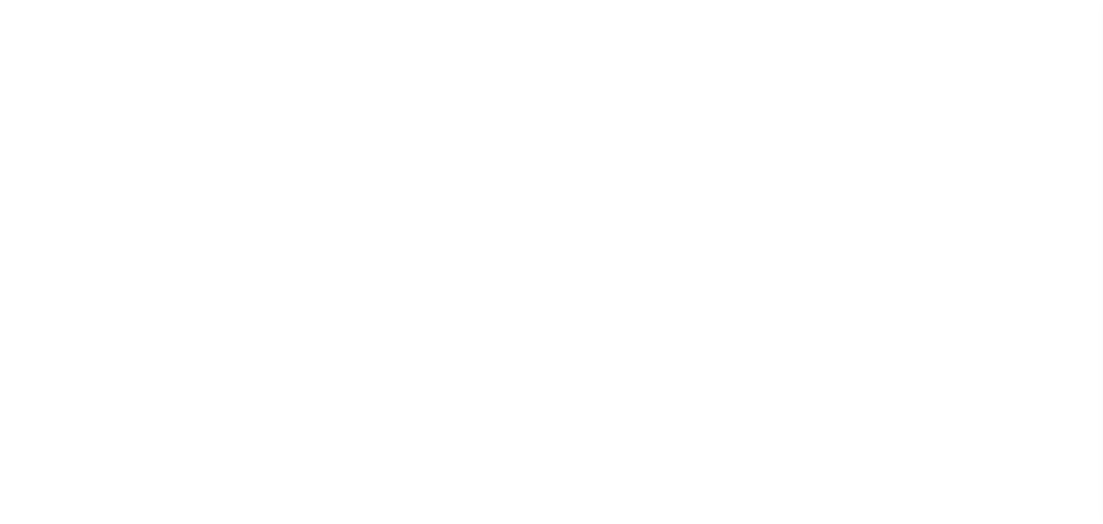
select select "NonEscrow"
select select "13481"
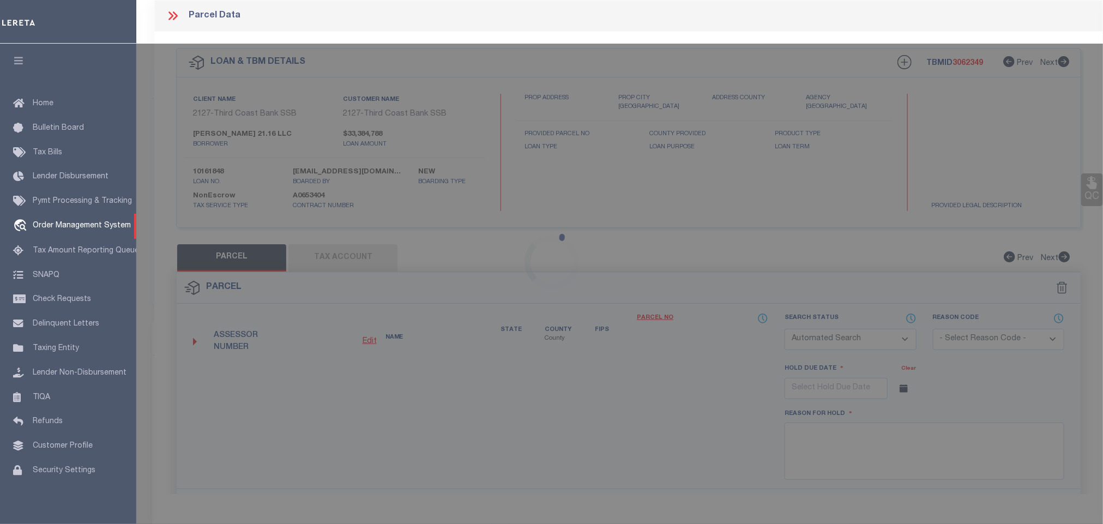
select select "2379"
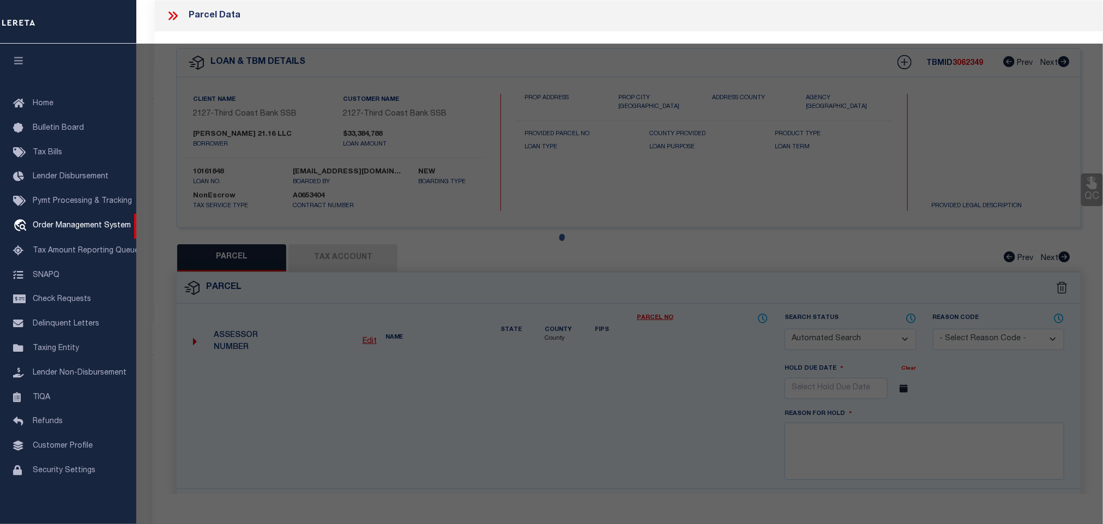
type input "Northwest Quadrant of N. Preston Road/ W. Frontier Parkway"
type input "2806285"
select select
type input "Celina TX 75009"
type input "[GEOGRAPHIC_DATA]"
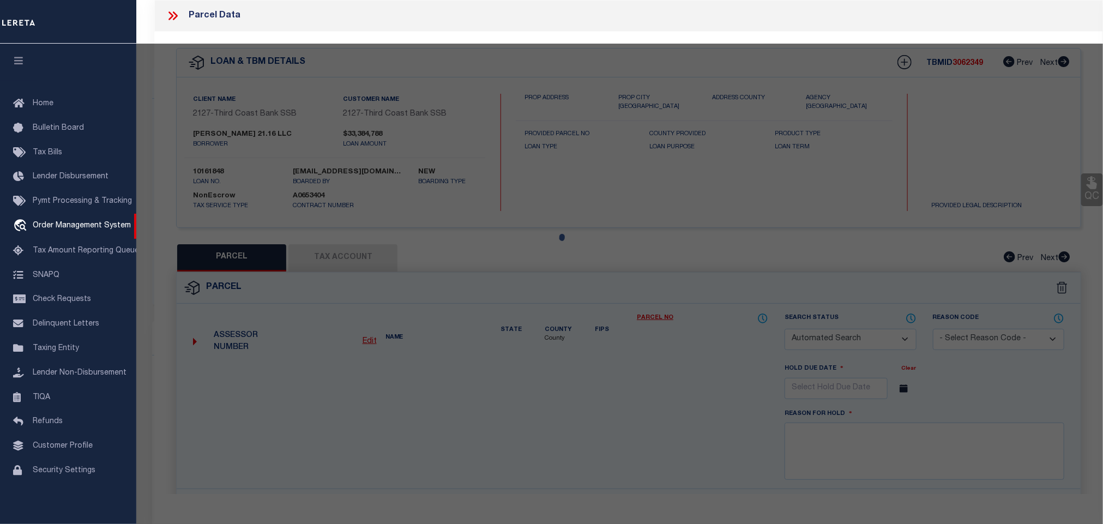
select select "Collin"
checkbox input "false"
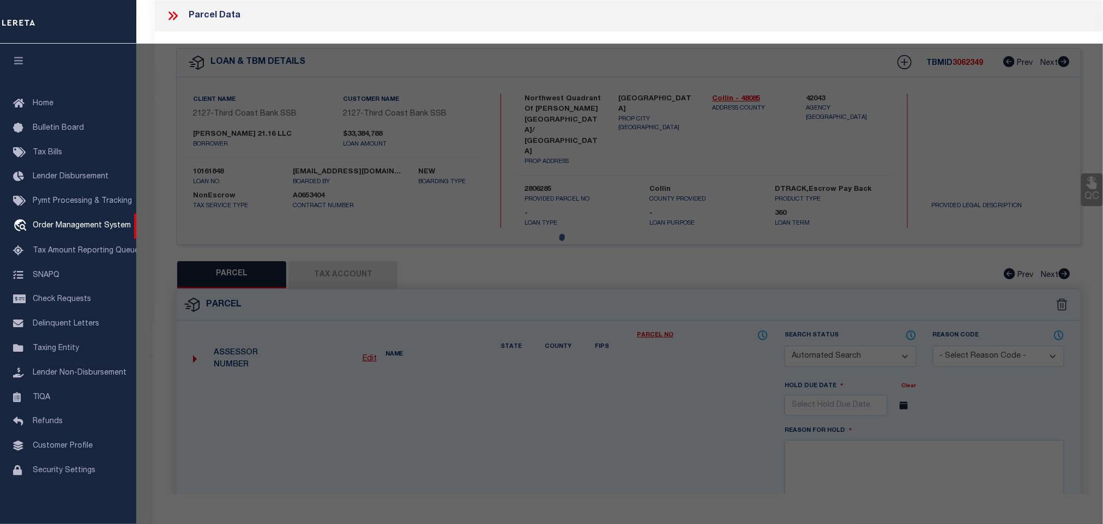
select select "CP"
type input "P DUB INVESTMENTS LIMITED"
select select
checkbox input "false"
type input "[GEOGRAPHIC_DATA]"
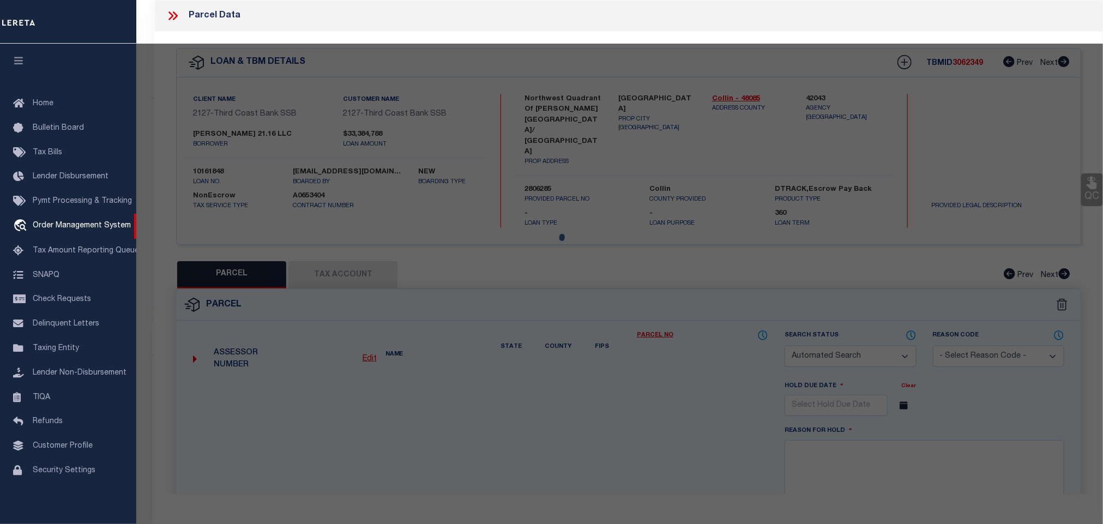
type textarea "ABS A0167 COLLIN COUNTY SCHOOL LAND #14 SURVEY, BLK 4, TRACT 106, ACRES 11.8360"
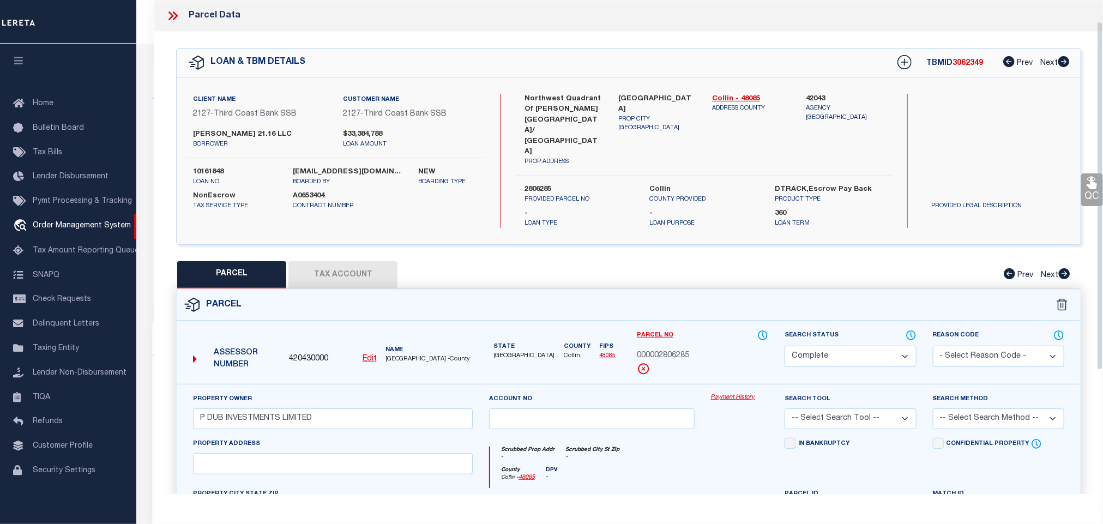
scroll to position [82, 0]
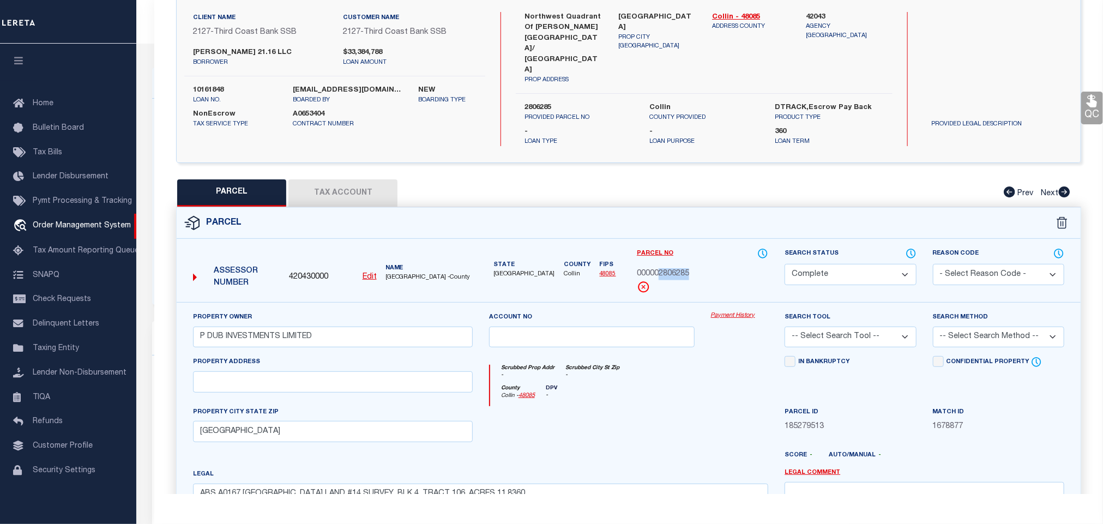
drag, startPoint x: 658, startPoint y: 257, endPoint x: 702, endPoint y: 255, distance: 44.8
click at [702, 268] on div "000002806285" at bounding box center [702, 274] width 131 height 12
click at [738, 406] on div at bounding box center [740, 428] width 74 height 45
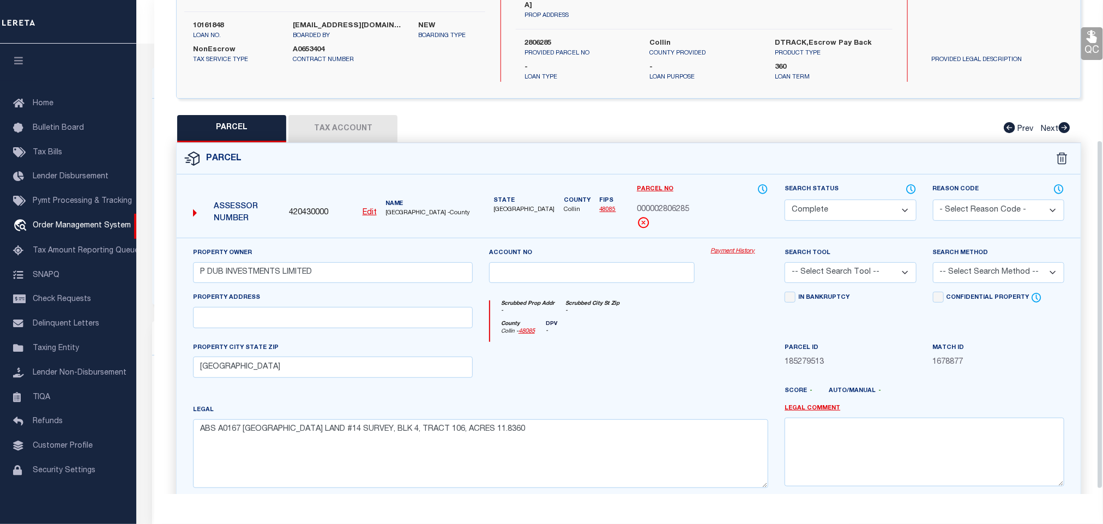
scroll to position [0, 0]
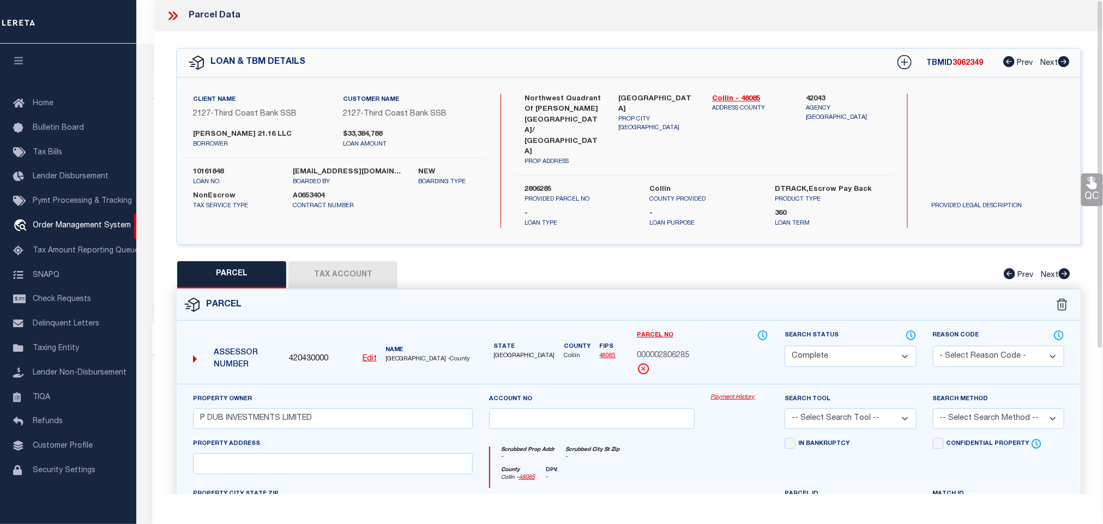
click at [171, 16] on icon at bounding box center [173, 16] width 14 height 14
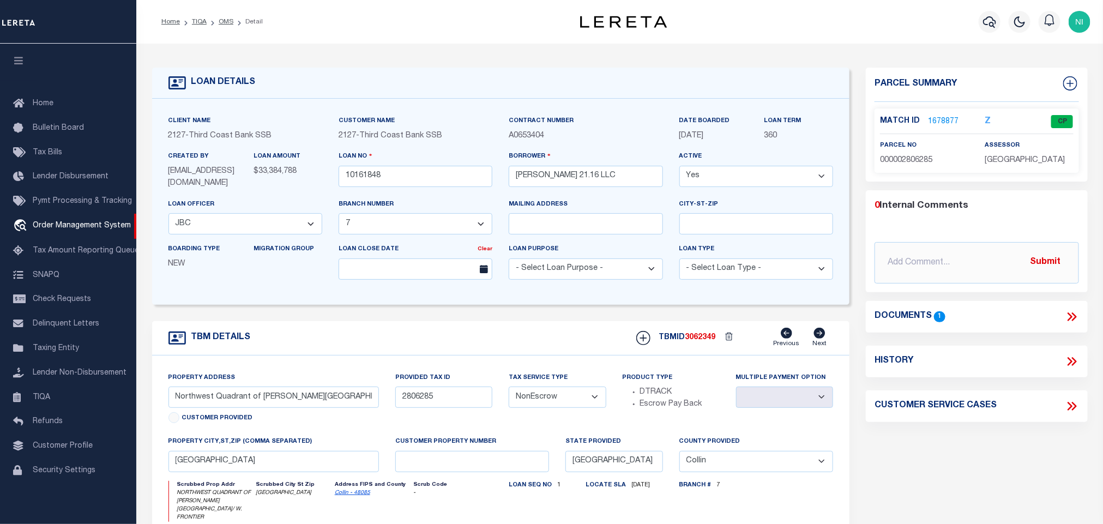
click at [1073, 313] on icon at bounding box center [1072, 317] width 14 height 14
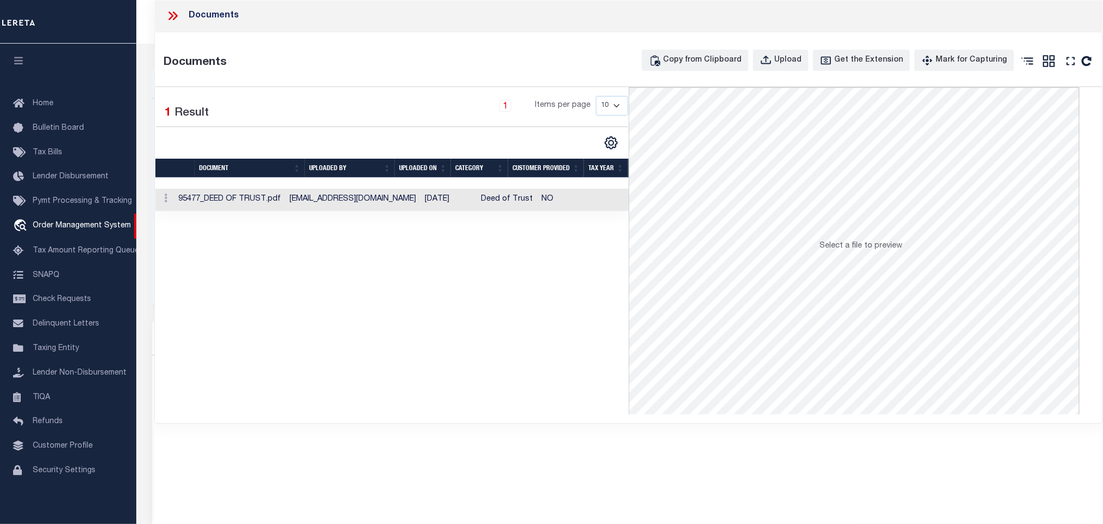
click at [433, 202] on td "01/24/2022" at bounding box center [448, 200] width 56 height 22
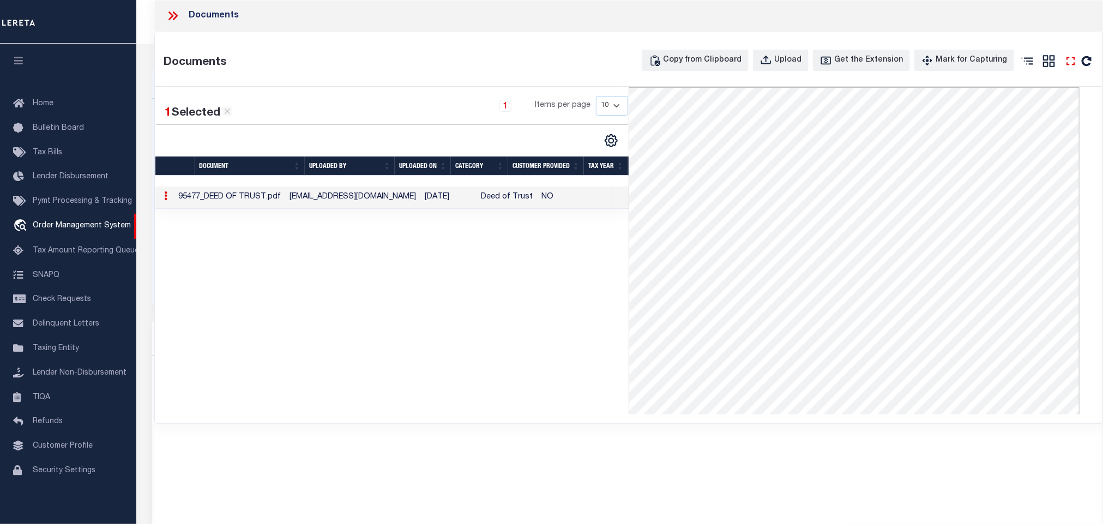
click at [1066, 63] on icon at bounding box center [1071, 61] width 14 height 14
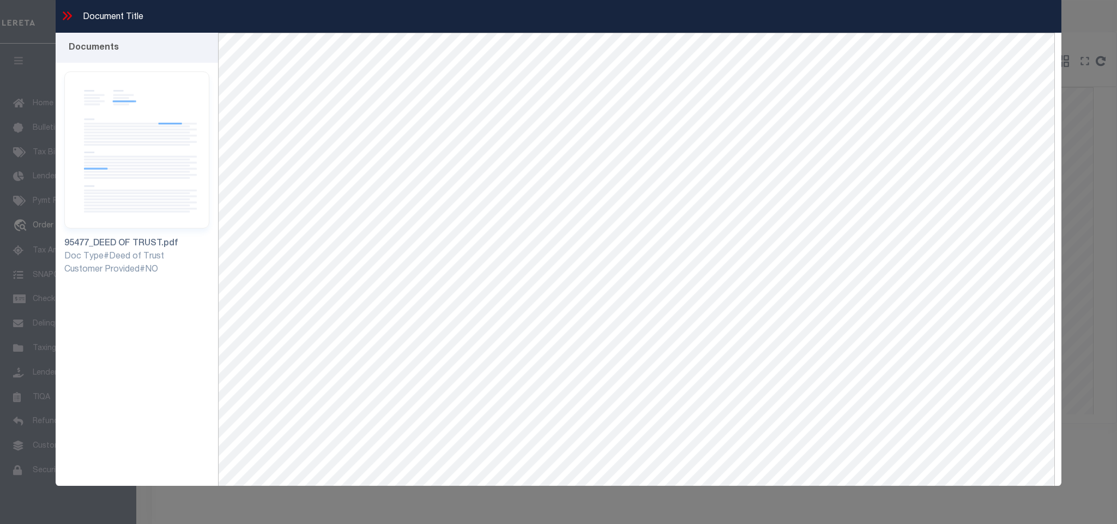
click at [69, 13] on icon at bounding box center [69, 15] width 5 height 9
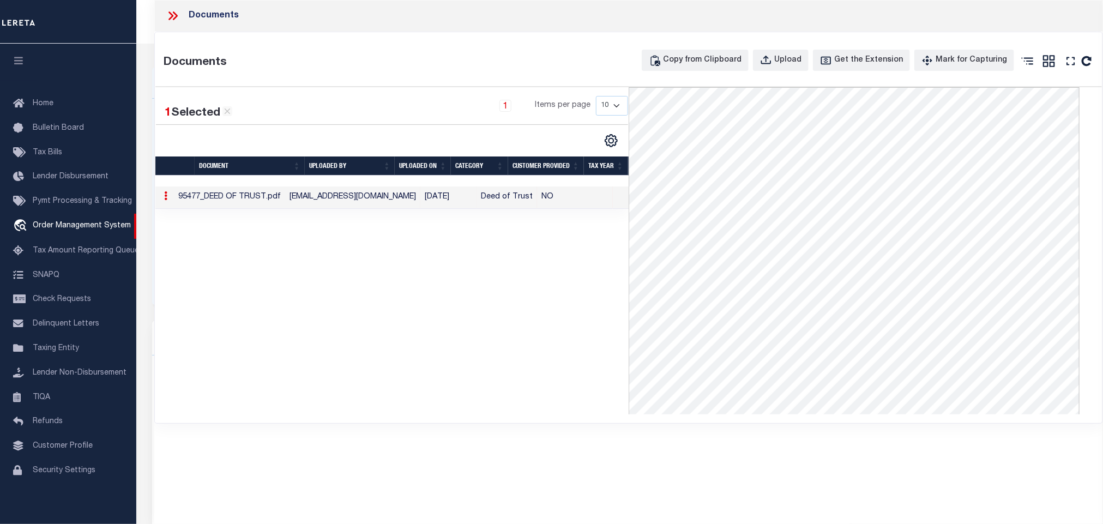
click at [174, 14] on icon at bounding box center [173, 16] width 14 height 14
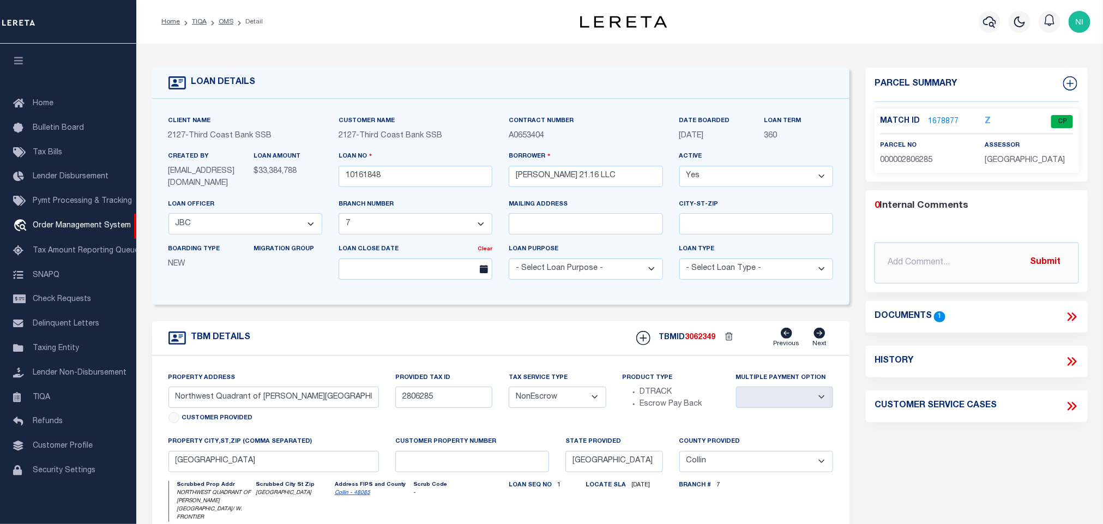
click at [936, 122] on link "1678877" at bounding box center [943, 121] width 31 height 11
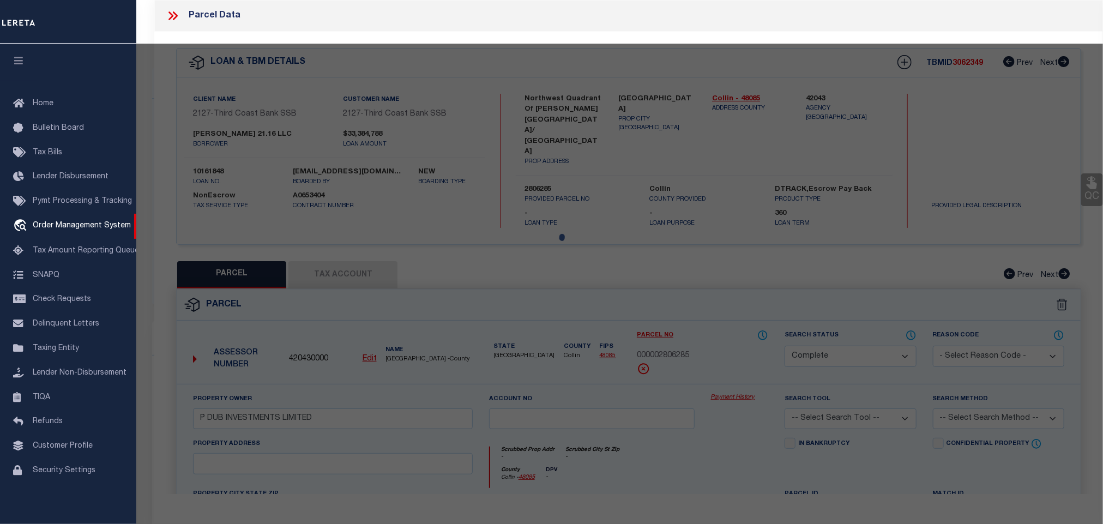
select select "AS"
checkbox input "false"
select select "CP"
type input "P DUB INVESTMENTS LIMITED"
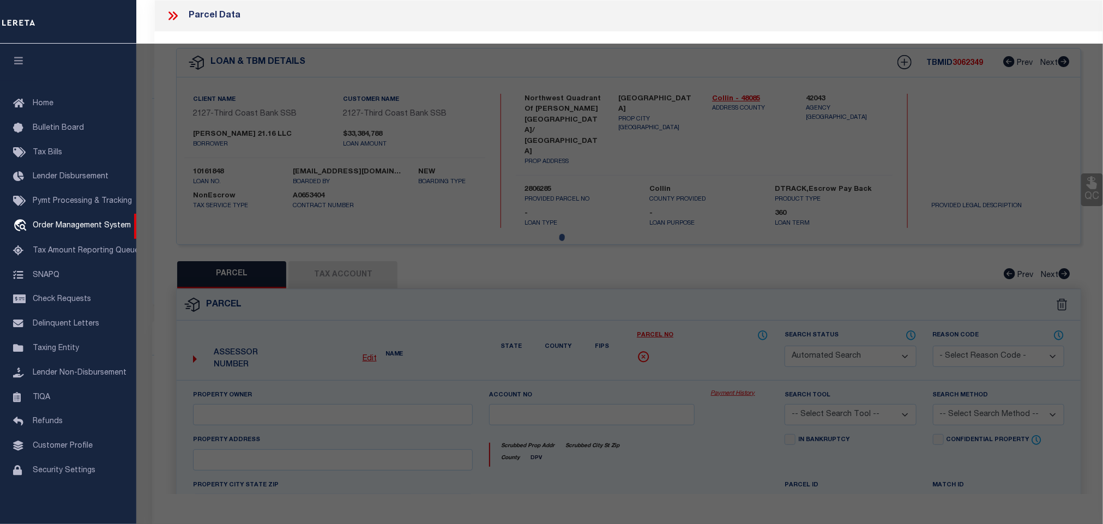
select select
checkbox input "false"
type input "[GEOGRAPHIC_DATA]"
type textarea "ABS A0167 COLLIN COUNTY SCHOOL LAND #14 SURVEY, BLK 4, TRACT 106, ACRES 11.8360"
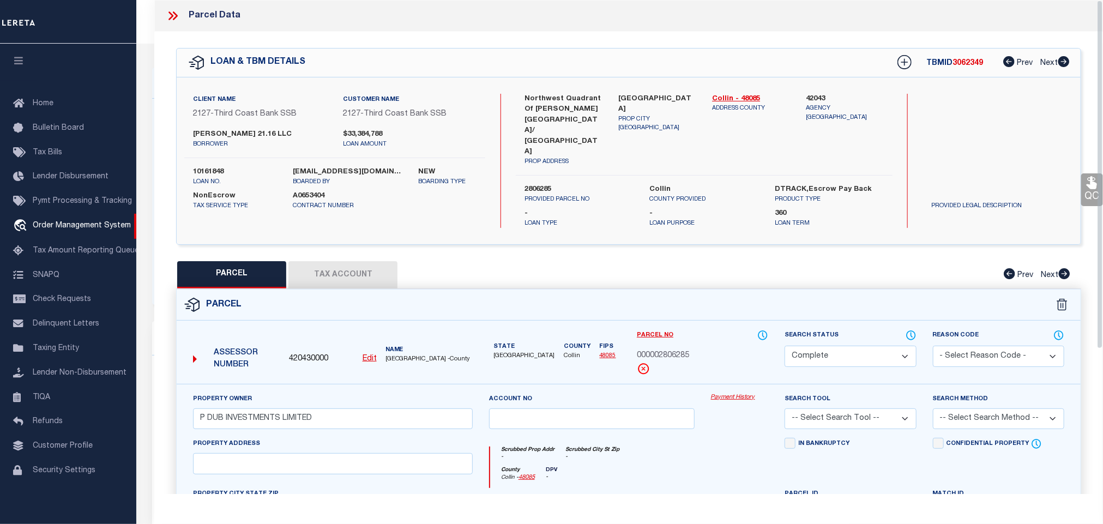
click at [352, 261] on button "Tax Account" at bounding box center [342, 274] width 109 height 27
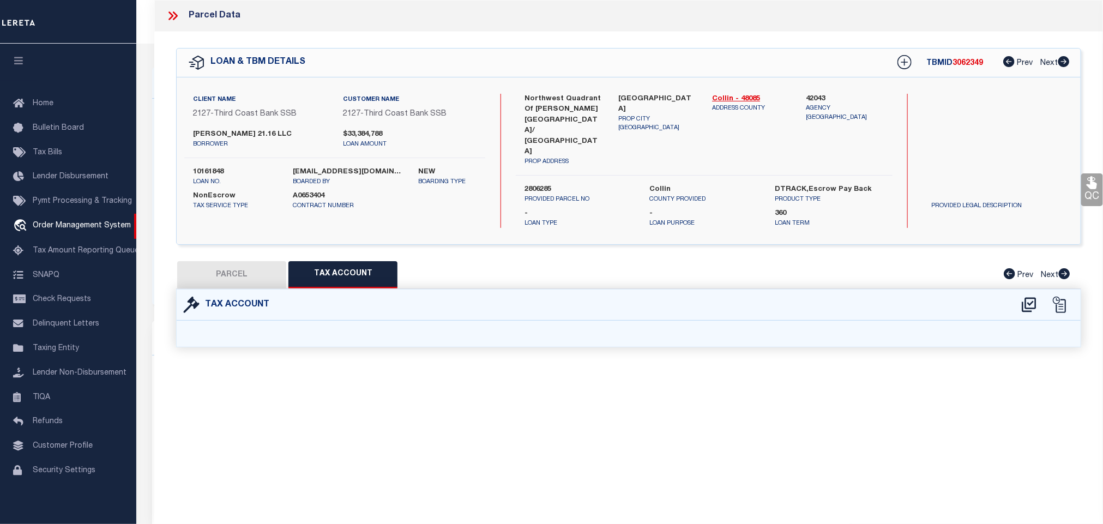
select select "100"
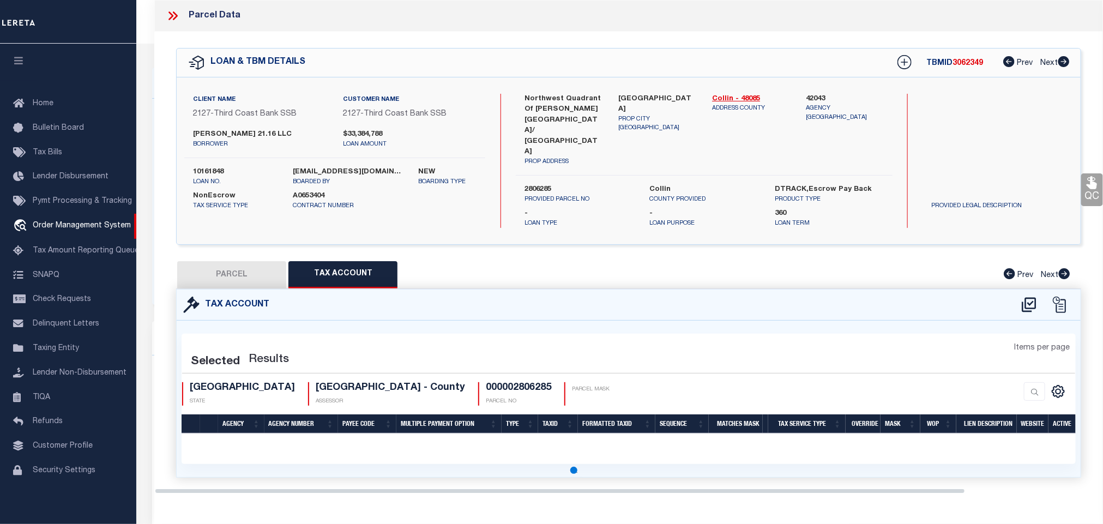
select select "100"
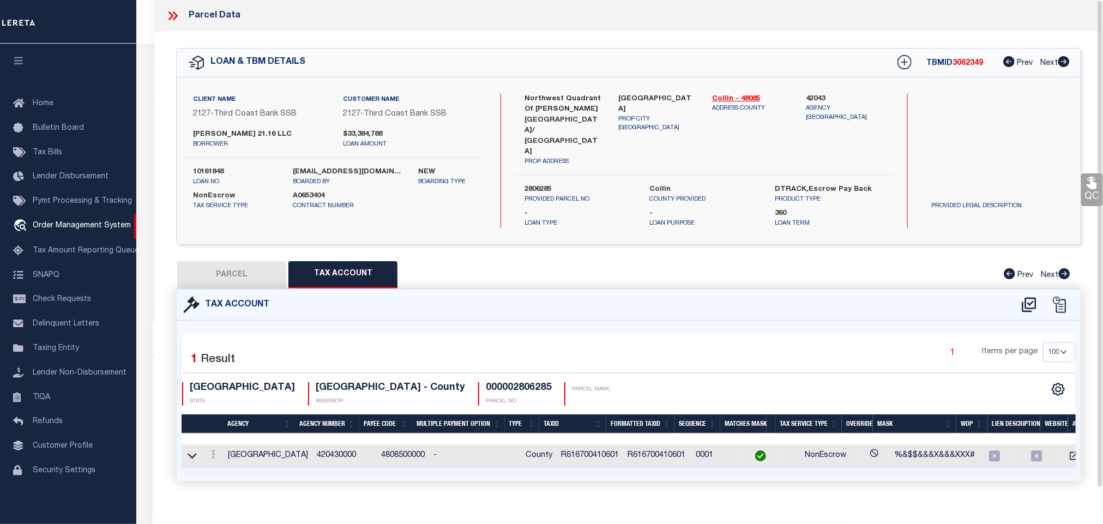
click at [670, 342] on div "1 Items per page 10 25 50 100" at bounding box center [742, 356] width 666 height 28
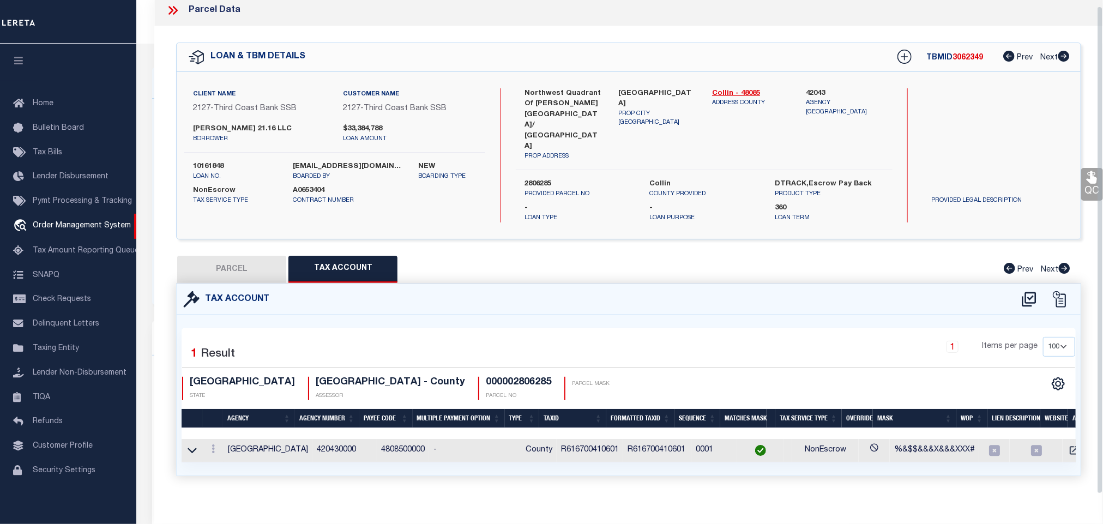
scroll to position [7, 0]
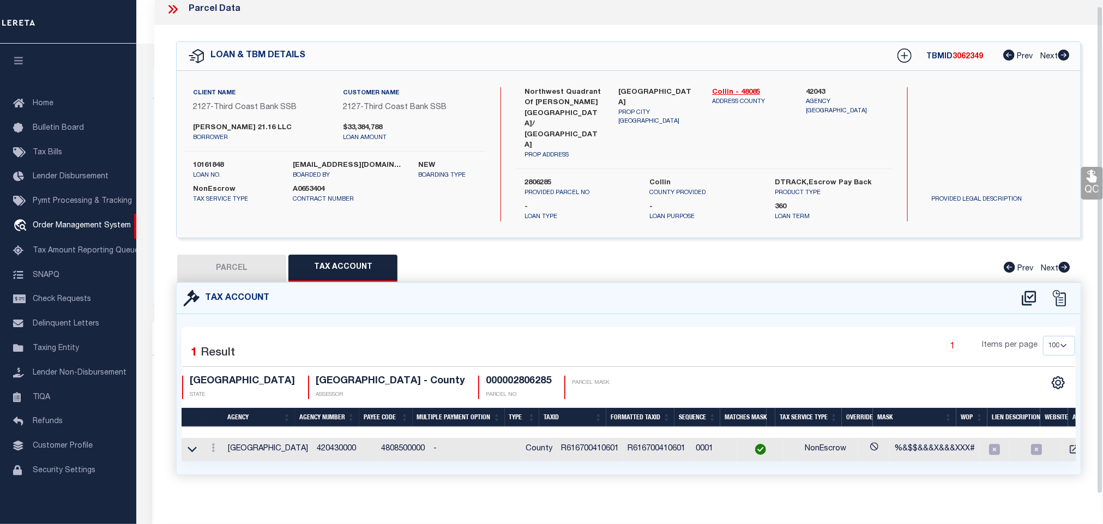
click at [533, 233] on div "QC QC QC" at bounding box center [628, 263] width 949 height 476
drag, startPoint x: 553, startPoint y: 272, endPoint x: 484, endPoint y: 343, distance: 99.9
click at [553, 283] on div "Tax Account" at bounding box center [629, 298] width 904 height 31
click at [697, 336] on div "1 Items per page 10 25 50 100" at bounding box center [742, 350] width 666 height 28
click at [655, 283] on div "Tax Account" at bounding box center [629, 298] width 904 height 31
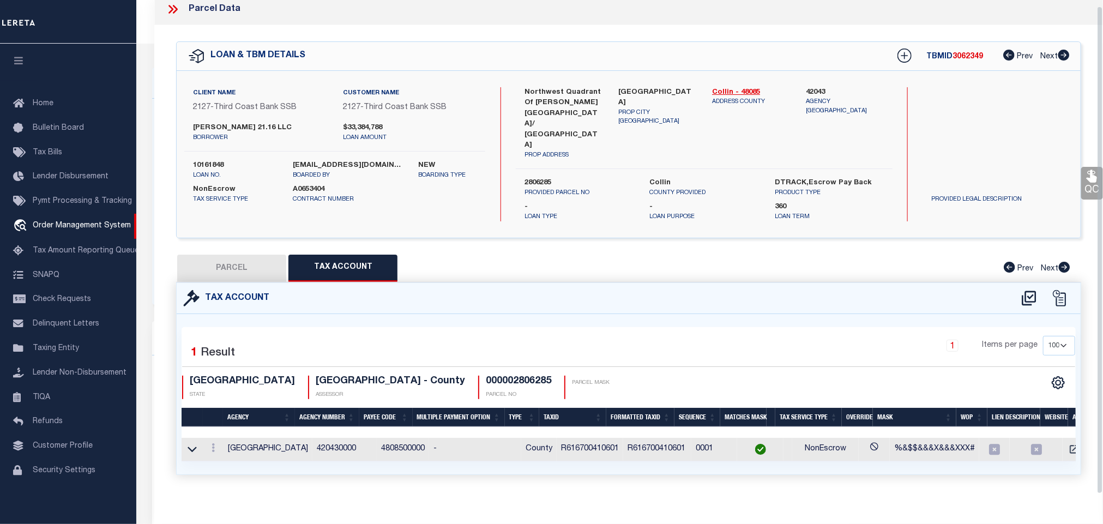
click at [680, 314] on div "Selected 1 Result 1 Items per page 10 25 50 100 TX STATE" at bounding box center [629, 394] width 904 height 160
drag, startPoint x: 209, startPoint y: 243, endPoint x: 226, endPoint y: 248, distance: 17.1
click at [209, 255] on button "PARCEL" at bounding box center [231, 268] width 109 height 27
select select "AS"
checkbox input "false"
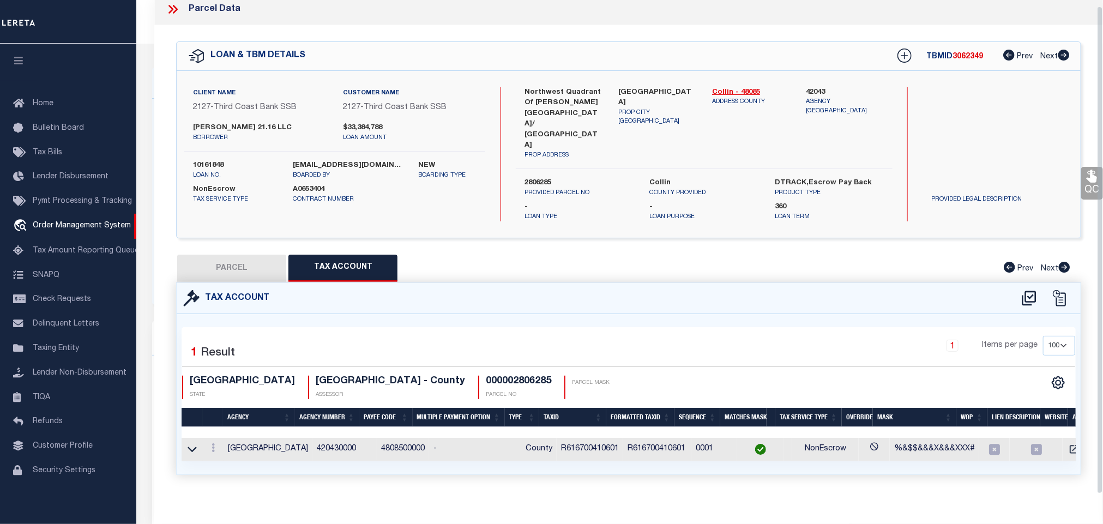
checkbox input "false"
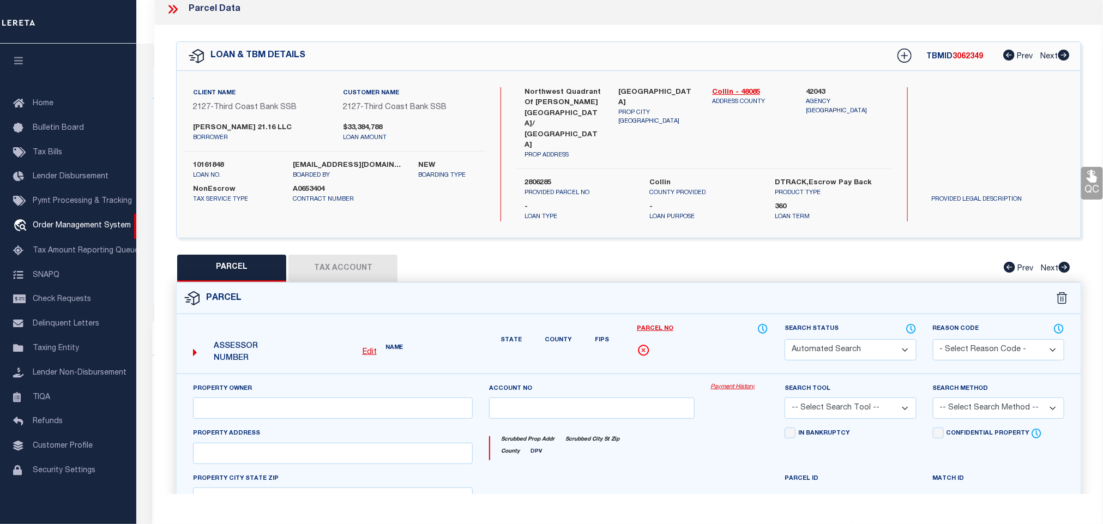
select select "CP"
type input "P DUB INVESTMENTS LIMITED"
select select
checkbox input "false"
type input "[GEOGRAPHIC_DATA]"
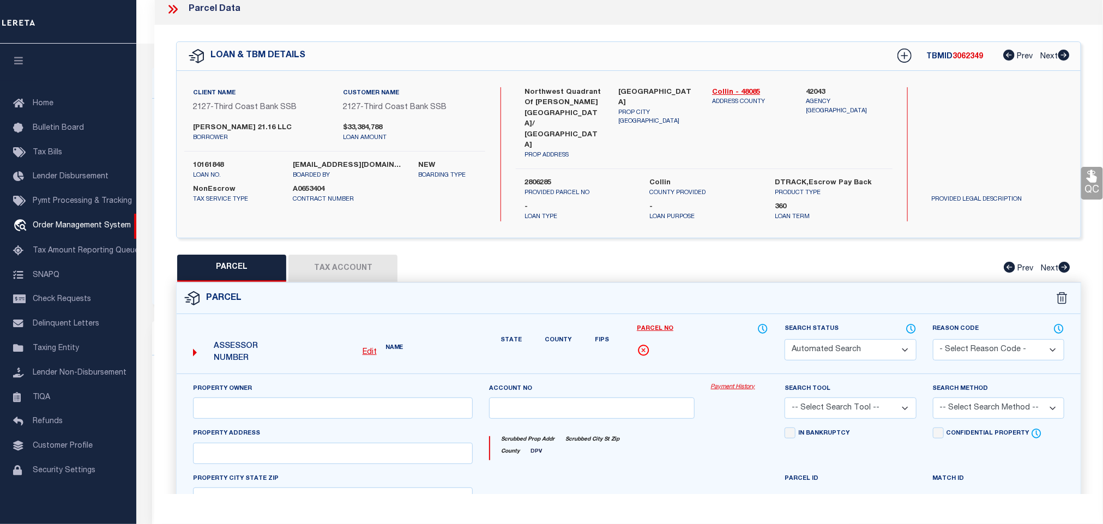
type textarea "ABS A0167 COLLIN COUNTY SCHOOL LAND #14 SURVEY, BLK 4, TRACT 106, ACRES 11.8360"
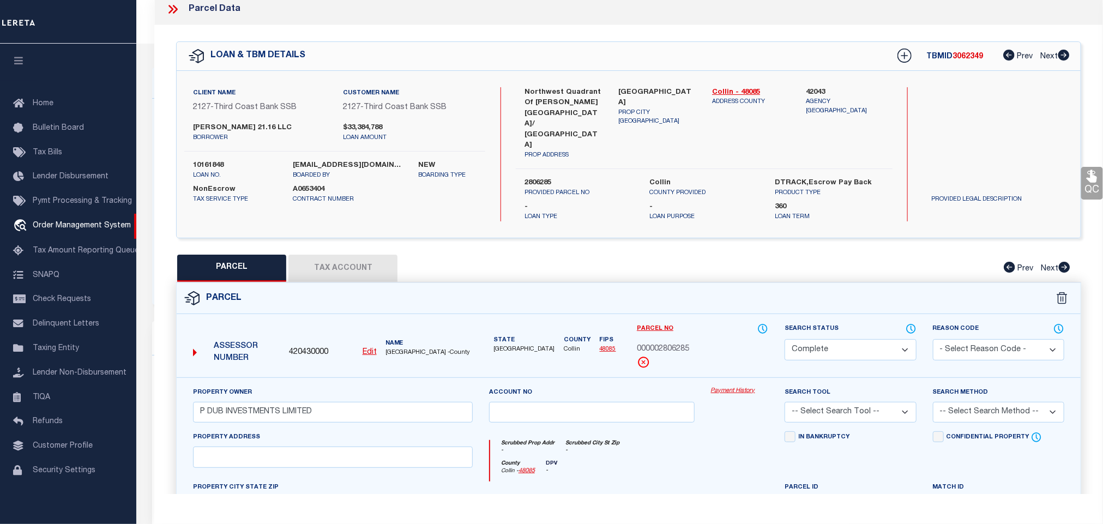
click at [213, 167] on label "10161848" at bounding box center [235, 165] width 84 height 11
copy label "10161848"
click at [967, 53] on span "3062349" at bounding box center [968, 57] width 31 height 8
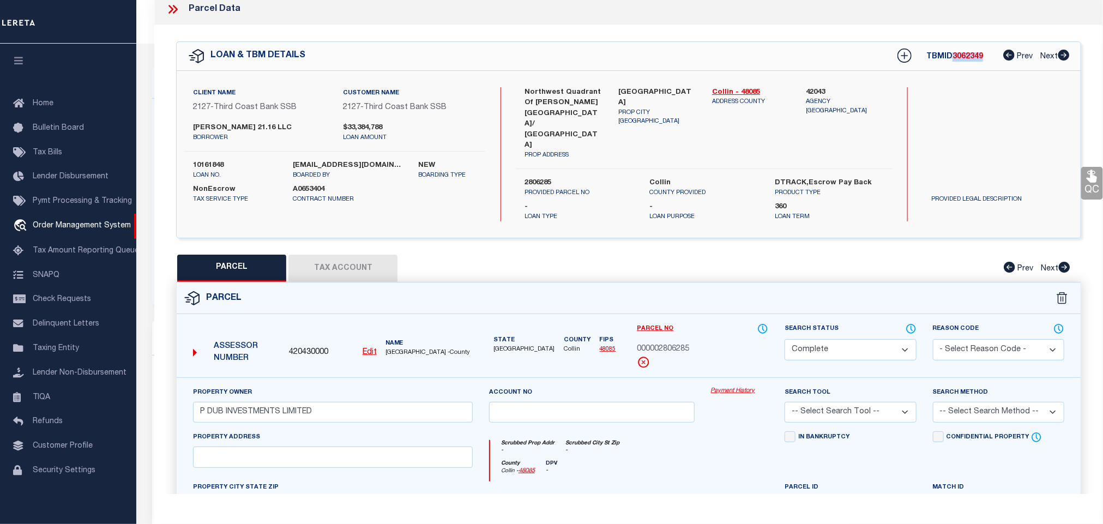
copy span "3062349"
drag, startPoint x: 694, startPoint y: 333, endPoint x: 660, endPoint y: 334, distance: 33.8
click at [660, 343] on div "000002806285" at bounding box center [702, 349] width 131 height 12
copy span "2806285"
click at [339, 255] on button "Tax Account" at bounding box center [342, 268] width 109 height 27
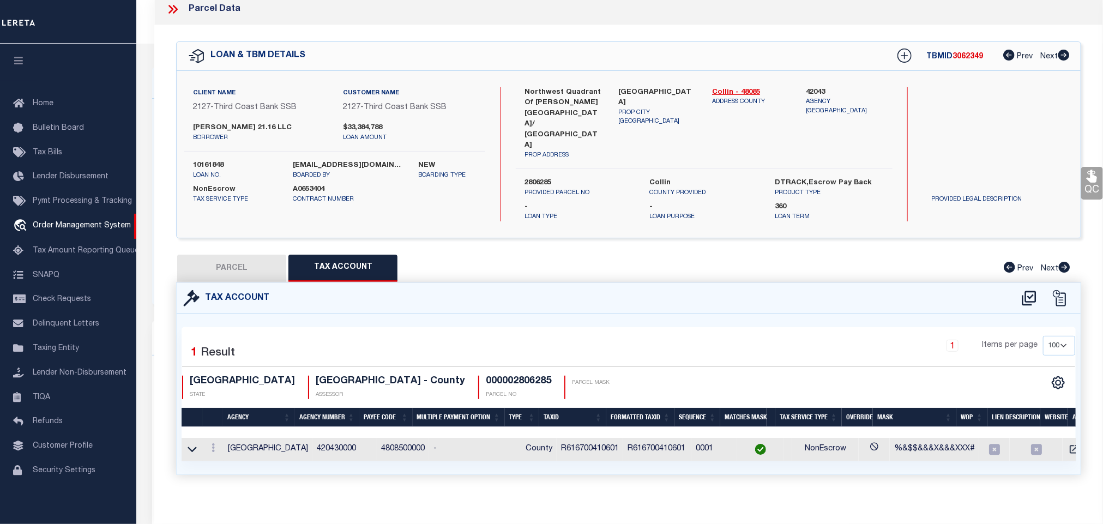
select select "100"
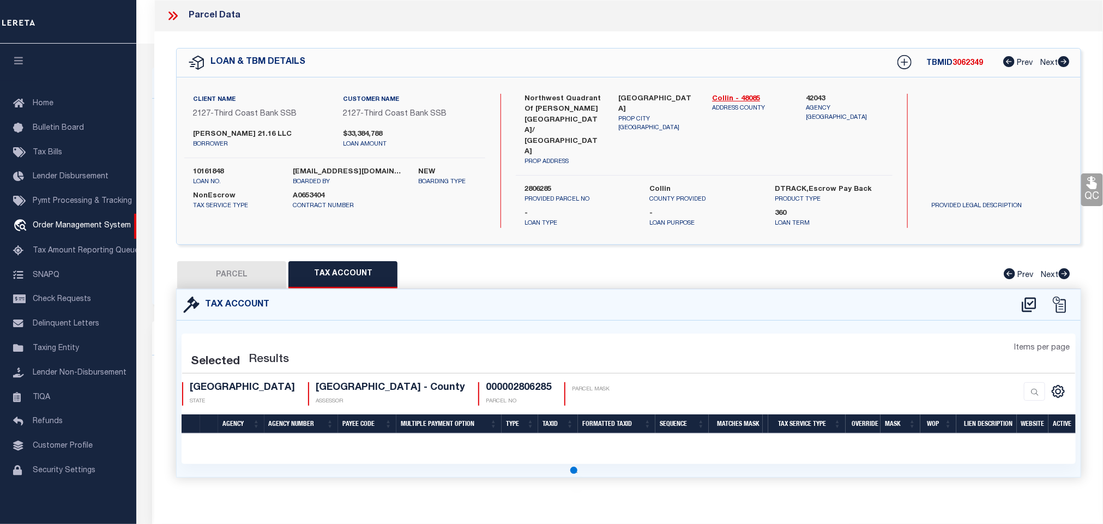
scroll to position [0, 0]
select select "100"
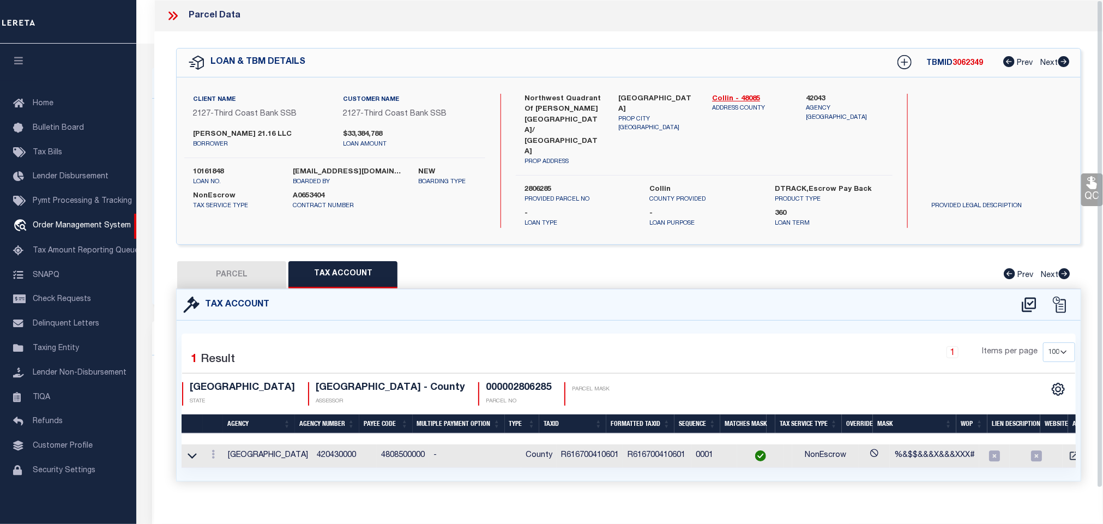
click at [630, 444] on td "R616700410601" at bounding box center [657, 455] width 68 height 23
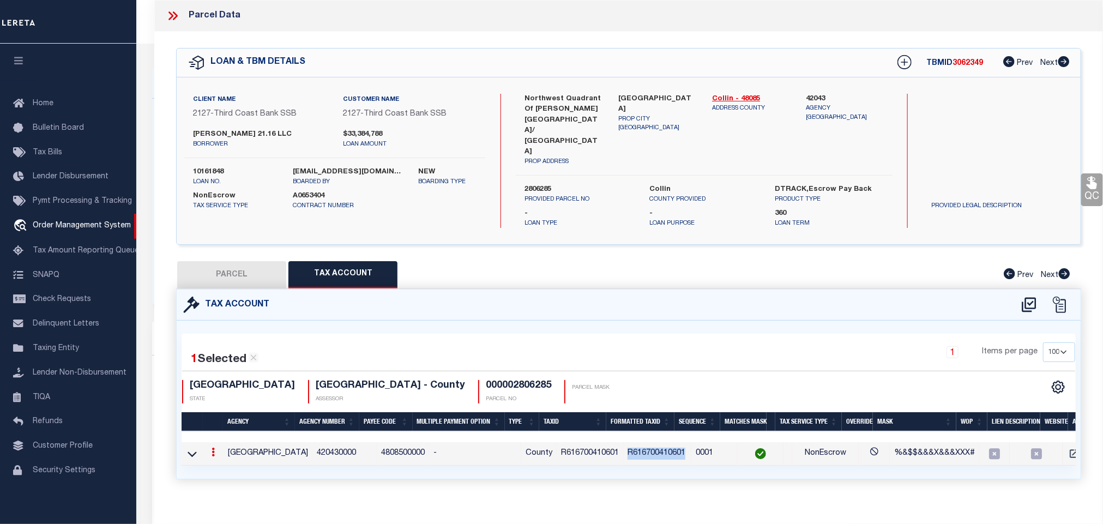
click at [630, 443] on td "R616700410601" at bounding box center [657, 453] width 68 height 23
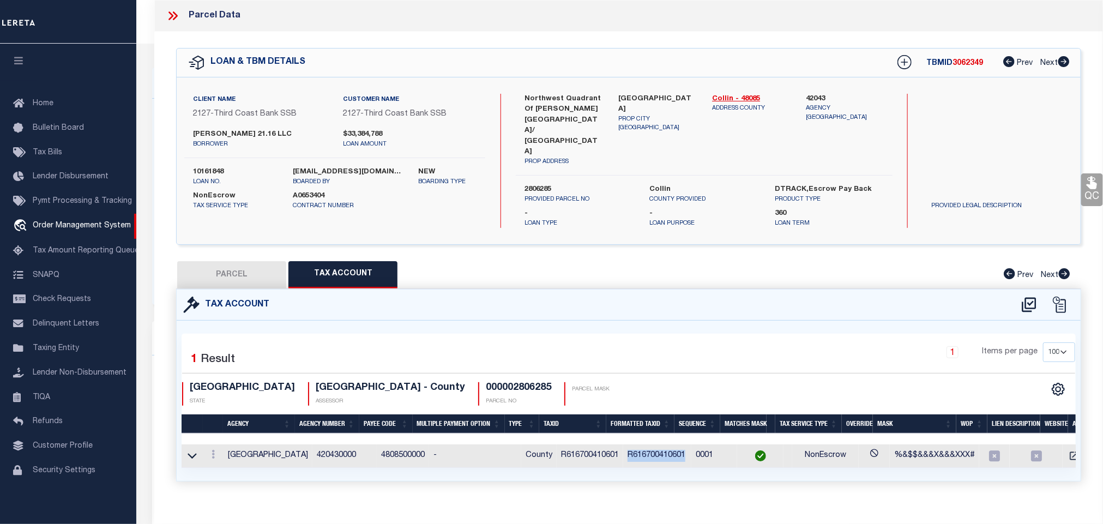
copy td "R616700410601"
click at [507, 234] on div "QC QC QC" at bounding box center [628, 270] width 949 height 476
click at [254, 262] on button "PARCEL" at bounding box center [231, 274] width 109 height 27
select select "AS"
checkbox input "false"
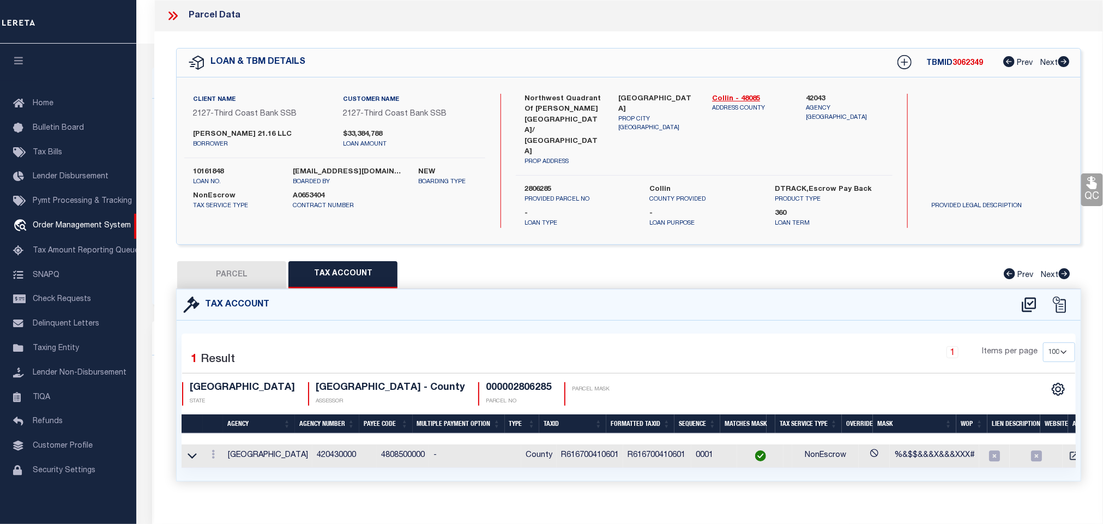
checkbox input "false"
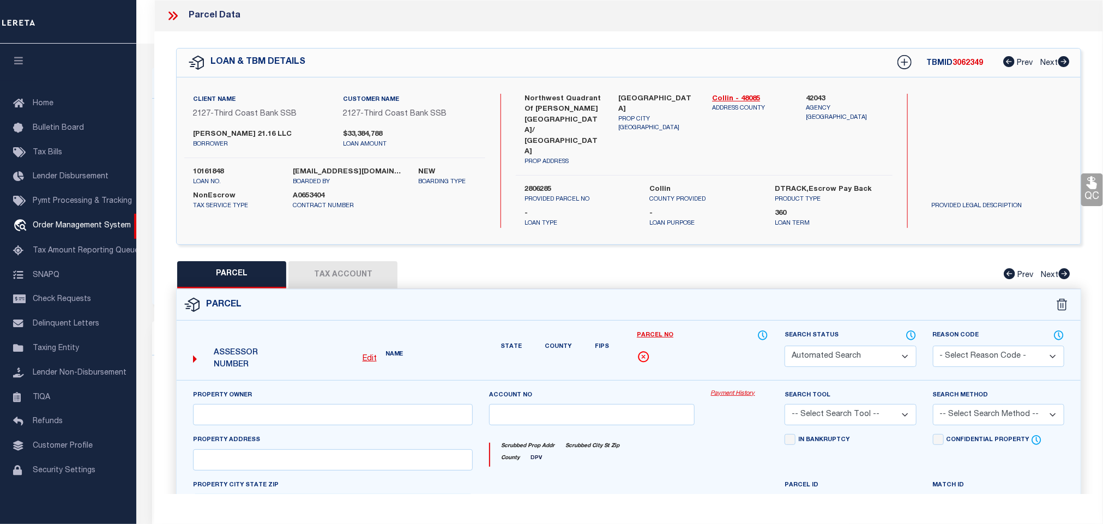
select select "CP"
type input "P DUB INVESTMENTS LIMITED"
select select
checkbox input "false"
type input "[GEOGRAPHIC_DATA]"
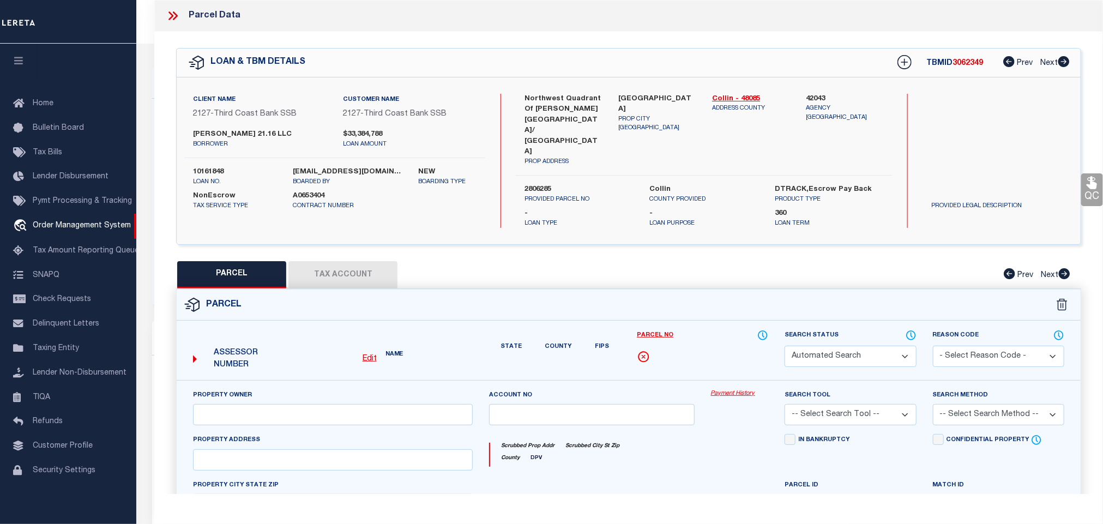
type textarea "ABS A0167 COLLIN COUNTY SCHOOL LAND #14 SURVEY, BLK 4, TRACT 106, ACRES 11.8360"
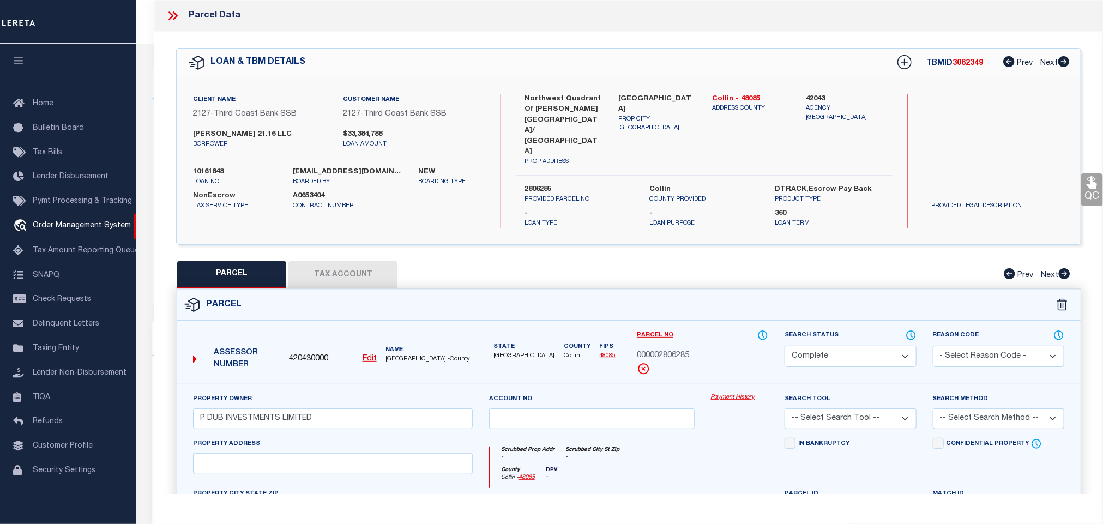
click at [882, 346] on select "Automated Search Bad Parcel Complete Duplicate Parcel High Dollar Reporting In …" at bounding box center [850, 356] width 131 height 21
select select "PR"
click at [785, 346] on select "Automated Search Bad Parcel Complete Duplicate Parcel High Dollar Reporting In …" at bounding box center [850, 356] width 131 height 21
click at [982, 346] on select "- Select Reason Code - 099 - Other (Provide additional detail) ACT - Agency Cha…" at bounding box center [998, 356] width 131 height 21
select select "CMB"
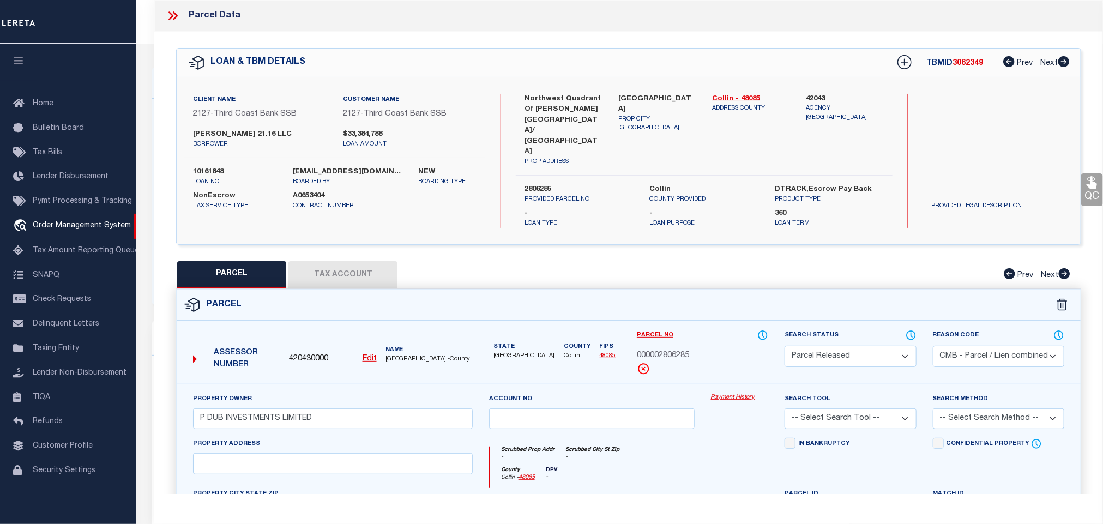
click at [933, 346] on select "- Select Reason Code - 099 - Other (Provide additional detail) ACT - Agency Cha…" at bounding box center [998, 356] width 131 height 21
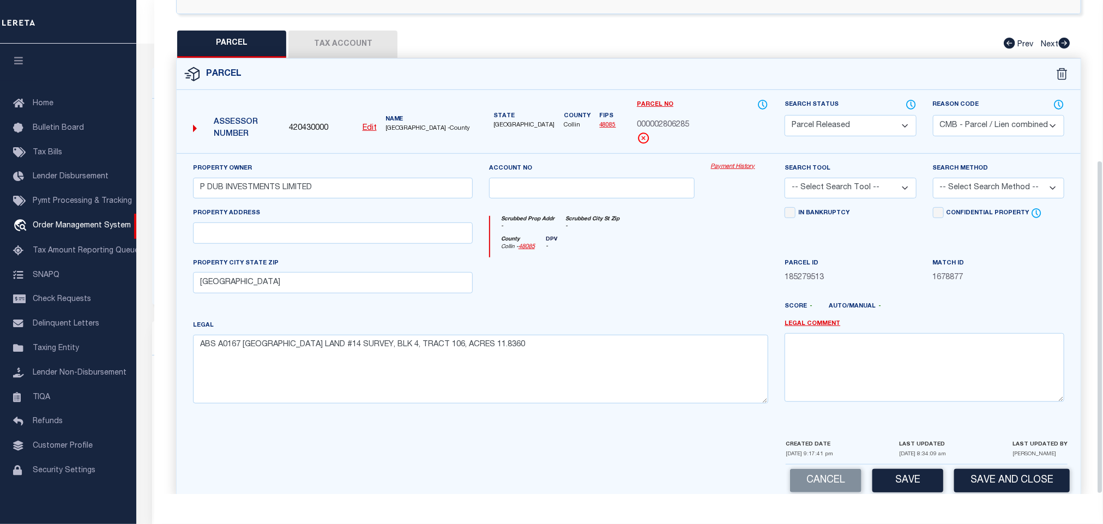
scroll to position [237, 0]
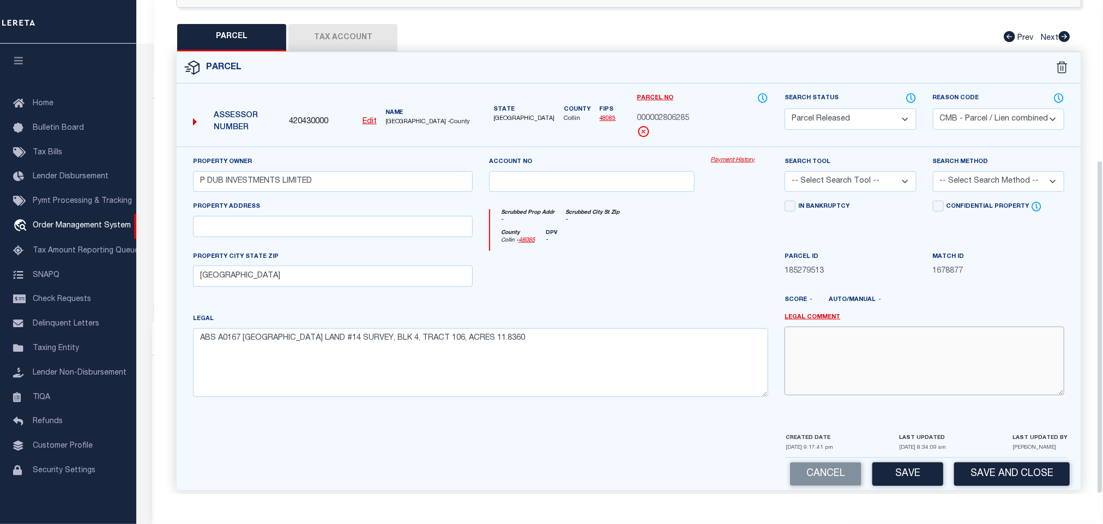
click at [917, 360] on textarea at bounding box center [925, 361] width 280 height 69
click at [924, 336] on textarea at bounding box center [925, 361] width 280 height 69
paste textarea "2896716"
type textarea "Parcel got inactive & combined with 2896716"
click at [988, 462] on button "Save and Close" at bounding box center [1012, 473] width 116 height 23
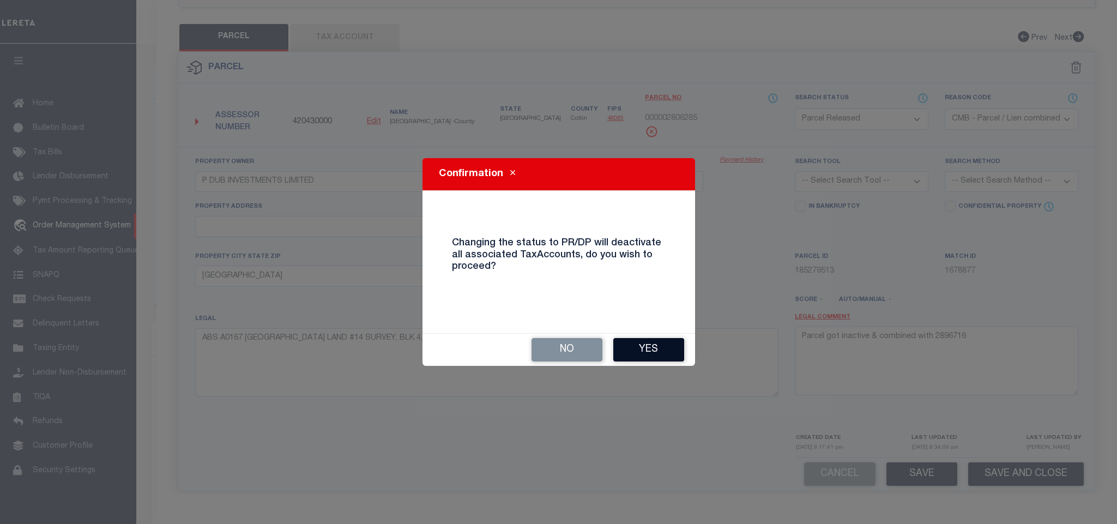
click at [649, 347] on button "Yes" at bounding box center [648, 349] width 71 height 23
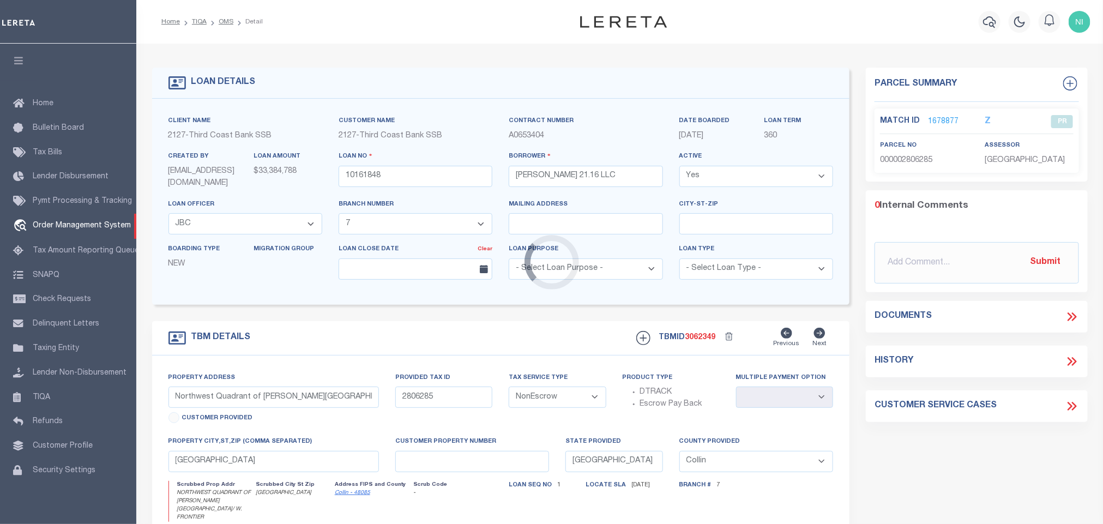
select select "CP"
select select
select select "13481"
select select "2379"
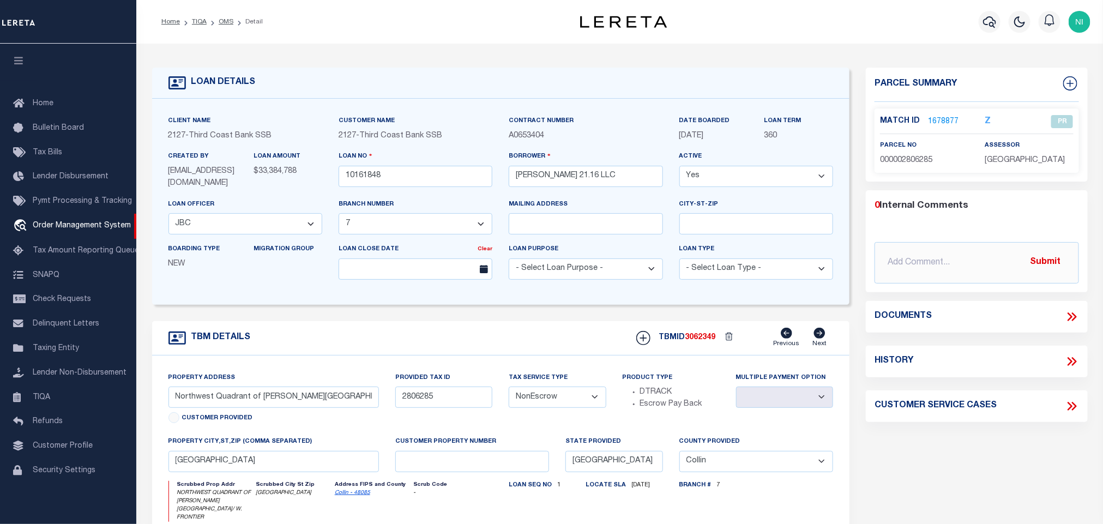
select select
click at [936, 120] on link "1678877" at bounding box center [943, 121] width 31 height 11
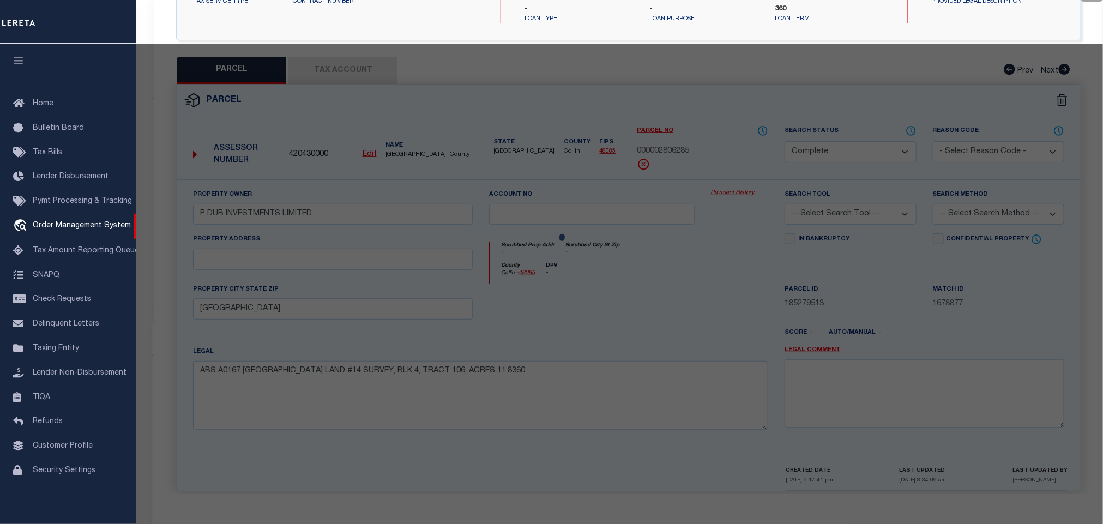
select select "AS"
checkbox input "false"
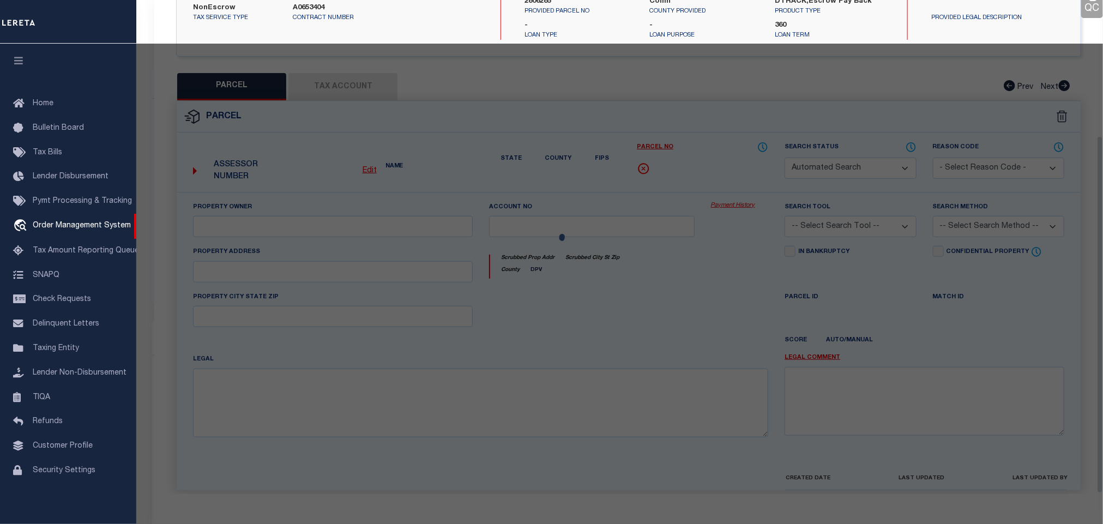
select select "PR"
select select "CMB"
type input "P DUB INVESTMENTS LIMITED"
select select
type input "[GEOGRAPHIC_DATA]"
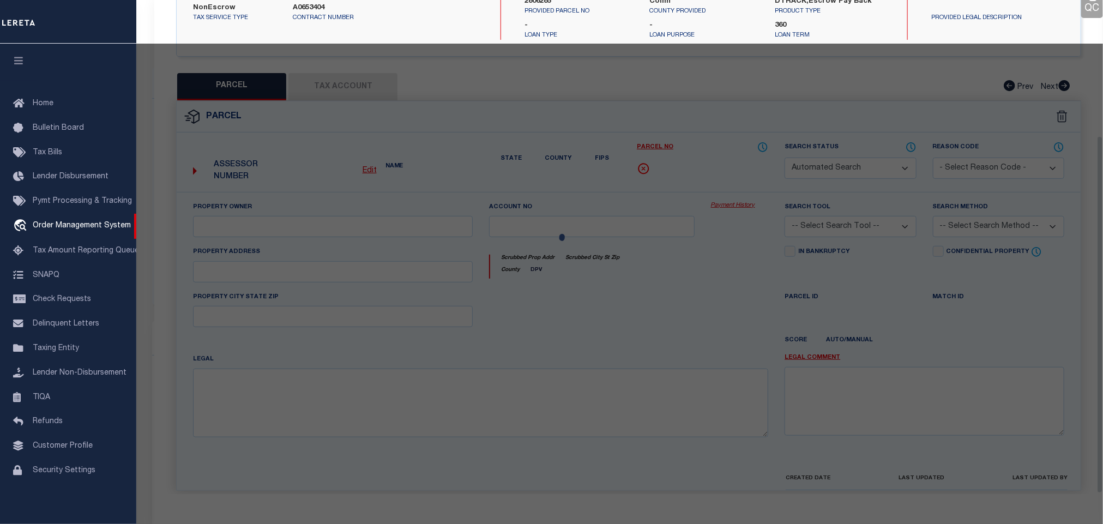
type textarea "ABS A0167 COLLIN COUNTY SCHOOL LAND #14 SURVEY, BLK 4, TRACT 106, ACRES 11.8360"
type textarea "Parcel got inactive & combined with 2896716"
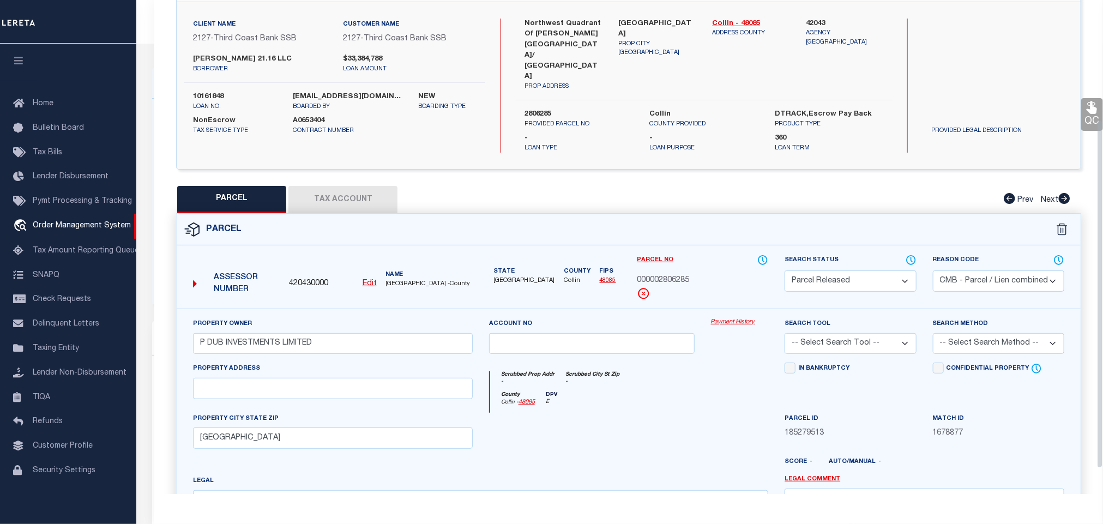
scroll to position [0, 0]
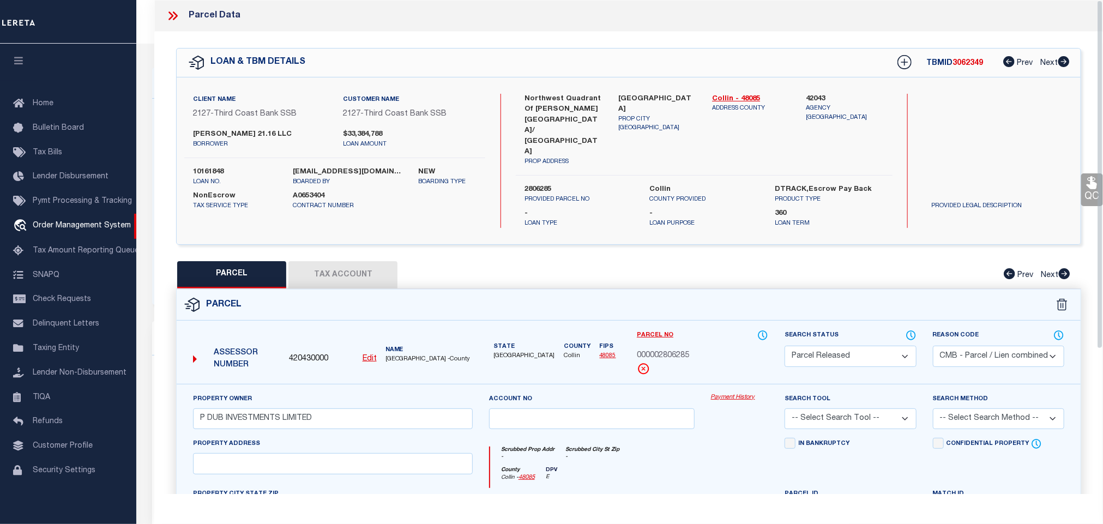
click at [172, 17] on icon at bounding box center [170, 15] width 5 height 9
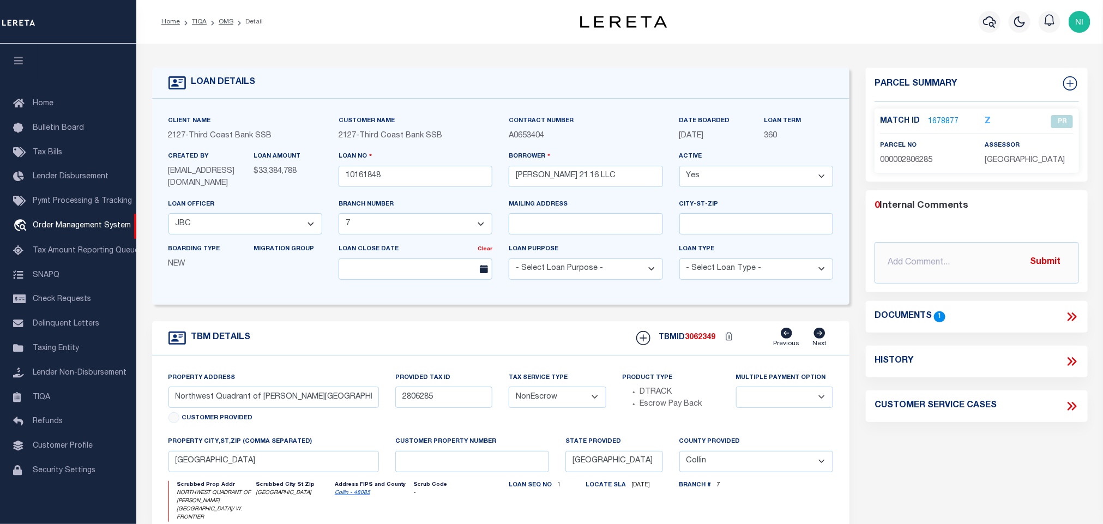
click at [1059, 83] on h4 "Parcel Summary" at bounding box center [977, 89] width 204 height 26
click at [1068, 82] on icon at bounding box center [1070, 83] width 14 height 14
select select "IP"
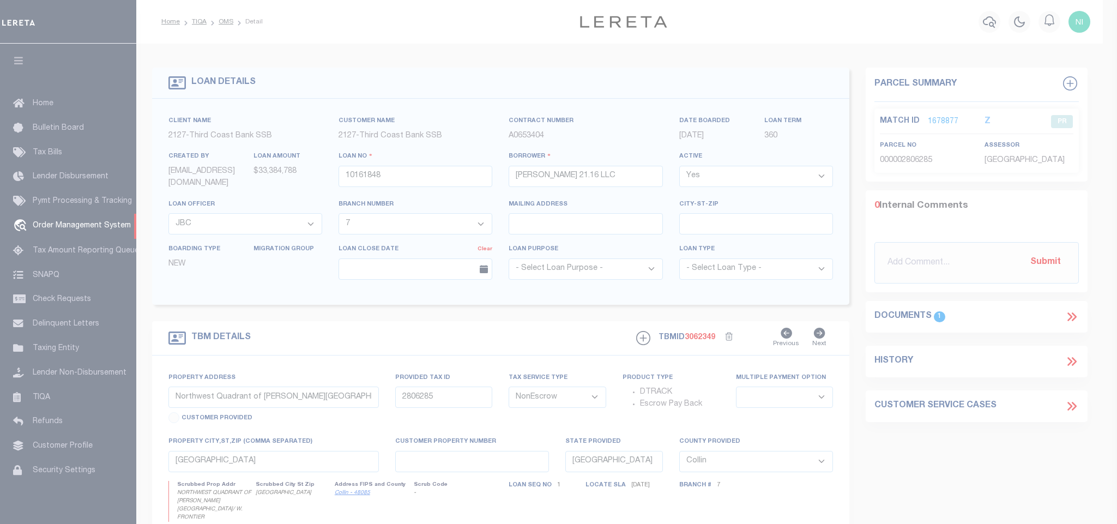
type textarea "-"
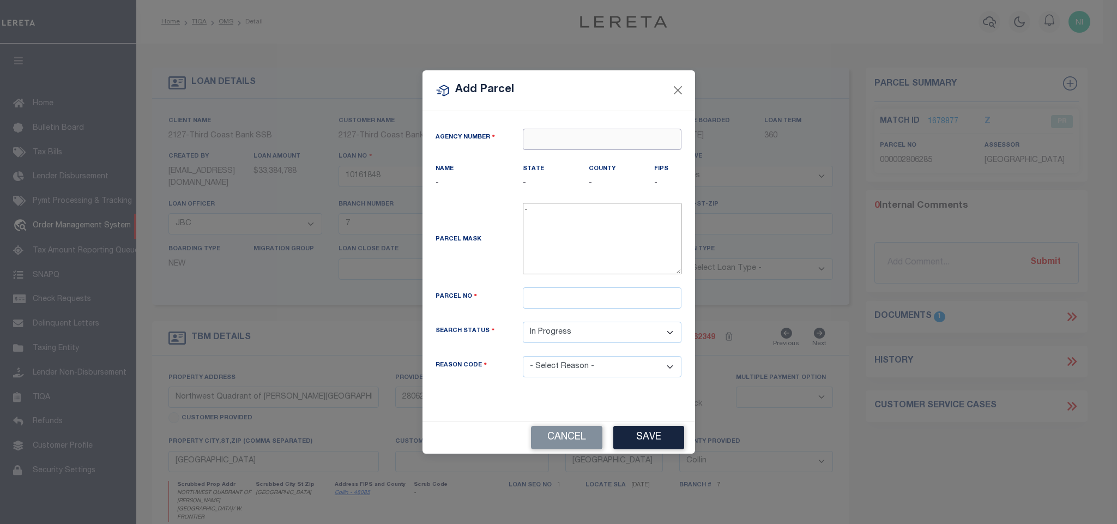
click at [571, 133] on input "text" at bounding box center [602, 139] width 159 height 21
click at [571, 157] on div "420430000 : COLLIN COUNTY" at bounding box center [602, 162] width 158 height 31
type input "420430000"
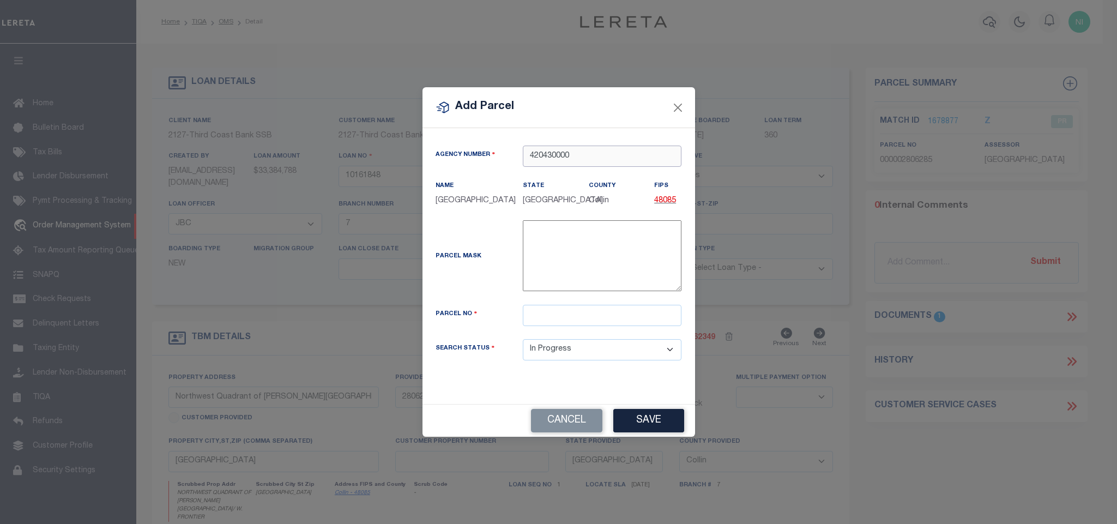
type input "420430000"
click at [593, 323] on input "text" at bounding box center [602, 315] width 159 height 21
paste input "2896716"
type input "2896716"
click at [656, 430] on button "Save" at bounding box center [648, 420] width 71 height 23
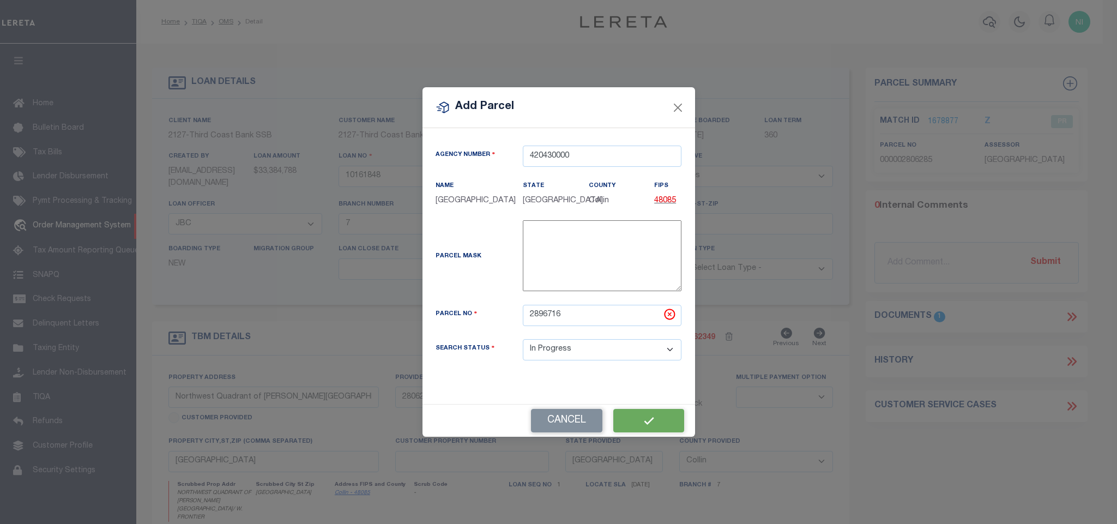
select select "IP"
select select
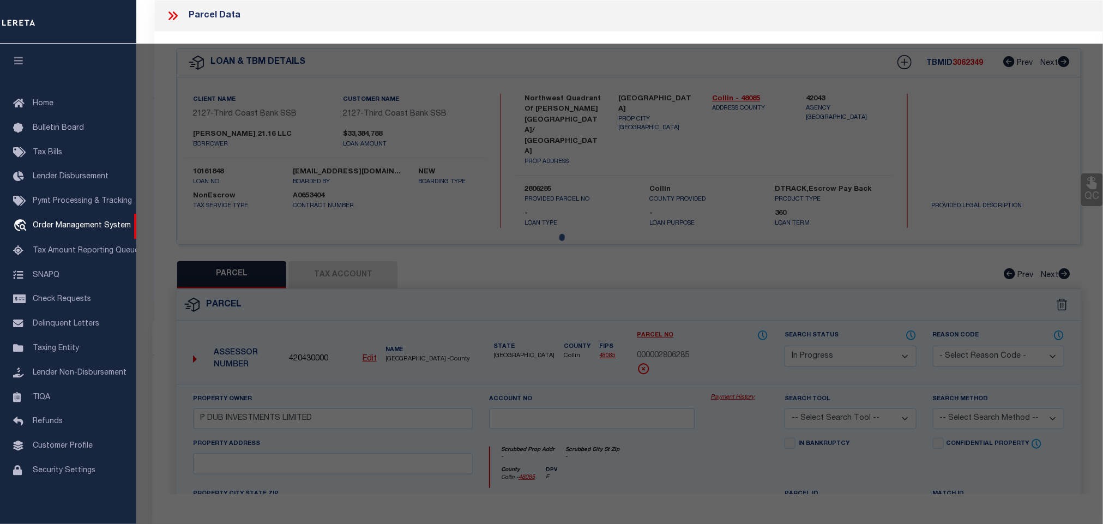
select select "AS"
checkbox input "false"
select select "IP"
checkbox input "false"
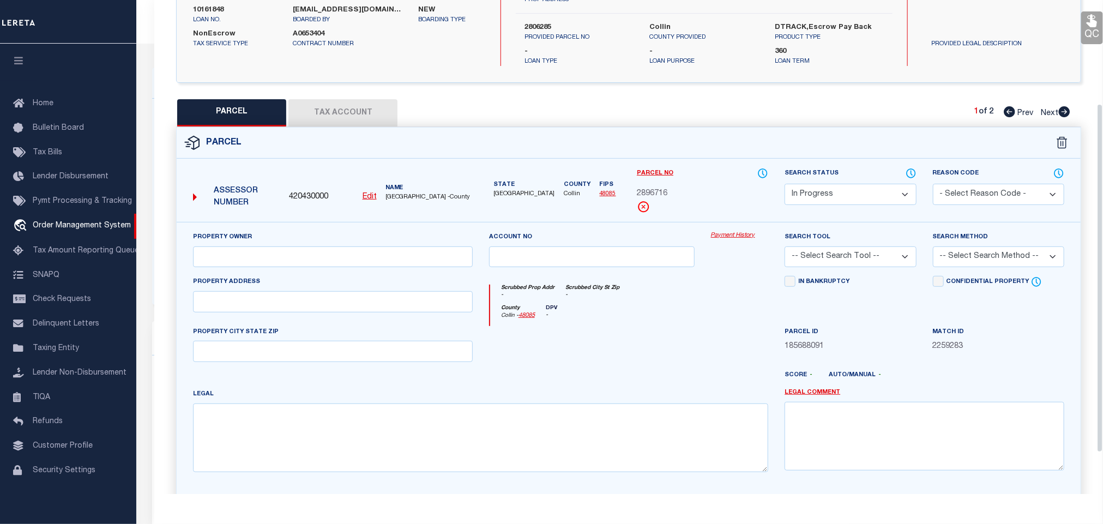
scroll to position [164, 0]
drag, startPoint x: 396, startPoint y: 420, endPoint x: 404, endPoint y: 419, distance: 7.8
click at [399, 421] on textarea at bounding box center [480, 436] width 575 height 69
paste textarea "THE GROVE (CCL), BLK A, LOT 8"
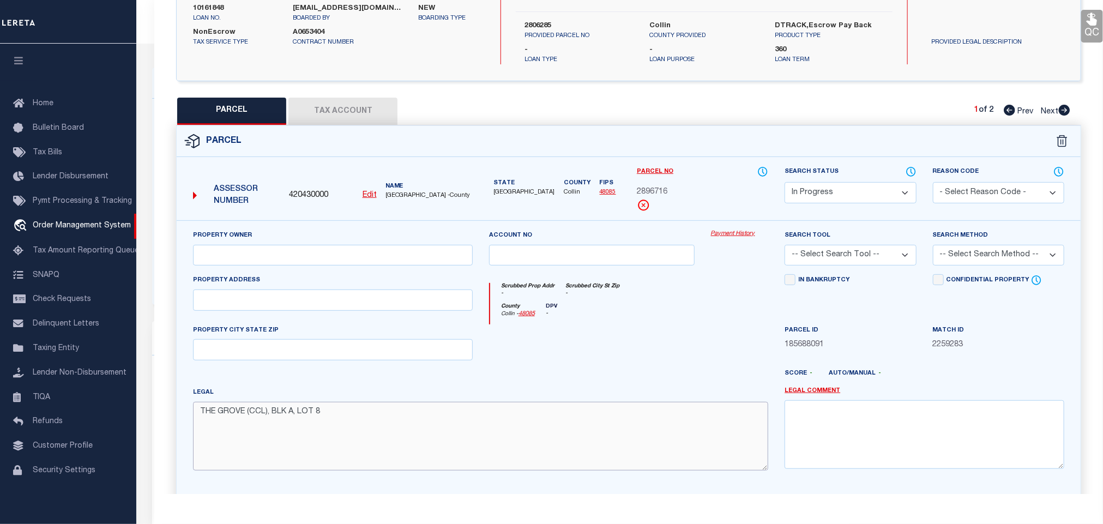
type textarea "THE GROVE (CCL), BLK A, LOT 8"
click at [409, 290] on input "text" at bounding box center [333, 300] width 280 height 21
paste input "4465 S PRESTON RD"
type input "4465 S PRESTON RD"
click at [357, 339] on input "text" at bounding box center [333, 349] width 280 height 21
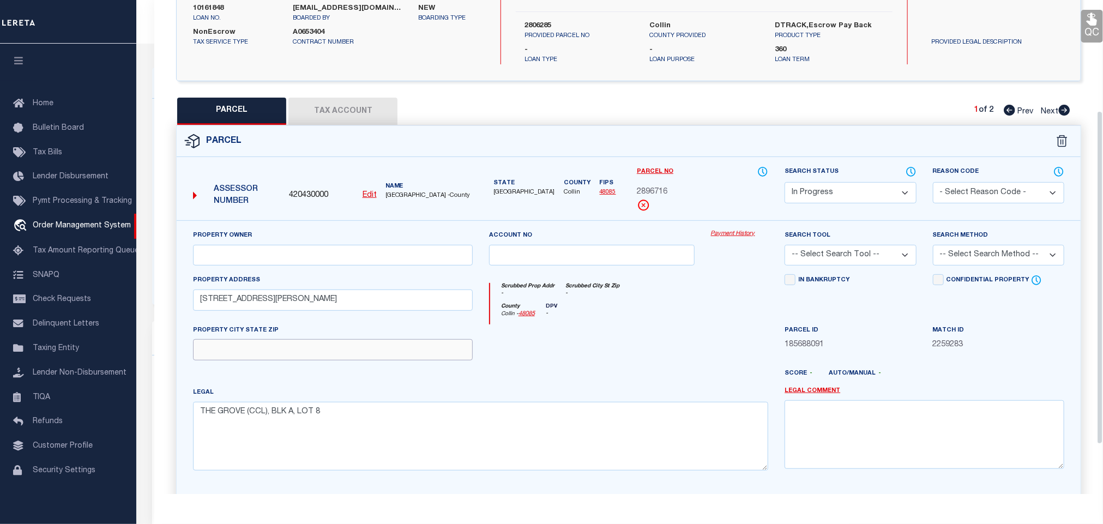
paste input "CELINA, TX 75009"
type input "CELINA, TX 75009"
click at [309, 245] on input "text" at bounding box center [333, 255] width 280 height 21
paste input "HF PRESTON 21.16 LLC"
type input "HF PRESTON 21.16 LLC"
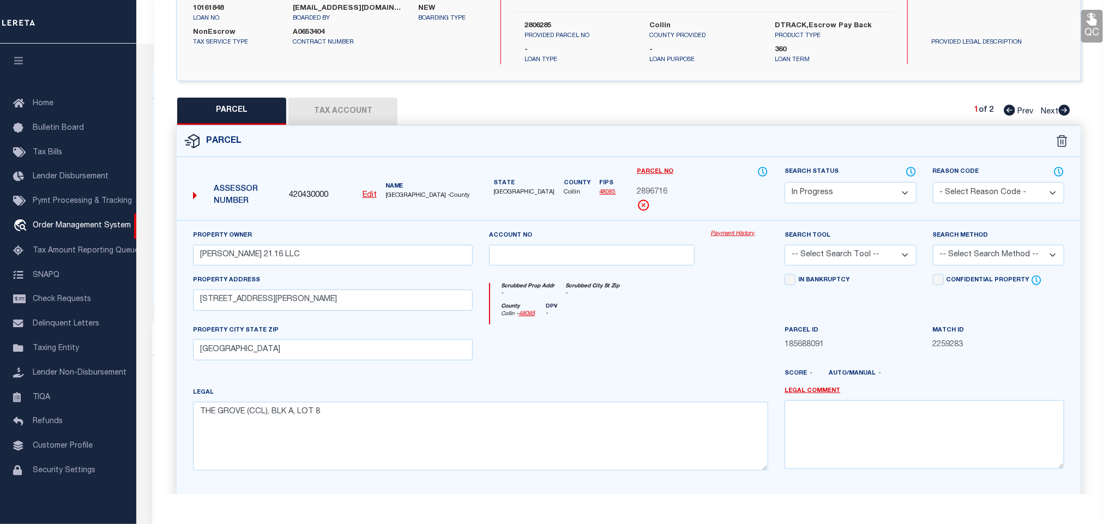
click at [849, 245] on select "-- Select Search Tool -- 3rd Party Website Agency File Agency Website ATLS CNV-…" at bounding box center [850, 255] width 131 height 21
select select "AGF"
click at [785, 245] on select "-- Select Search Tool -- 3rd Party Website Agency File Agency Website ATLS CNV-…" at bounding box center [850, 255] width 131 height 21
drag, startPoint x: 995, startPoint y: 242, endPoint x: 998, endPoint y: 249, distance: 8.1
click at [995, 245] on select "-- Select Search Method -- Property Address Legal Liability Info Provided" at bounding box center [998, 255] width 131 height 21
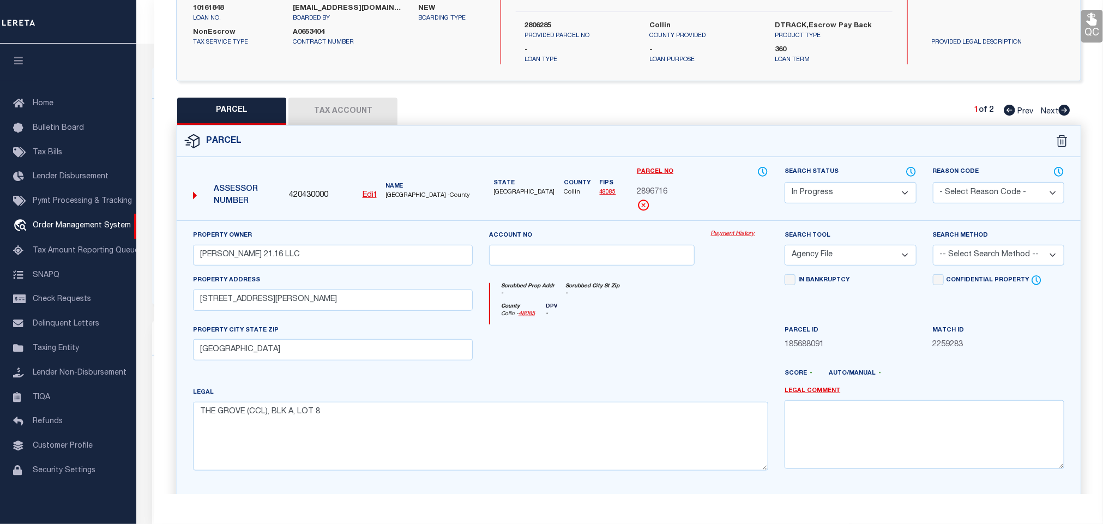
select select "LEG"
click at [933, 245] on select "-- Select Search Method -- Property Address Legal Liability Info Provided" at bounding box center [998, 255] width 131 height 21
click at [298, 98] on button "Tax Account" at bounding box center [342, 111] width 109 height 27
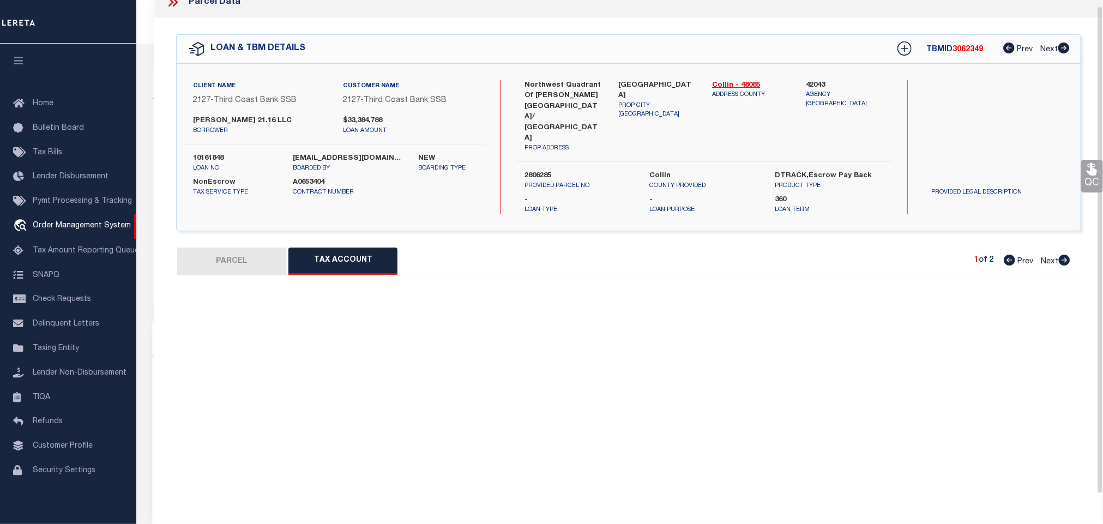
scroll to position [7, 0]
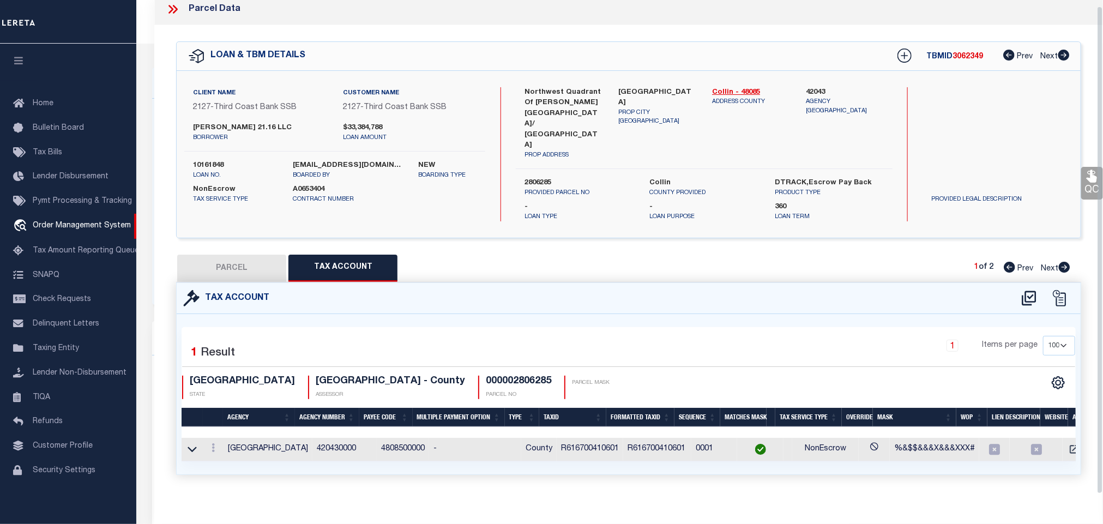
select select "100"
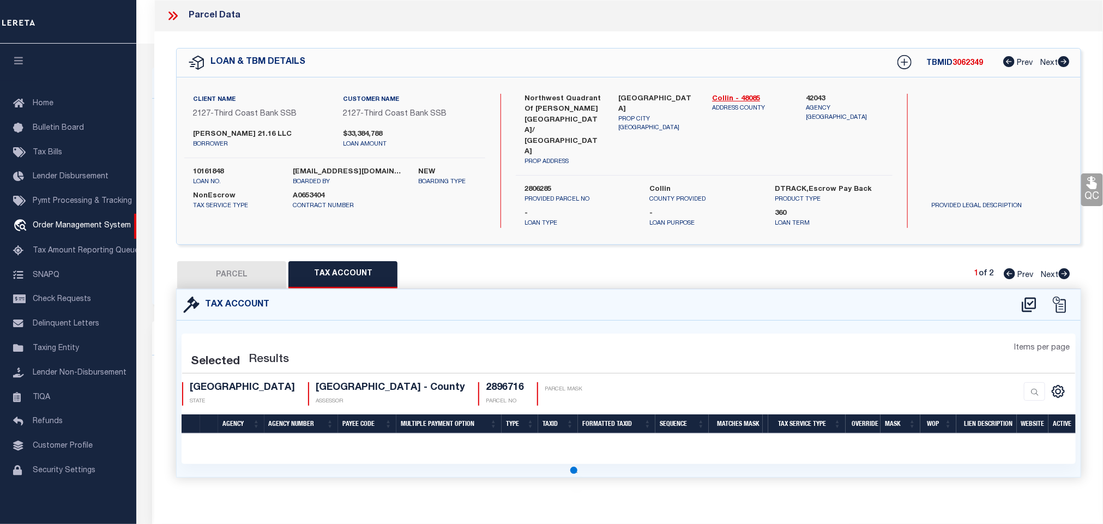
scroll to position [0, 0]
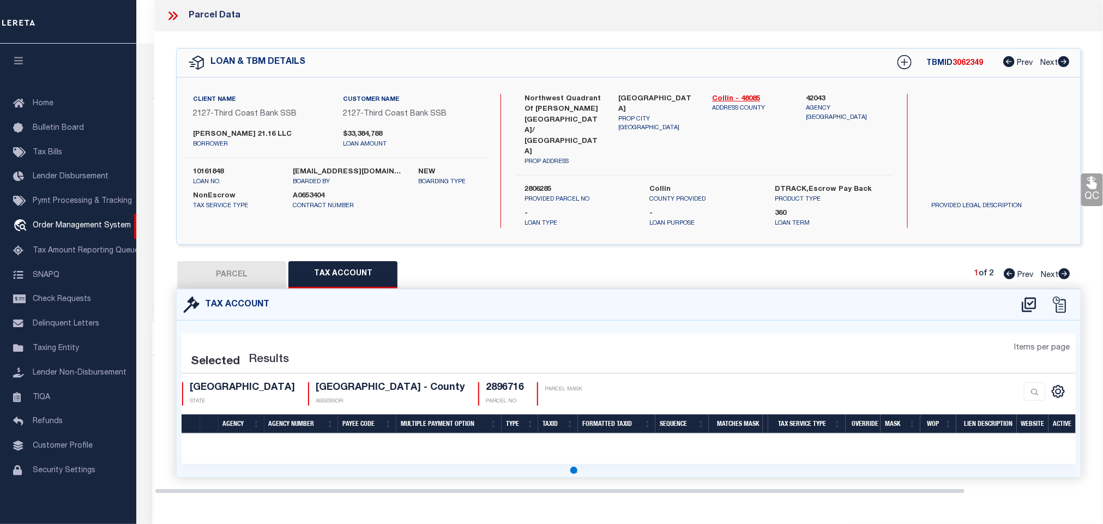
select select "100"
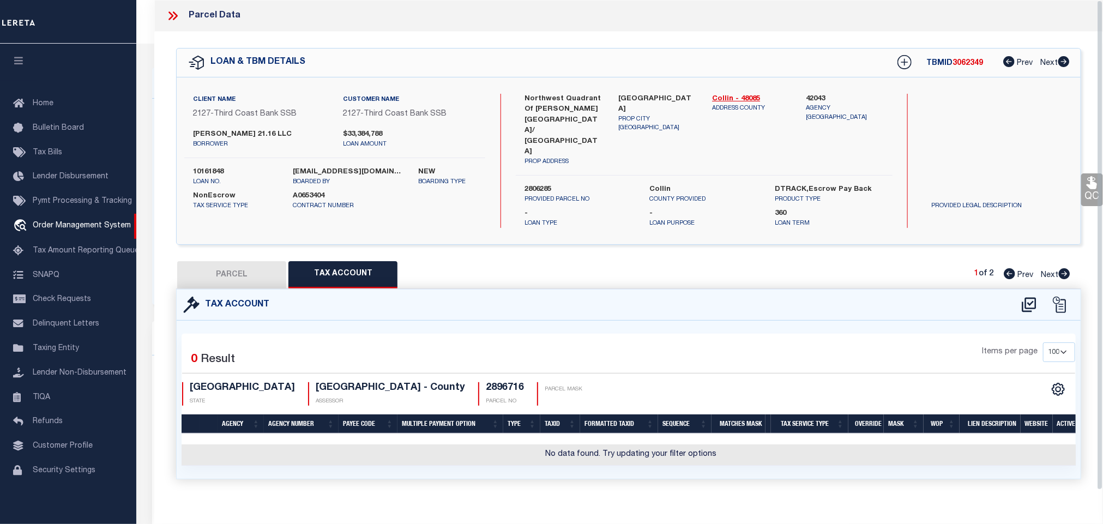
click at [1026, 298] on icon at bounding box center [1029, 305] width 14 height 15
select select "100"
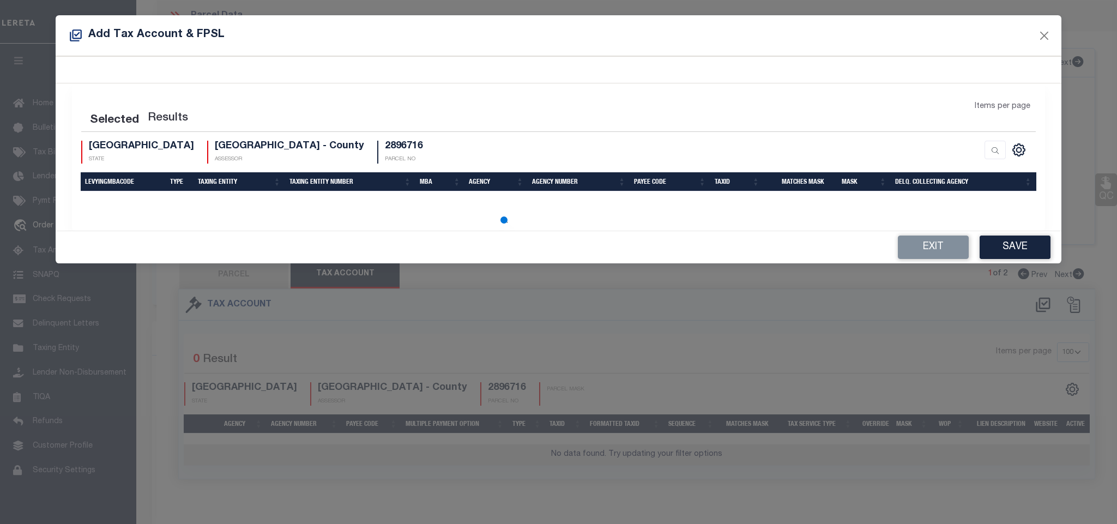
select select "100"
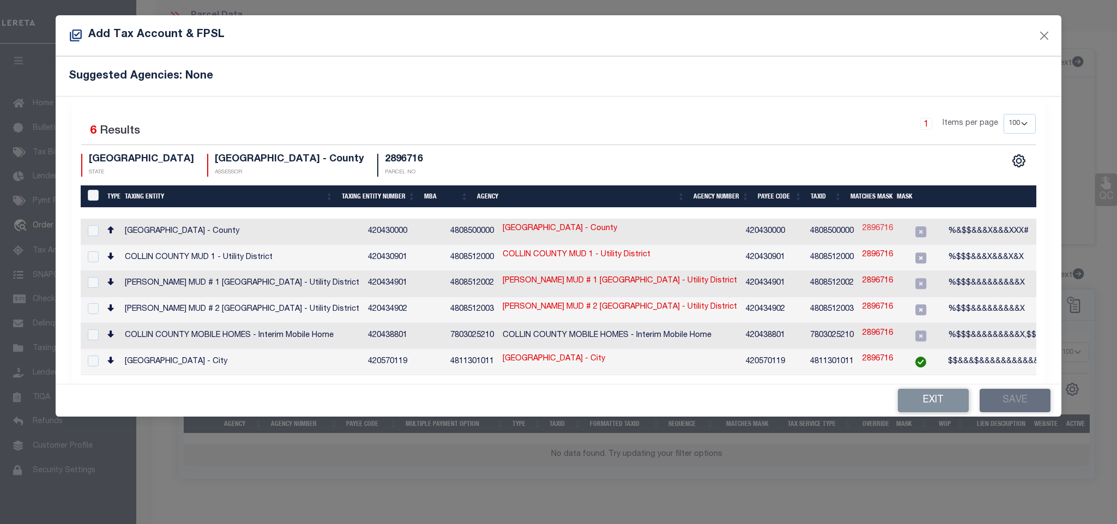
click at [863, 231] on link "2896716" at bounding box center [878, 229] width 31 height 12
type input "2896716"
type textarea "%&$$&&&X&&&XXX#"
checkbox input "true"
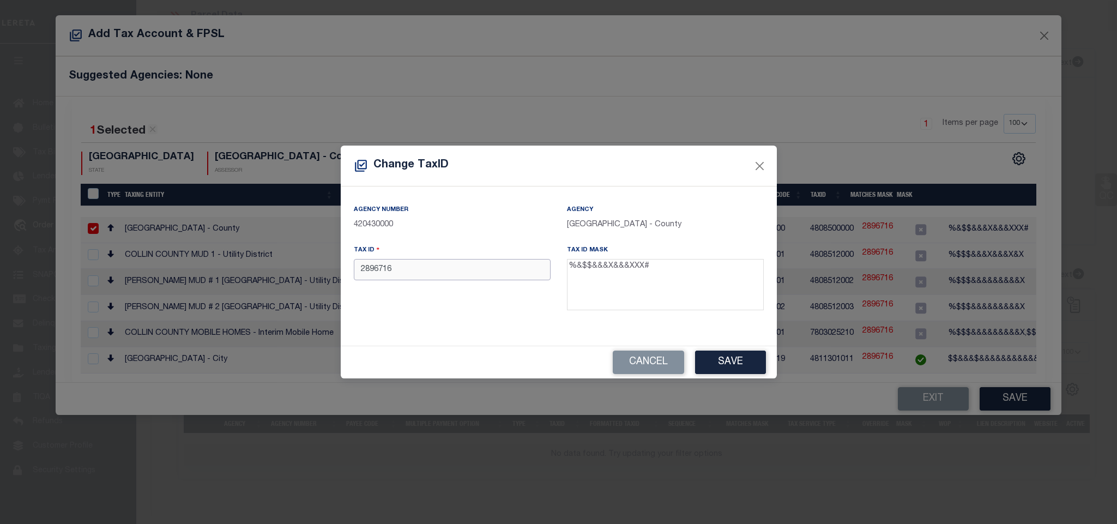
click at [481, 272] on input "2896716" at bounding box center [452, 269] width 197 height 21
paste input "R-13136-00A-0080-1"
drag, startPoint x: 492, startPoint y: 260, endPoint x: 274, endPoint y: 269, distance: 218.8
click at [268, 269] on div "Change TaxID Agency Number 420430000 Agency COLLIN COUNTY - County Tax ID 28967…" at bounding box center [558, 262] width 1117 height 524
paste input "text"
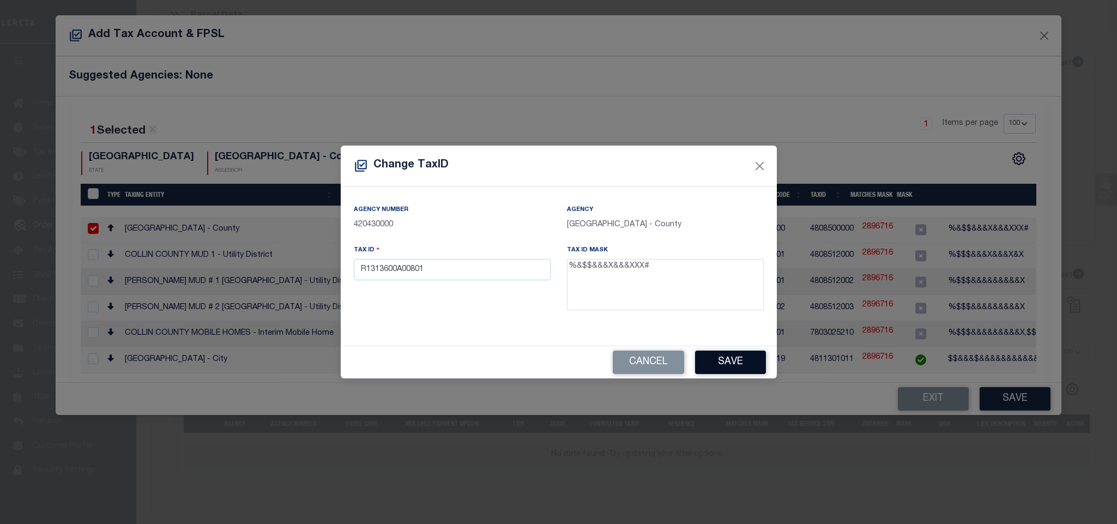
click at [724, 358] on button "Save" at bounding box center [730, 362] width 71 height 23
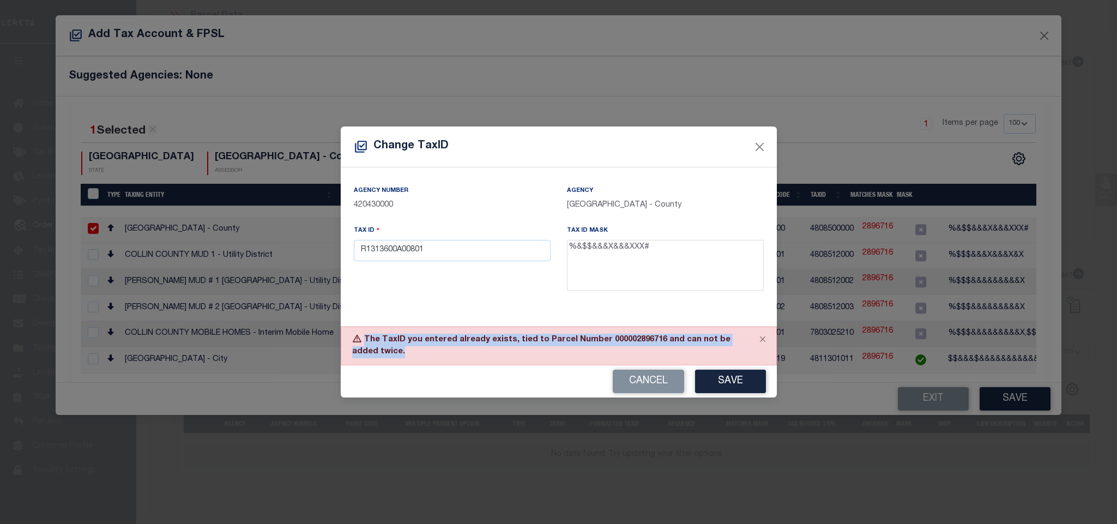
drag, startPoint x: 364, startPoint y: 339, endPoint x: 388, endPoint y: 355, distance: 29.2
click at [388, 355] on div "The TaxID you entered already exists, tied to Parcel Number 000002896716 and ca…" at bounding box center [559, 346] width 436 height 39
copy div "The TaxID you entered already exists, tied to Parcel Number 000002896716 and ca…"
click at [732, 382] on button "Save" at bounding box center [730, 381] width 71 height 23
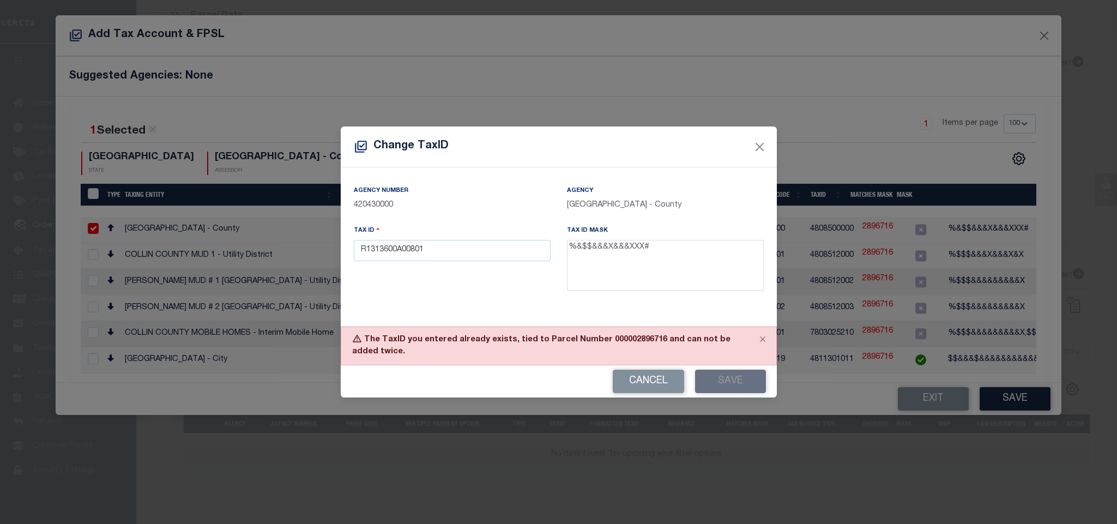
click at [640, 380] on button "Cancel" at bounding box center [648, 381] width 71 height 23
type input "2896716"
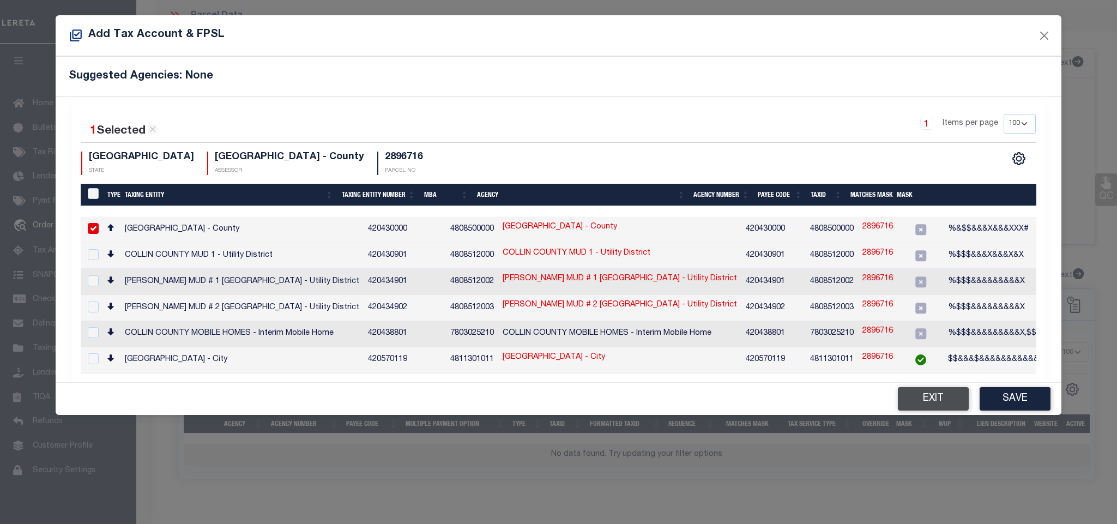
click at [919, 399] on button "Exit" at bounding box center [933, 398] width 71 height 23
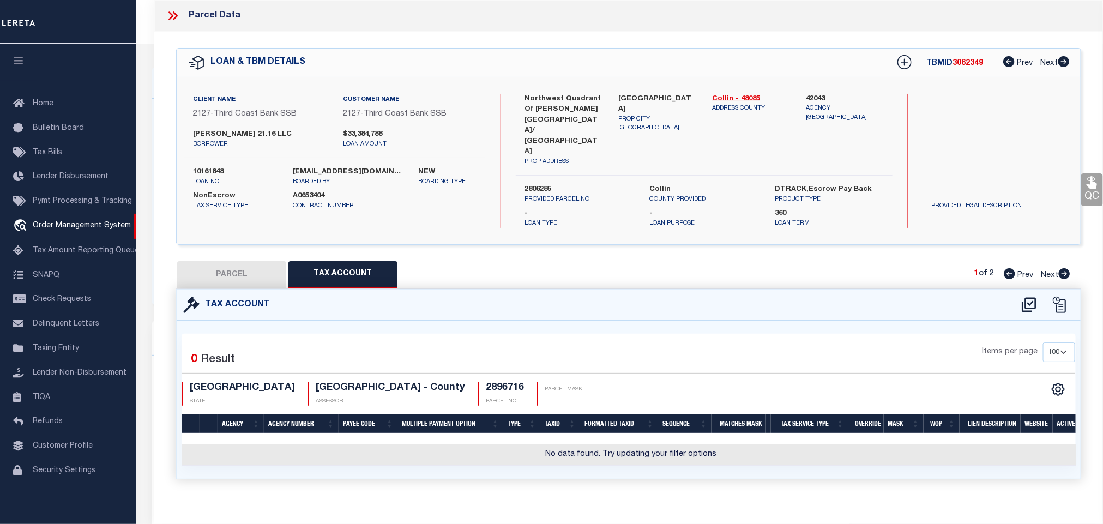
click at [249, 261] on button "PARCEL" at bounding box center [231, 274] width 109 height 27
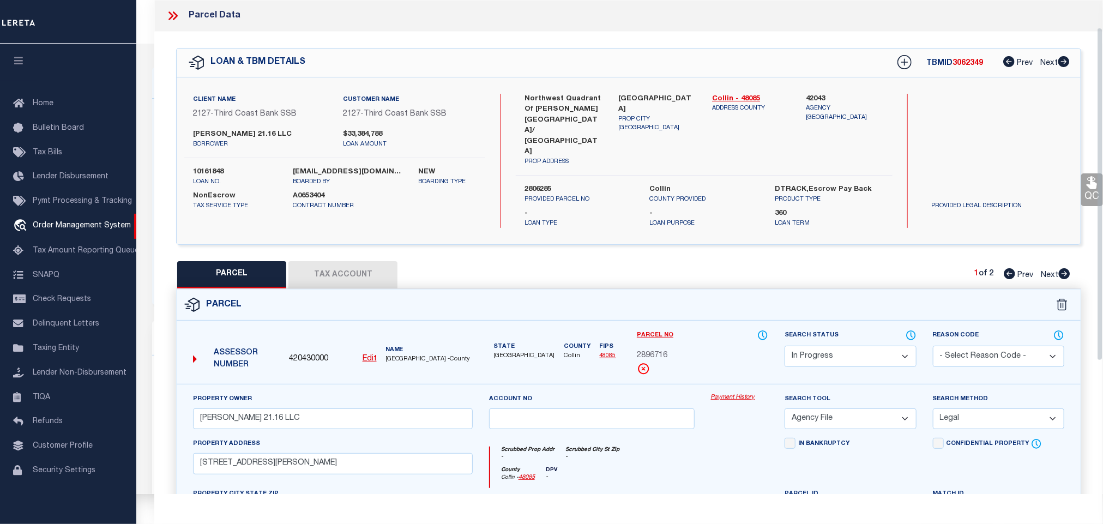
scroll to position [237, 0]
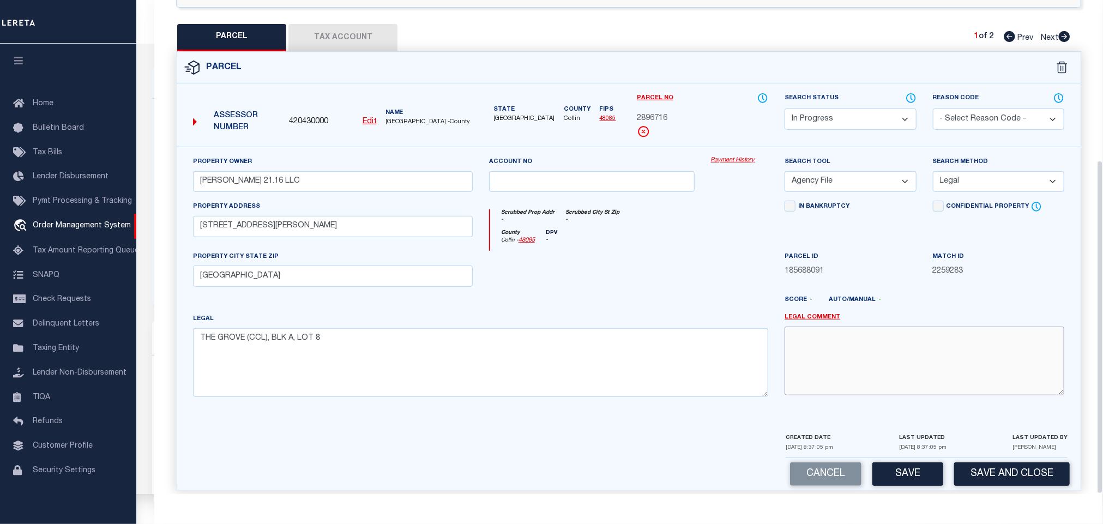
click at [823, 329] on textarea at bounding box center [925, 361] width 280 height 69
paste textarea "The TaxID you entered already exists, tied to Parcel Number 000002896716 and ca…"
type textarea "The TaxID you entered already exists, tied to Parcel Number 000002896716 and ca…"
click at [871, 109] on select "Automated Search Bad Parcel Complete Duplicate Parcel High Dollar Reporting In …" at bounding box center [850, 119] width 131 height 21
select select "JR"
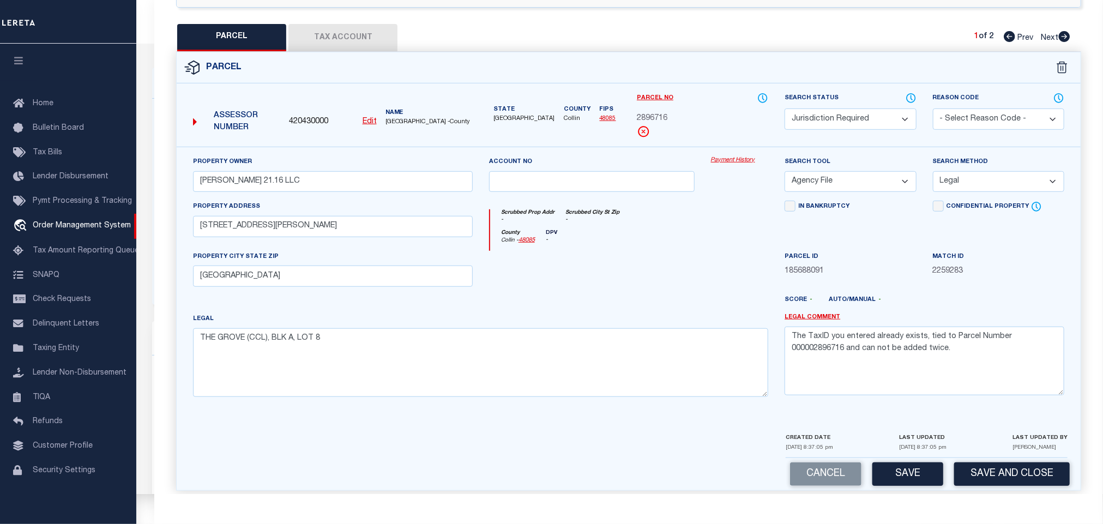
click at [785, 109] on select "Automated Search Bad Parcel Complete Duplicate Parcel High Dollar Reporting In …" at bounding box center [850, 119] width 131 height 21
click at [998, 465] on button "Save and Close" at bounding box center [1012, 473] width 116 height 23
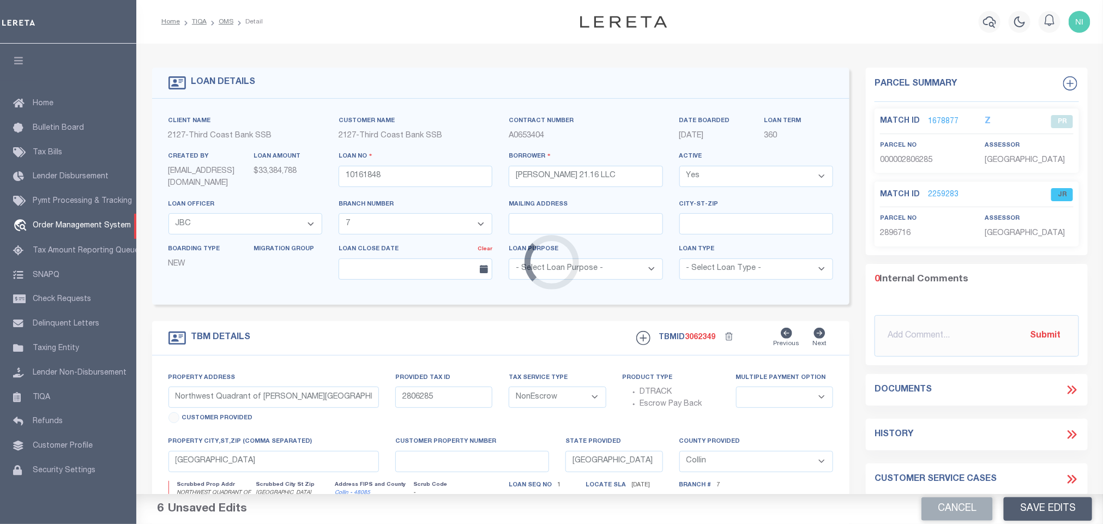
select select "13481"
select select "2379"
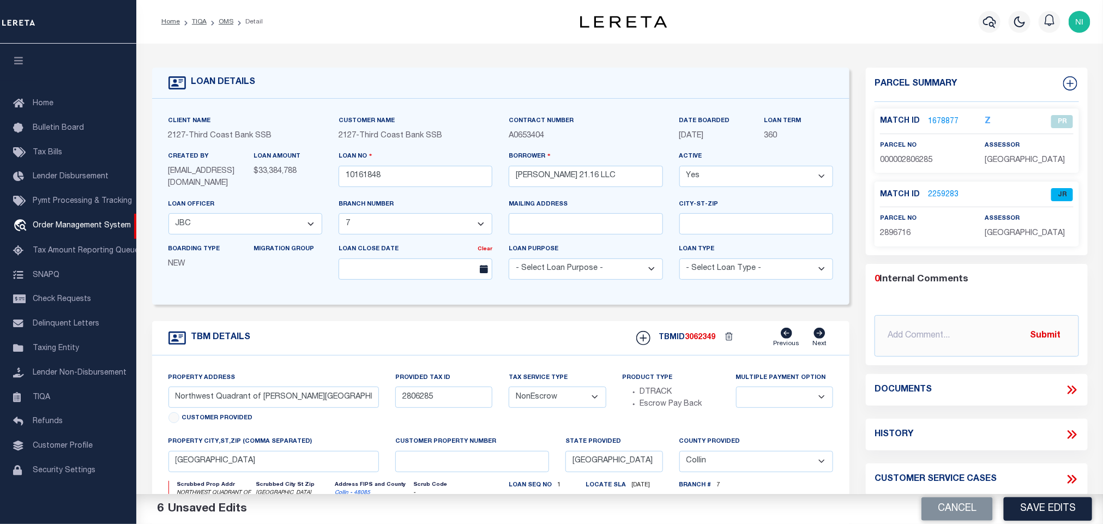
select select
click at [407, 183] on input "10161848" at bounding box center [416, 176] width 154 height 21
click at [407, 182] on input "10161848" at bounding box center [416, 176] width 154 height 21
click at [223, 22] on link "OMS" at bounding box center [226, 22] width 15 height 7
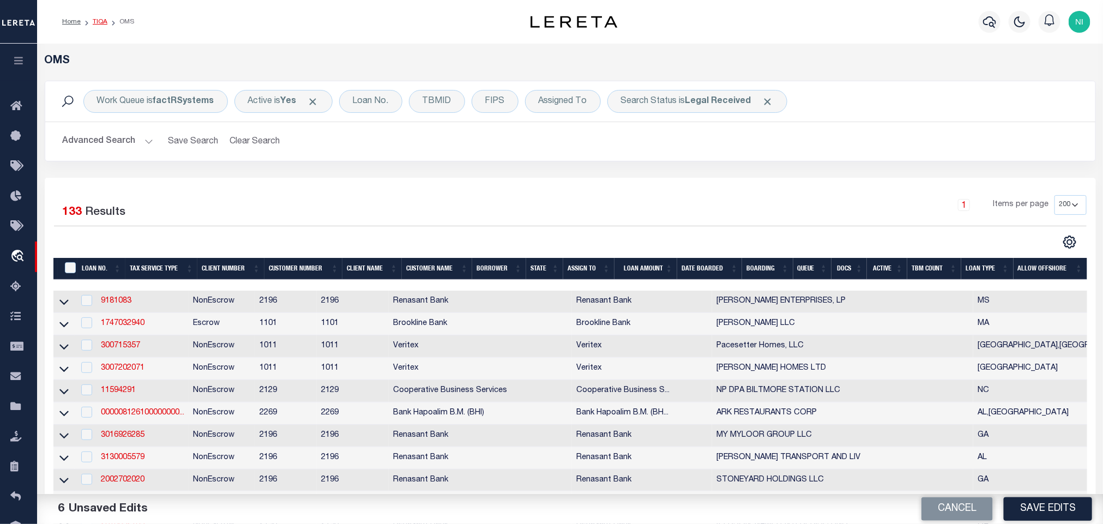
click at [95, 23] on link "TIQA" at bounding box center [100, 22] width 15 height 7
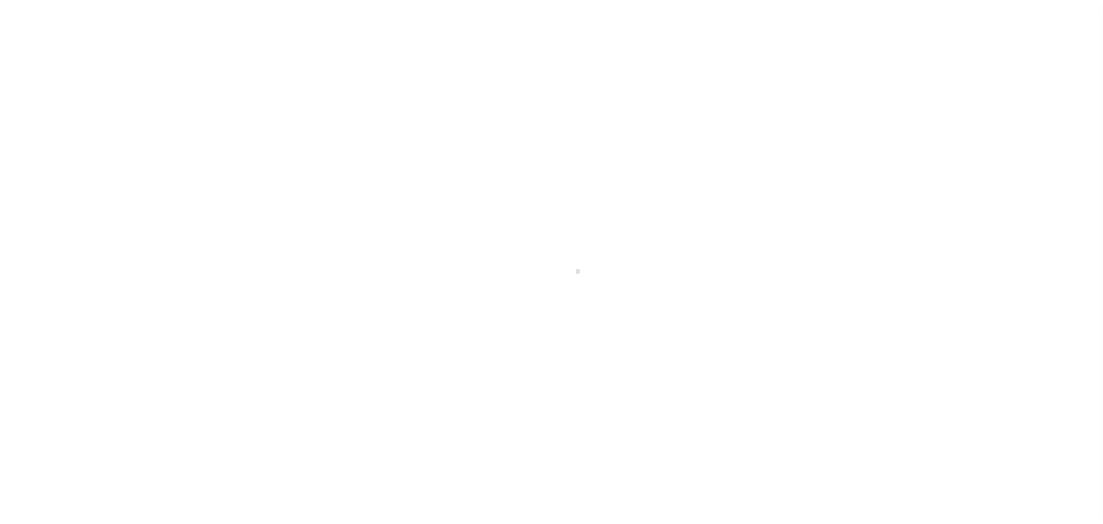
scroll to position [7, 0]
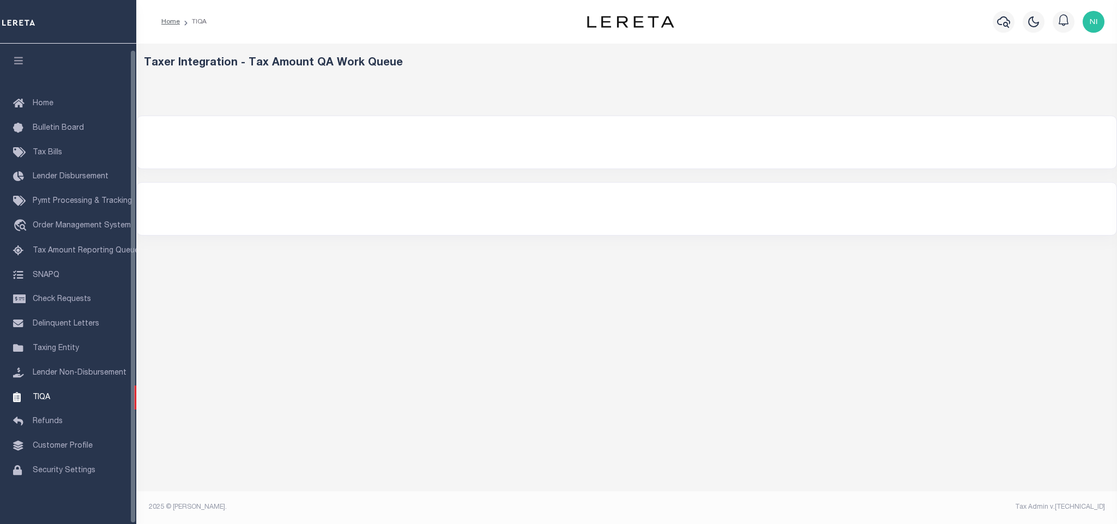
select select "200"
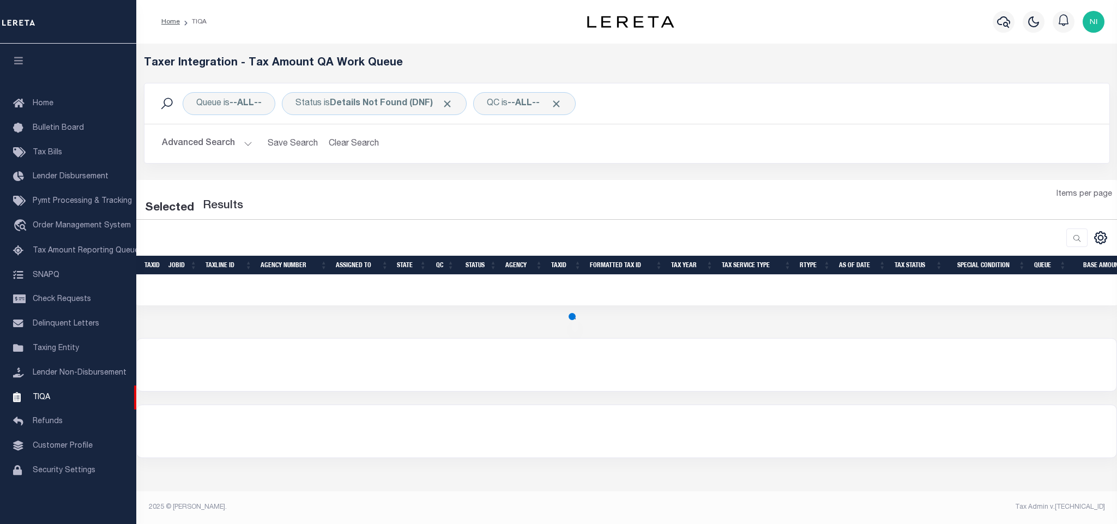
select select "200"
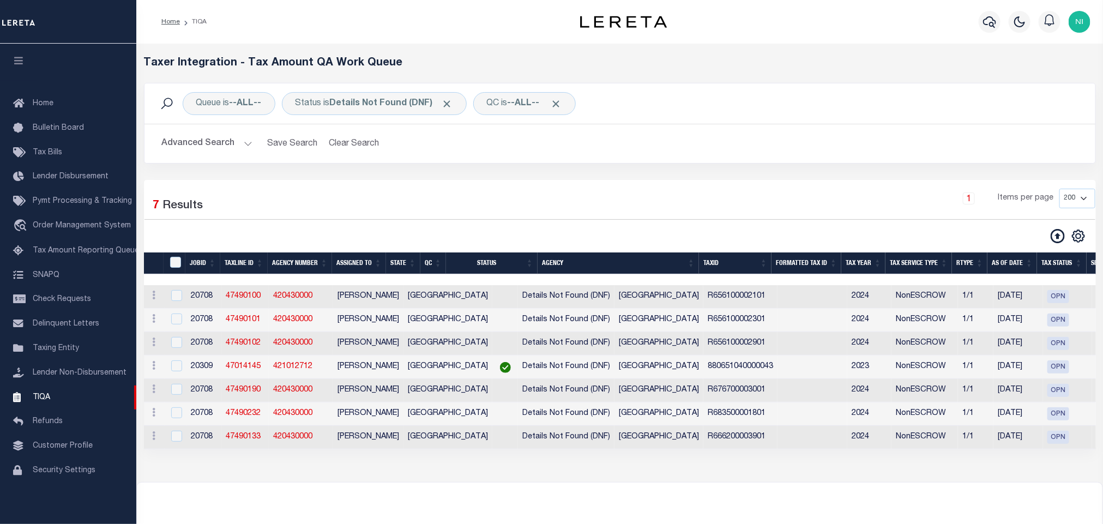
click div "Advanced Search Save Search Clear Search TIQATaxLineSearchTable_dynamictable___…"
click div "1 Items per page 10 25 50 100 200 500 1000 2000"
click div "Selected 7 Results"
click icon
click link "View in OMS"
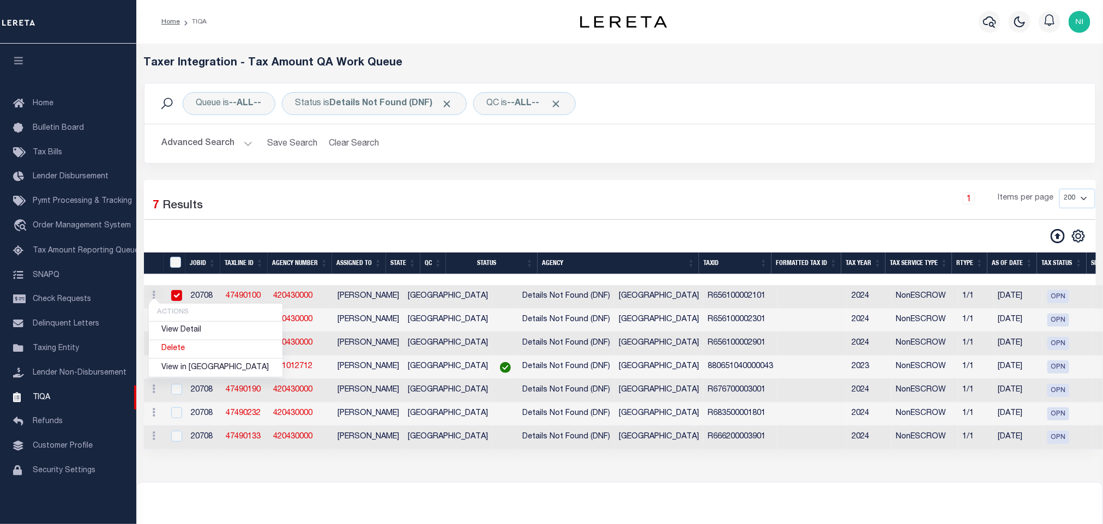
checkbox input "true"
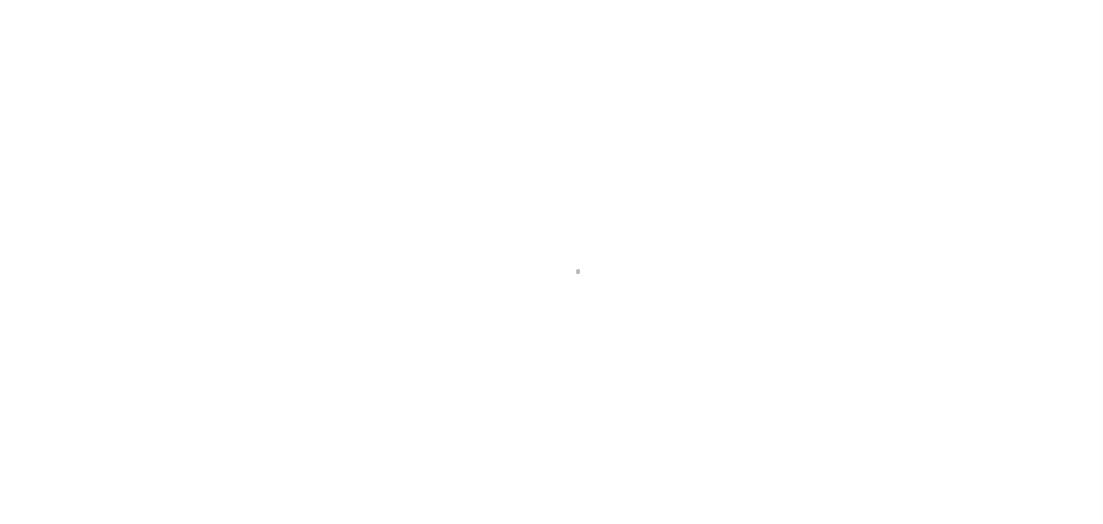
type input "942200022013"
type input "St [PERSON_NAME] Retail LLC"
select select
select select "NonEscrow"
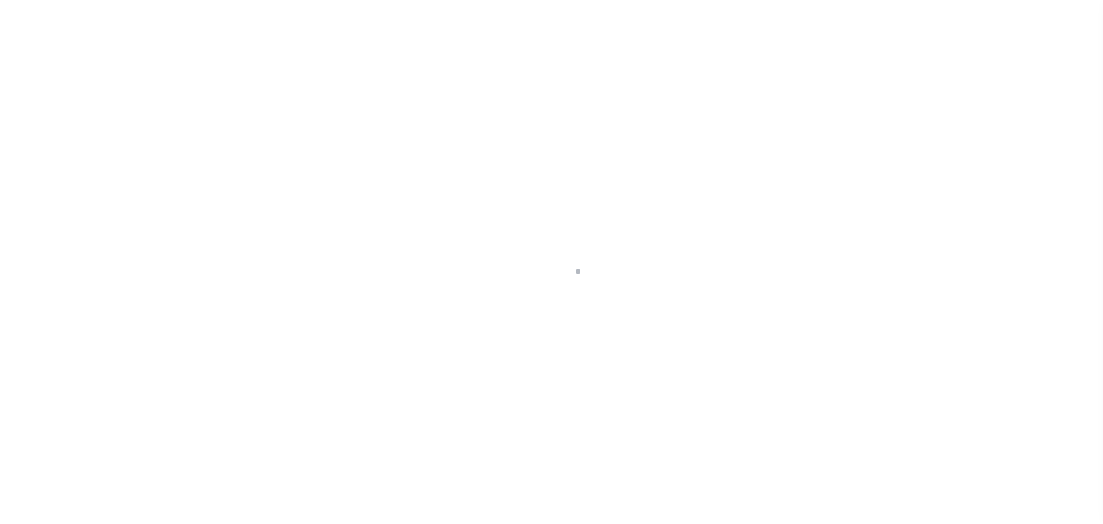
select select "73665"
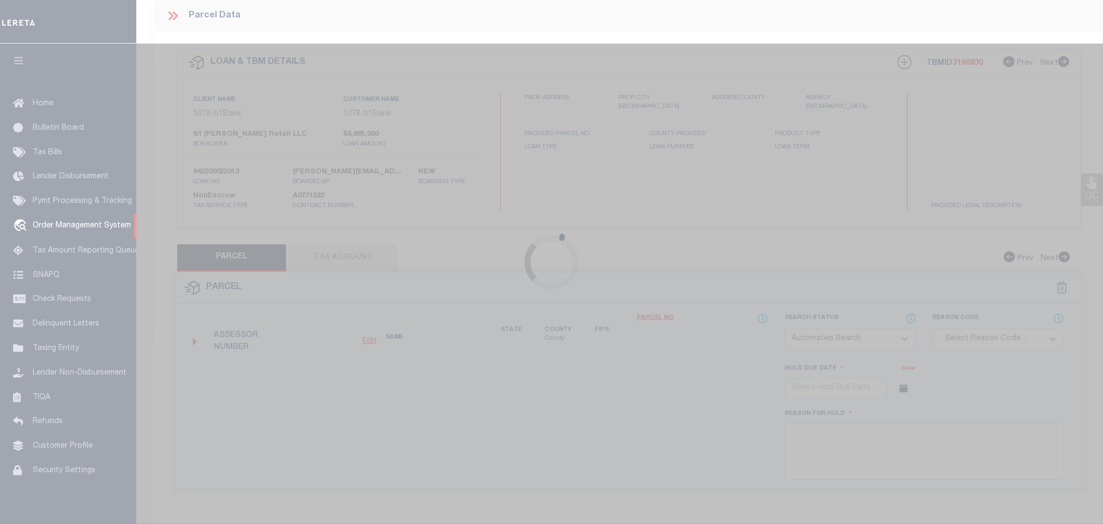
select select "485"
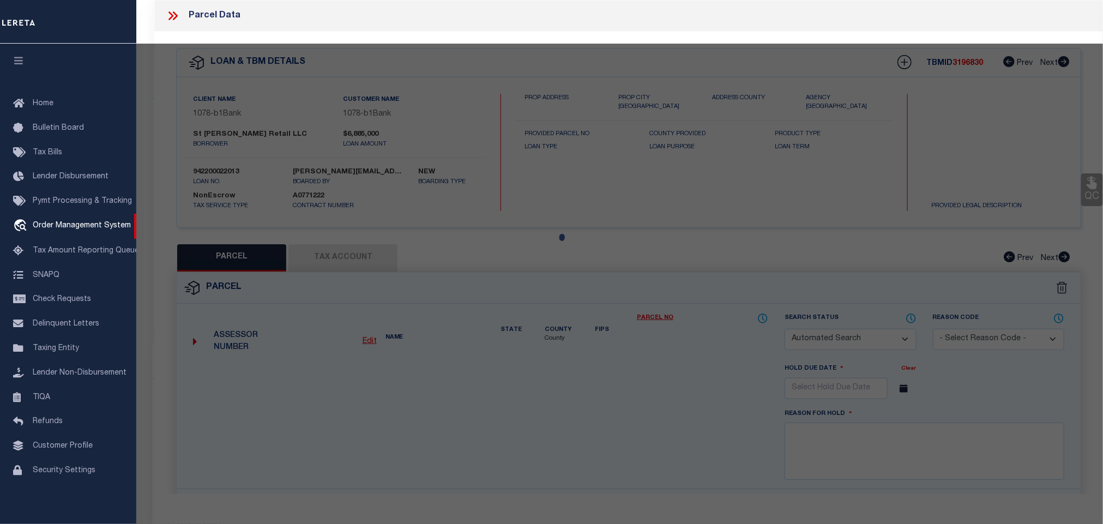
type input "TBD Intersection of [PERSON_NAME] Road and FM 1378,"
type input "426756"
select select
type input "Wylie TX 75098"
type input "[GEOGRAPHIC_DATA]"
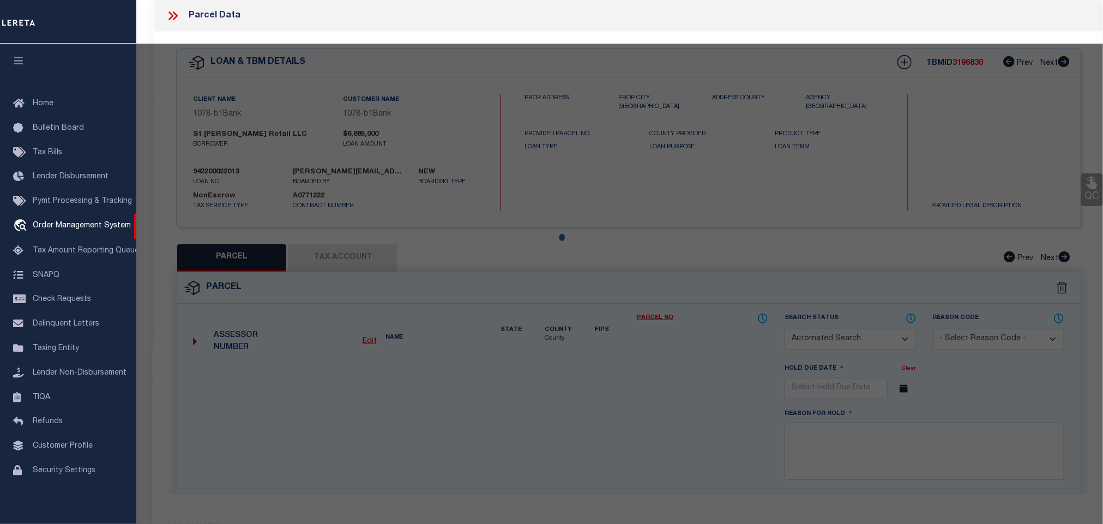
select select "Collin"
type textarea "TBD Intersection of [PERSON_NAME] Road and FM 1378"
checkbox input "false"
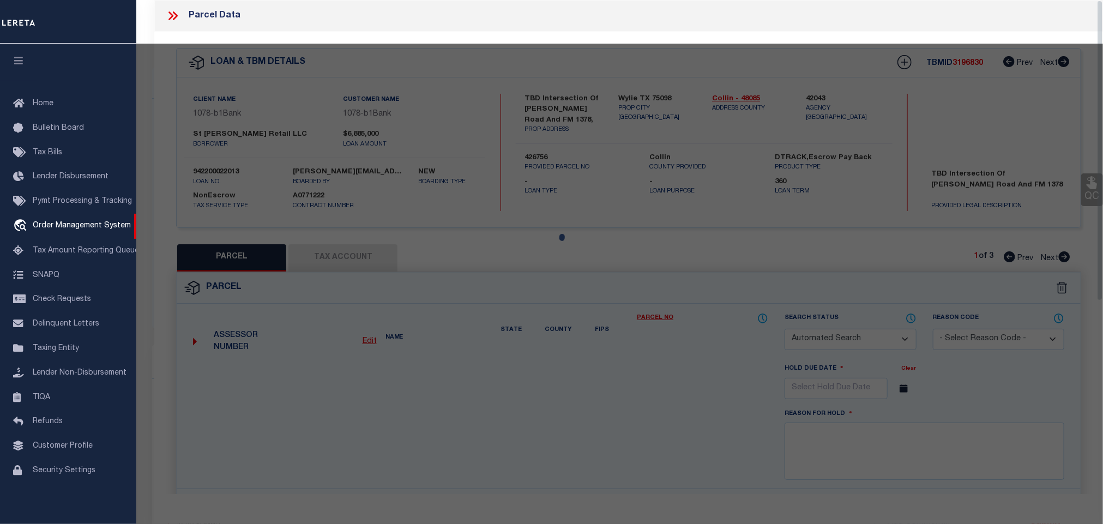
select select "CP"
type input "Checkered Flag Inc"
type input "R656100002101"
select select
type input "[STREET_ADDRESS][PERSON_NAME]"
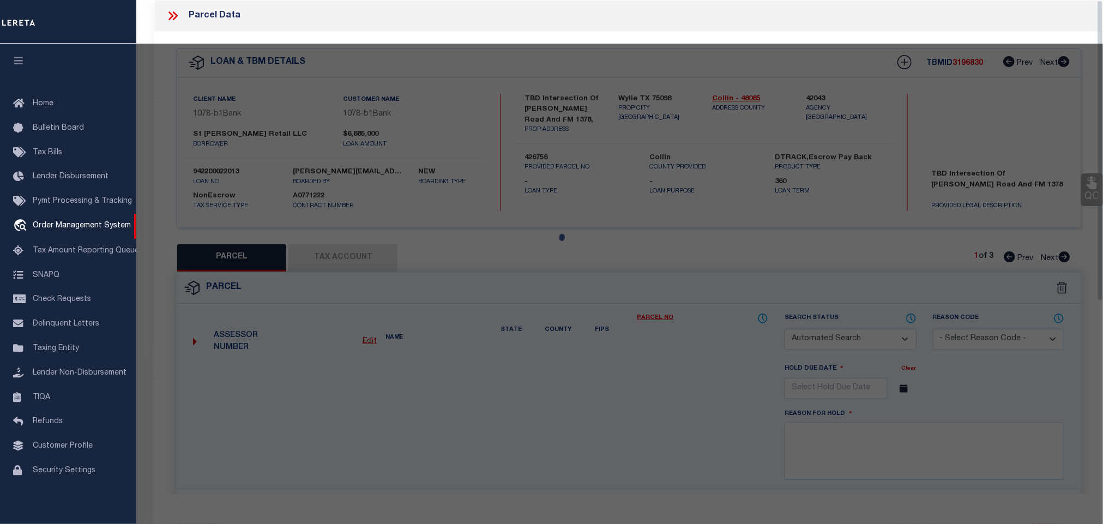
checkbox input "false"
type input "Wylie, [GEOGRAPHIC_DATA] 75098"
type textarea "ABS A0561 [PERSON_NAME] SURVEY, TRACT 21, 1.429 ACRES"
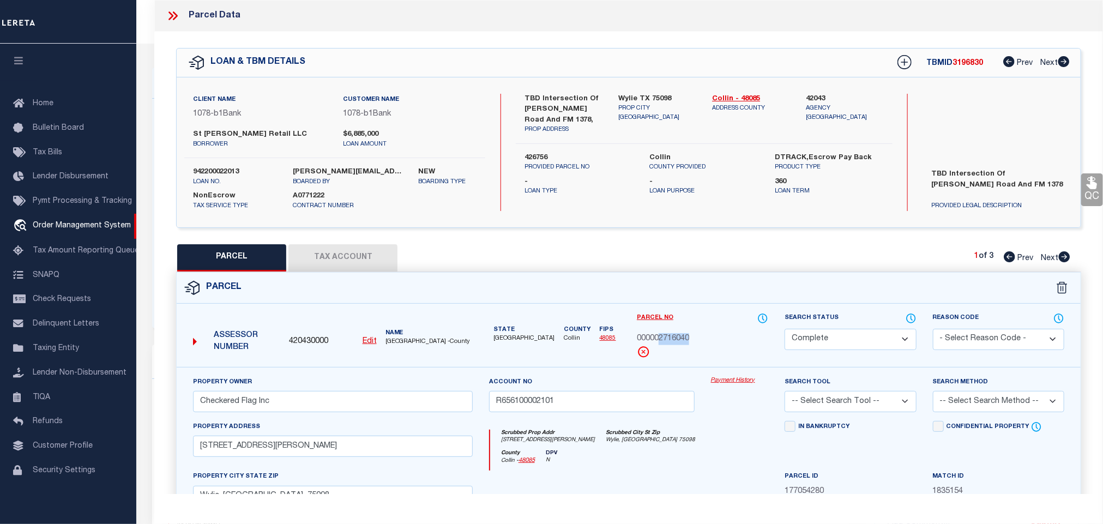
drag, startPoint x: 691, startPoint y: 339, endPoint x: 667, endPoint y: 339, distance: 23.5
click at [659, 339] on div "000002716040" at bounding box center [702, 339] width 131 height 12
copy span "2716040"
drag, startPoint x: 175, startPoint y: 19, endPoint x: 226, endPoint y: 79, distance: 79.3
click at [175, 19] on icon at bounding box center [175, 15] width 5 height 9
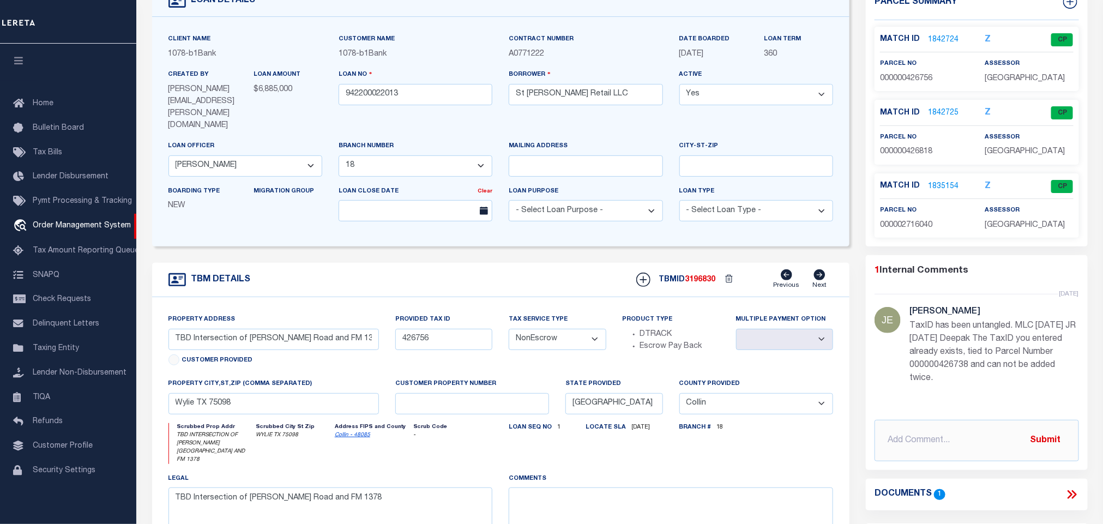
scroll to position [164, 0]
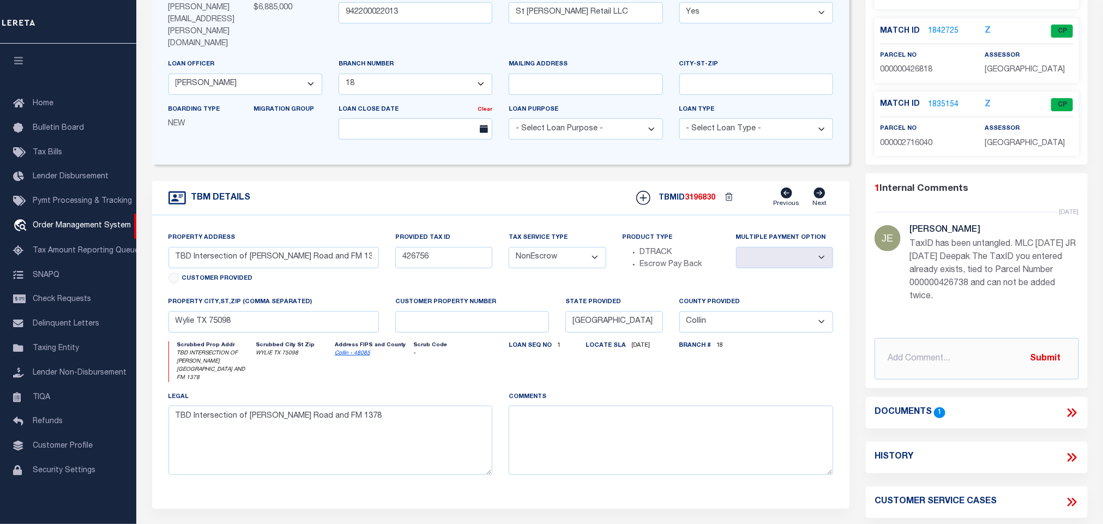
click at [1078, 414] on icon at bounding box center [1072, 413] width 14 height 14
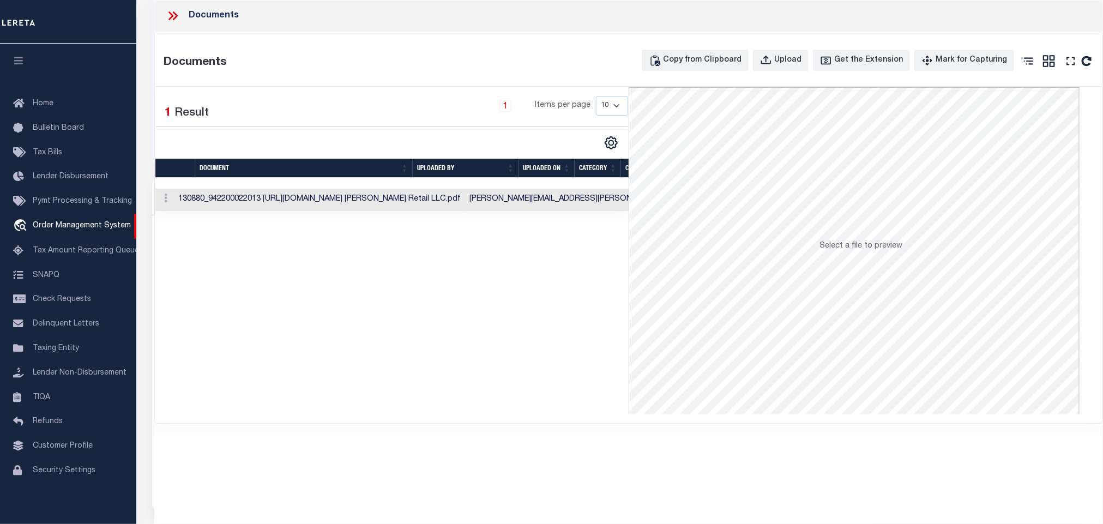
click at [465, 211] on td "[PERSON_NAME][EMAIL_ADDRESS][PERSON_NAME][DOMAIN_NAME]" at bounding box center [594, 200] width 258 height 22
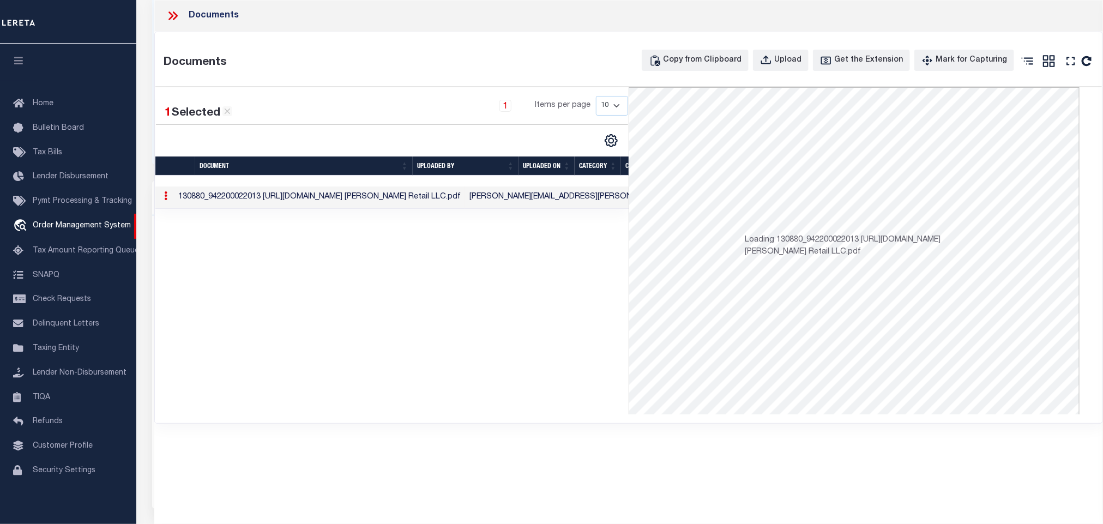
click at [465, 194] on td "[PERSON_NAME][EMAIL_ADDRESS][PERSON_NAME][DOMAIN_NAME]" at bounding box center [594, 197] width 258 height 22
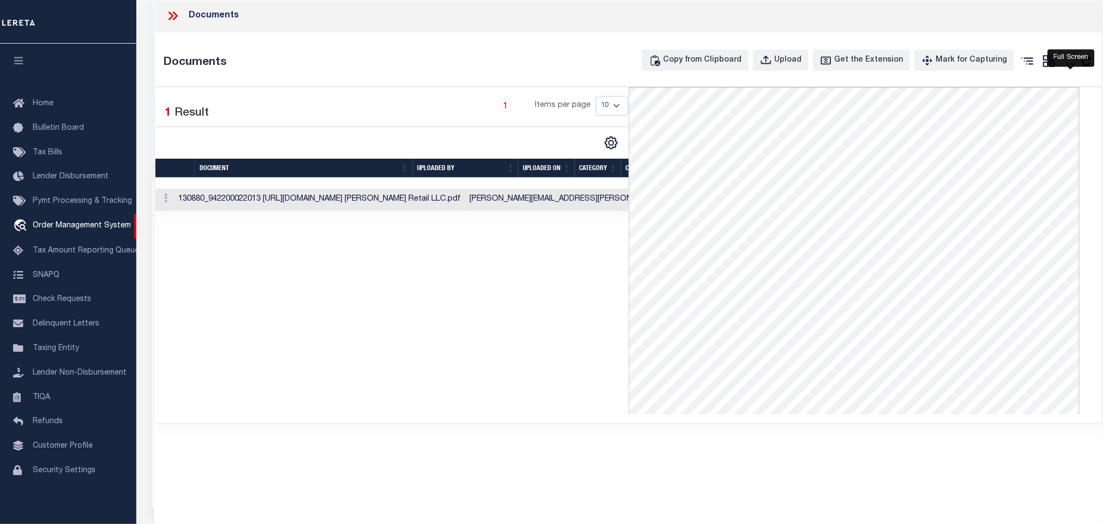
click at [1072, 61] on icon at bounding box center [1071, 61] width 14 height 14
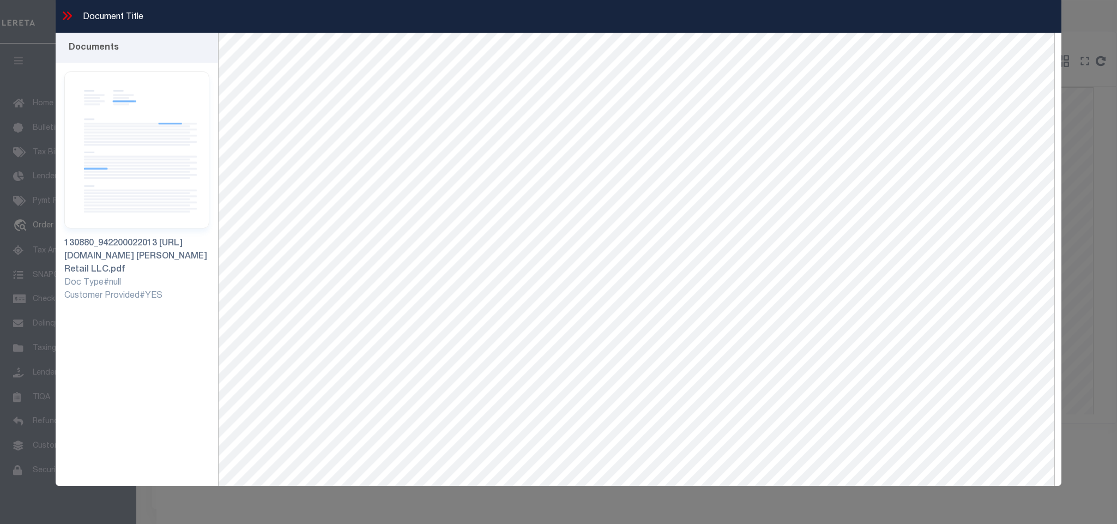
drag, startPoint x: 68, startPoint y: 12, endPoint x: 71, endPoint y: 20, distance: 8.3
click at [68, 12] on icon at bounding box center [69, 15] width 5 height 9
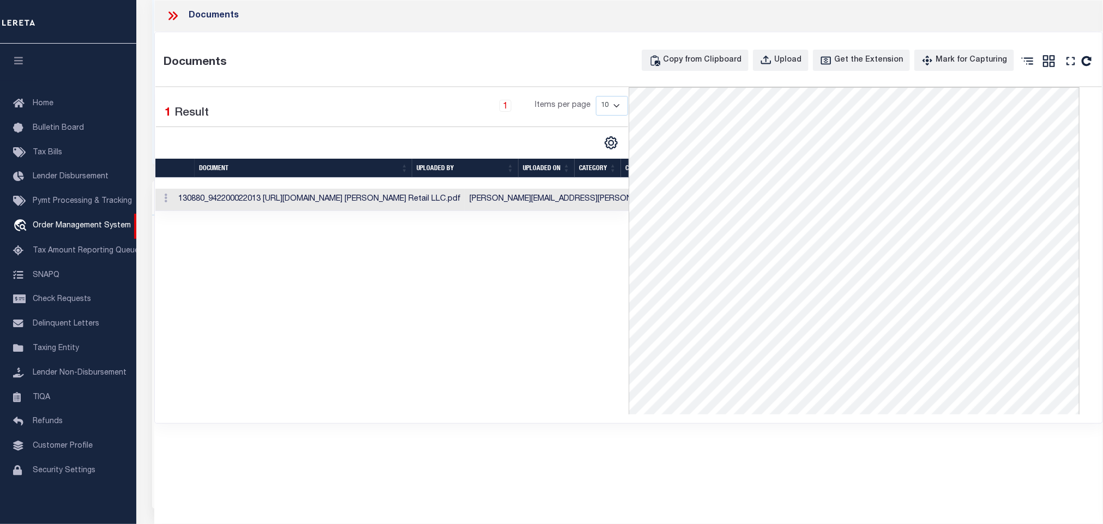
click at [179, 13] on icon at bounding box center [173, 16] width 14 height 14
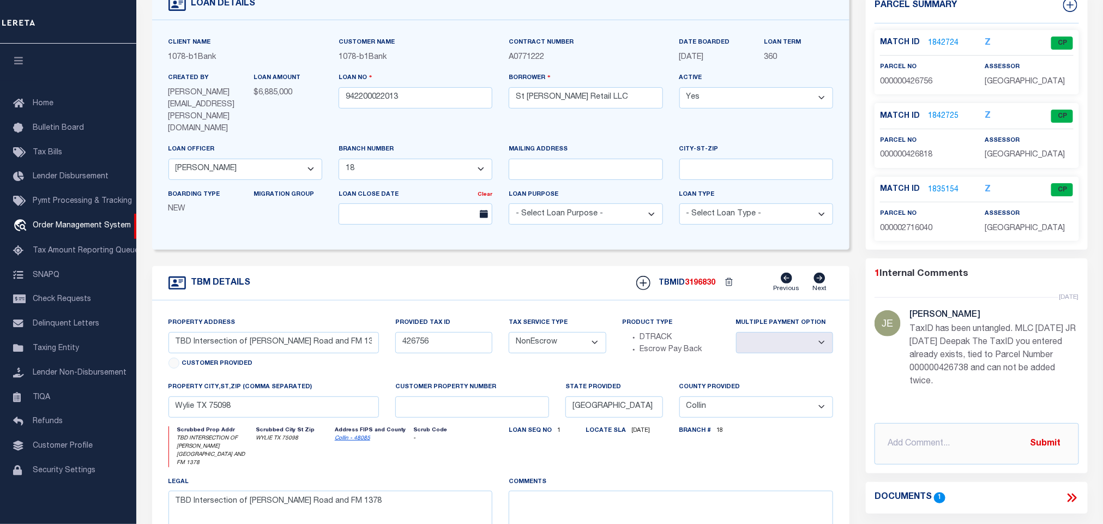
scroll to position [0, 0]
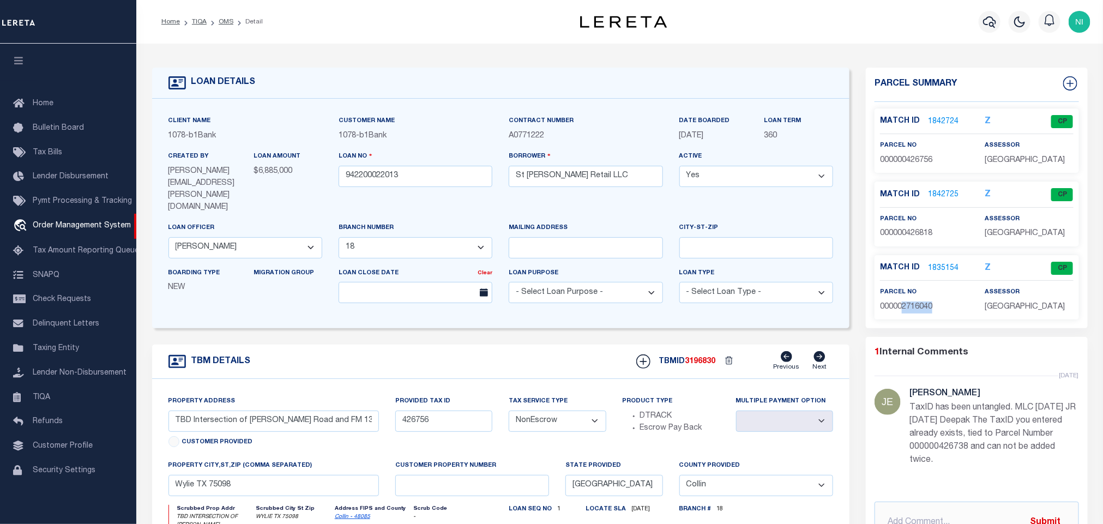
drag, startPoint x: 903, startPoint y: 309, endPoint x: 957, endPoint y: 308, distance: 54.0
click at [957, 308] on p "000002716040" at bounding box center [924, 308] width 88 height 12
copy span "2716040"
click at [945, 270] on link "1835154" at bounding box center [943, 268] width 31 height 11
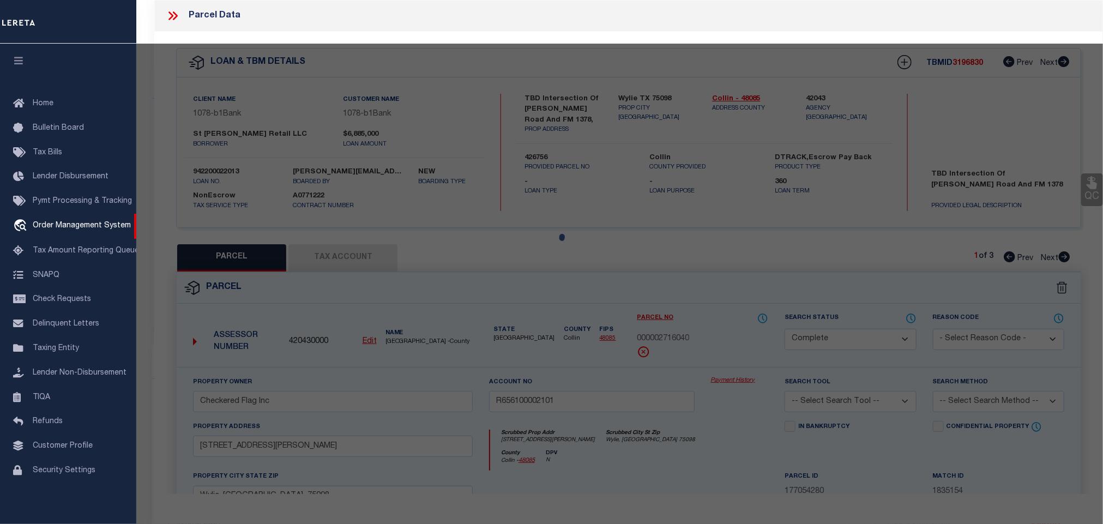
select select "AS"
checkbox input "false"
select select "CP"
type input "Checkered Flag Inc"
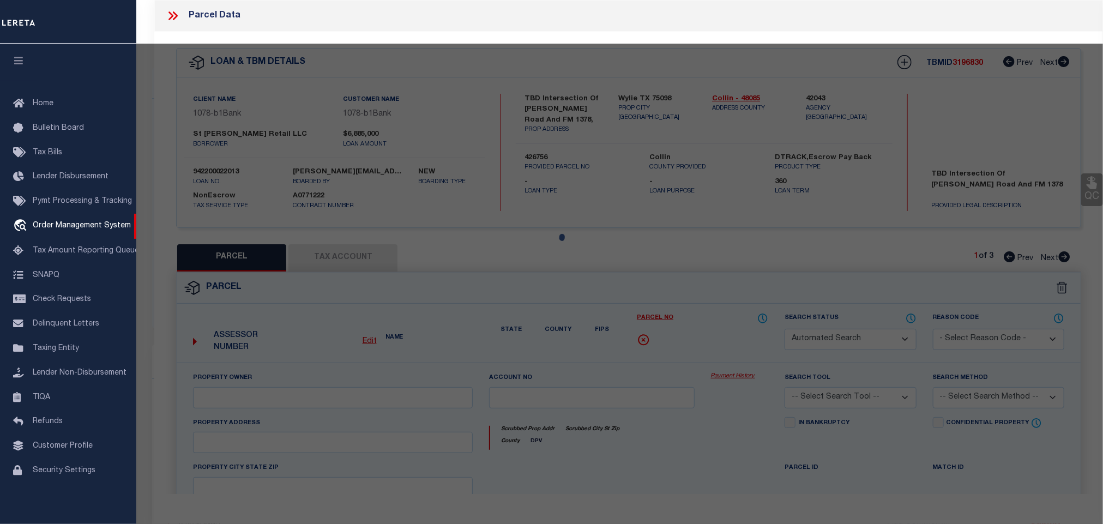
type input "R656100002101"
select select
type input "[STREET_ADDRESS][PERSON_NAME]"
checkbox input "false"
type input "Wylie, [GEOGRAPHIC_DATA] 75098"
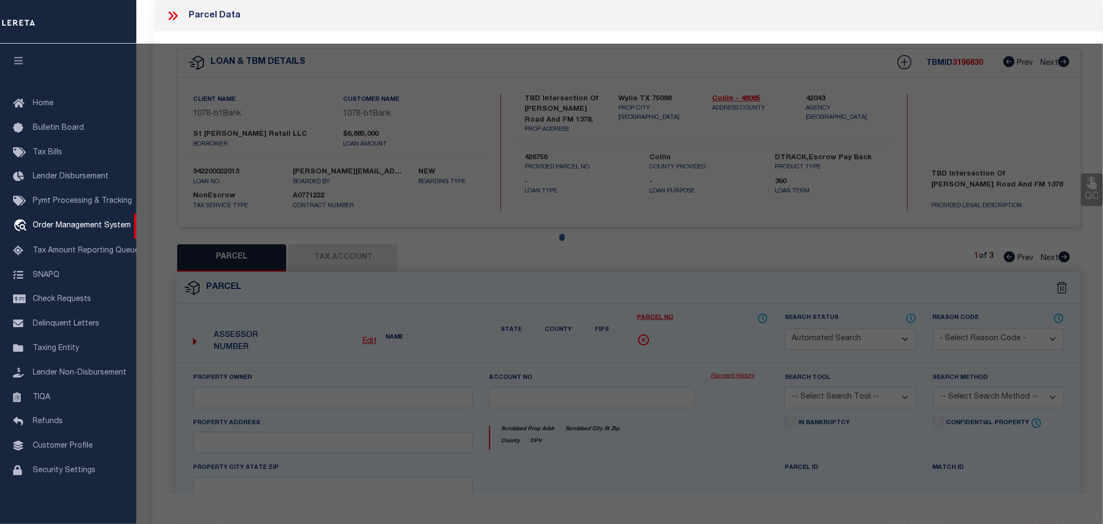
type textarea "ABS A0561 [PERSON_NAME] SURVEY, TRACT 21, 1.429 ACRES"
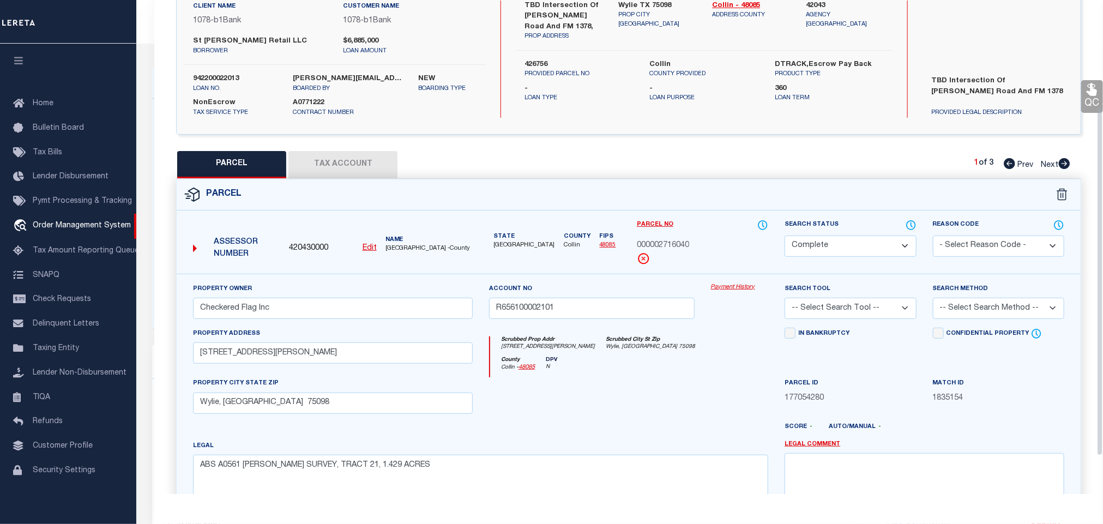
scroll to position [164, 0]
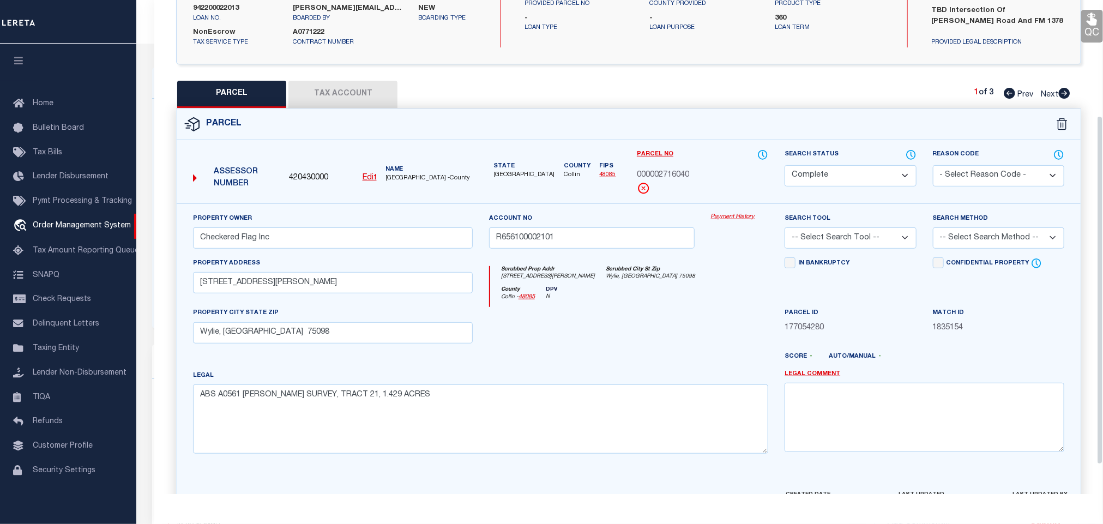
click at [638, 332] on div at bounding box center [592, 329] width 222 height 45
